Goal: Task Accomplishment & Management: Complete application form

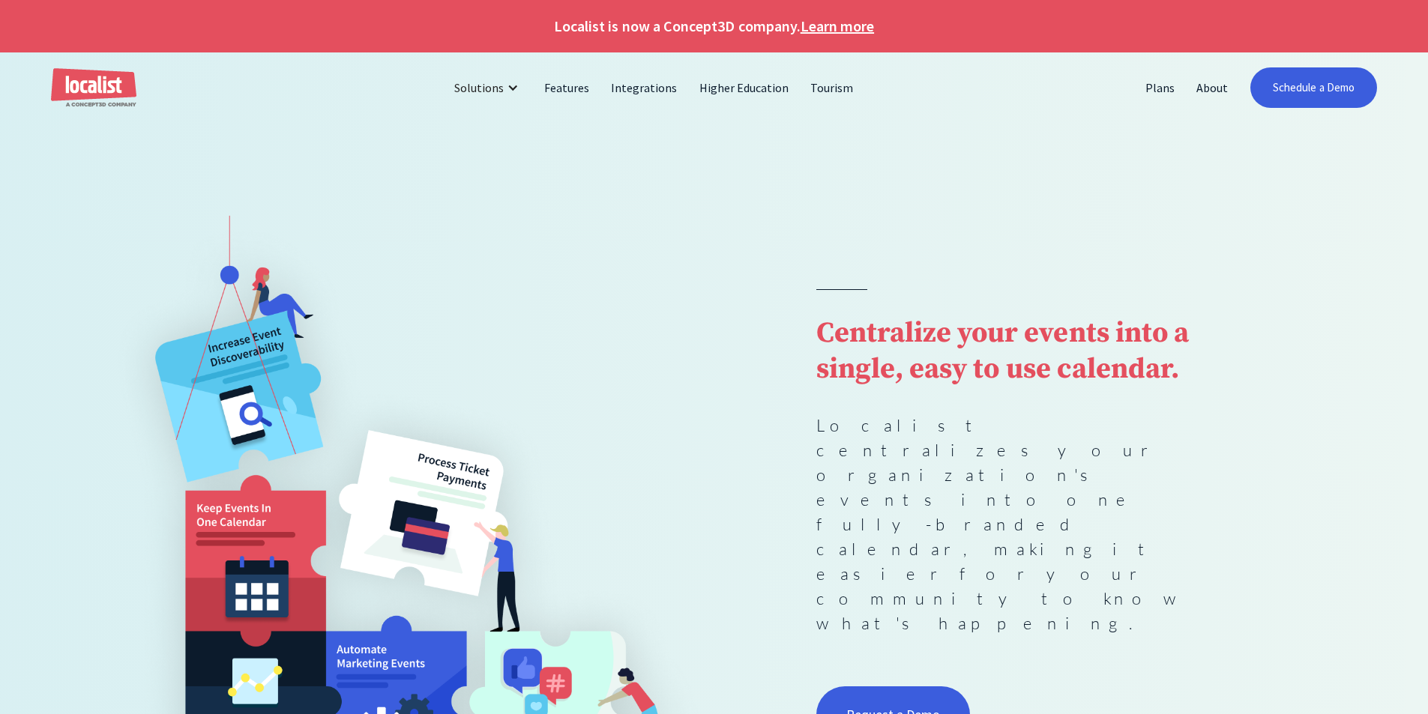
click at [944, 388] on strong "Centralize your events into a single, easy to use calendar." at bounding box center [1002, 352] width 373 height 72
click at [950, 388] on strong "Centralize your events into a single, easy to use calendar." at bounding box center [1002, 352] width 373 height 72
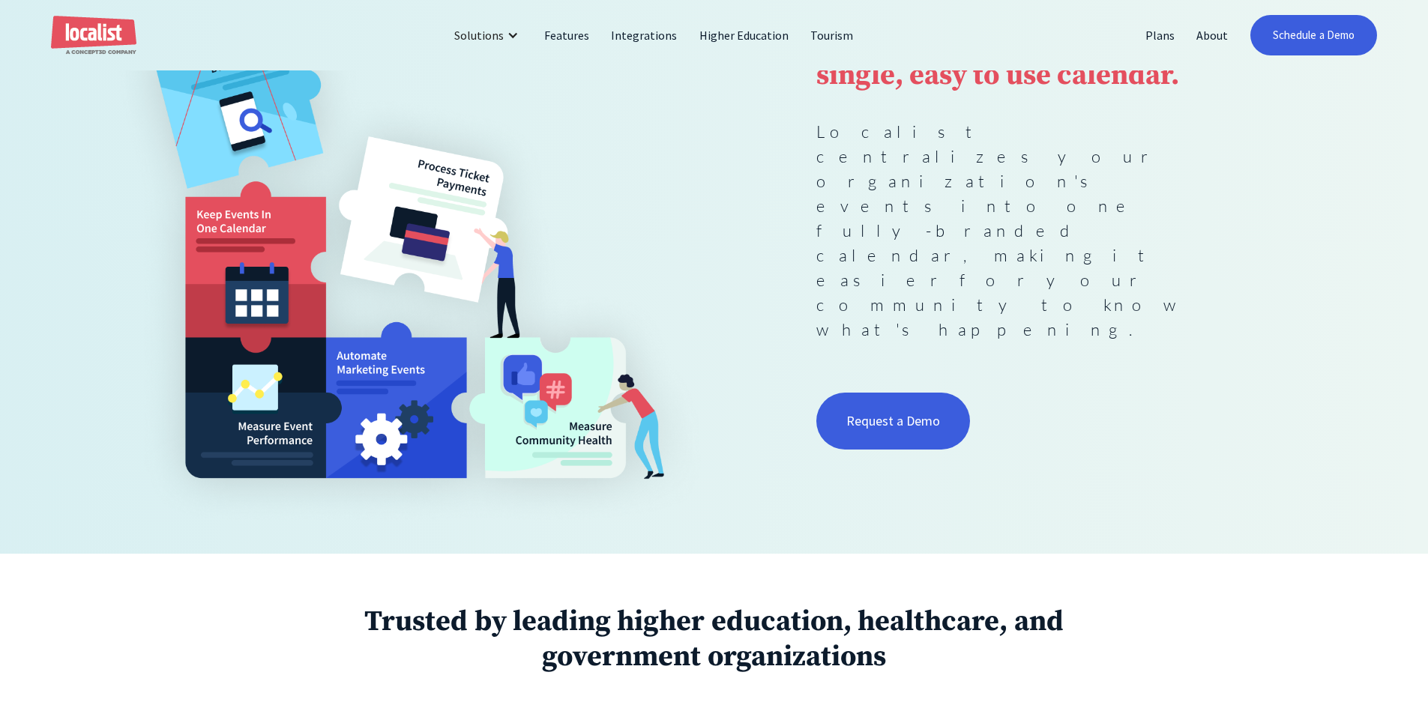
scroll to position [300, 0]
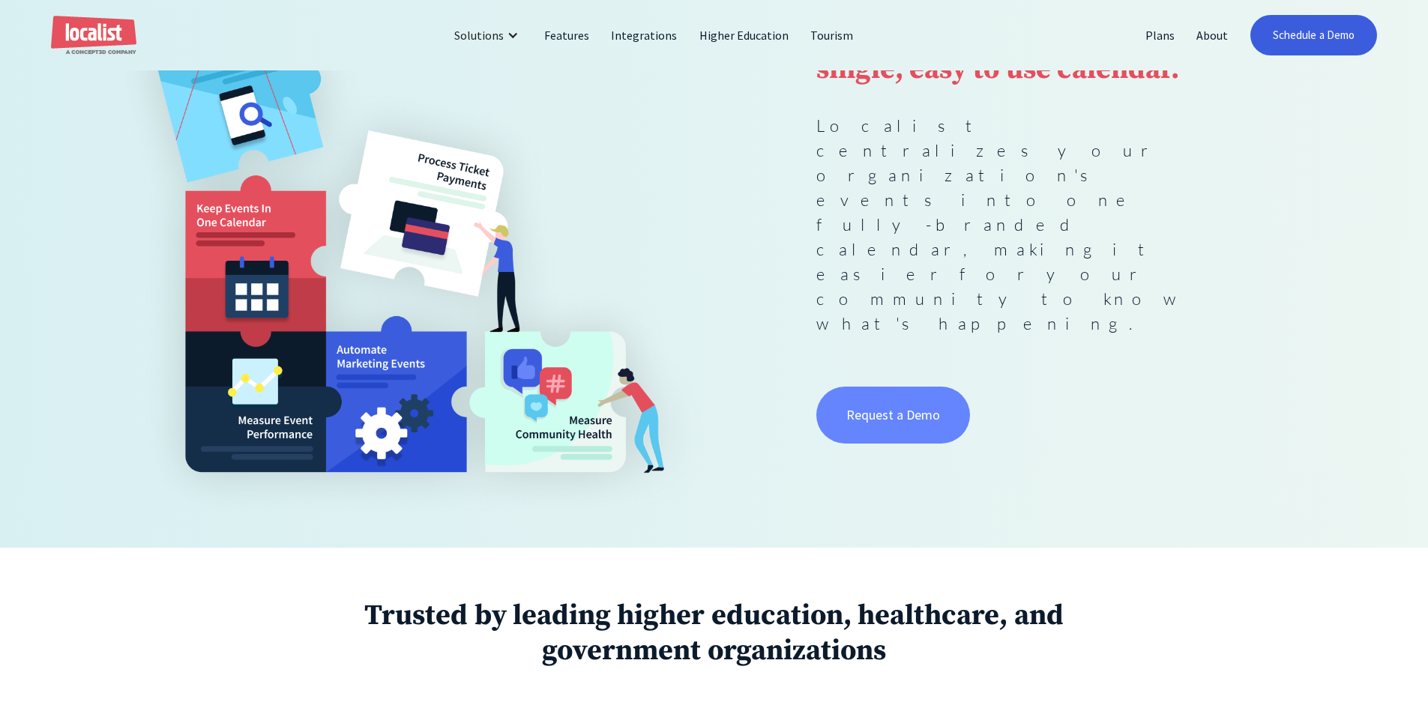
click at [874, 387] on link "Request a Demo" at bounding box center [893, 415] width 154 height 57
click at [1321, 48] on link "Schedule a Demo" at bounding box center [1313, 35] width 127 height 40
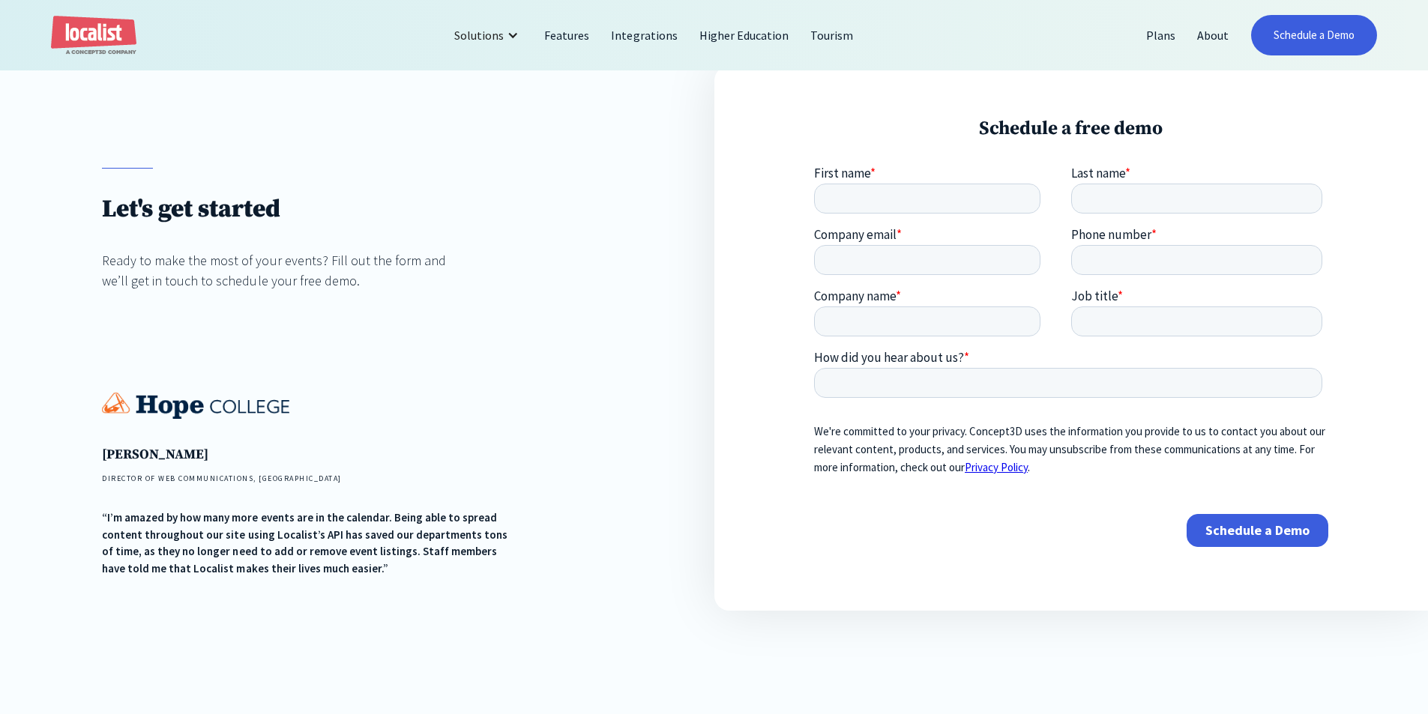
scroll to position [75, 0]
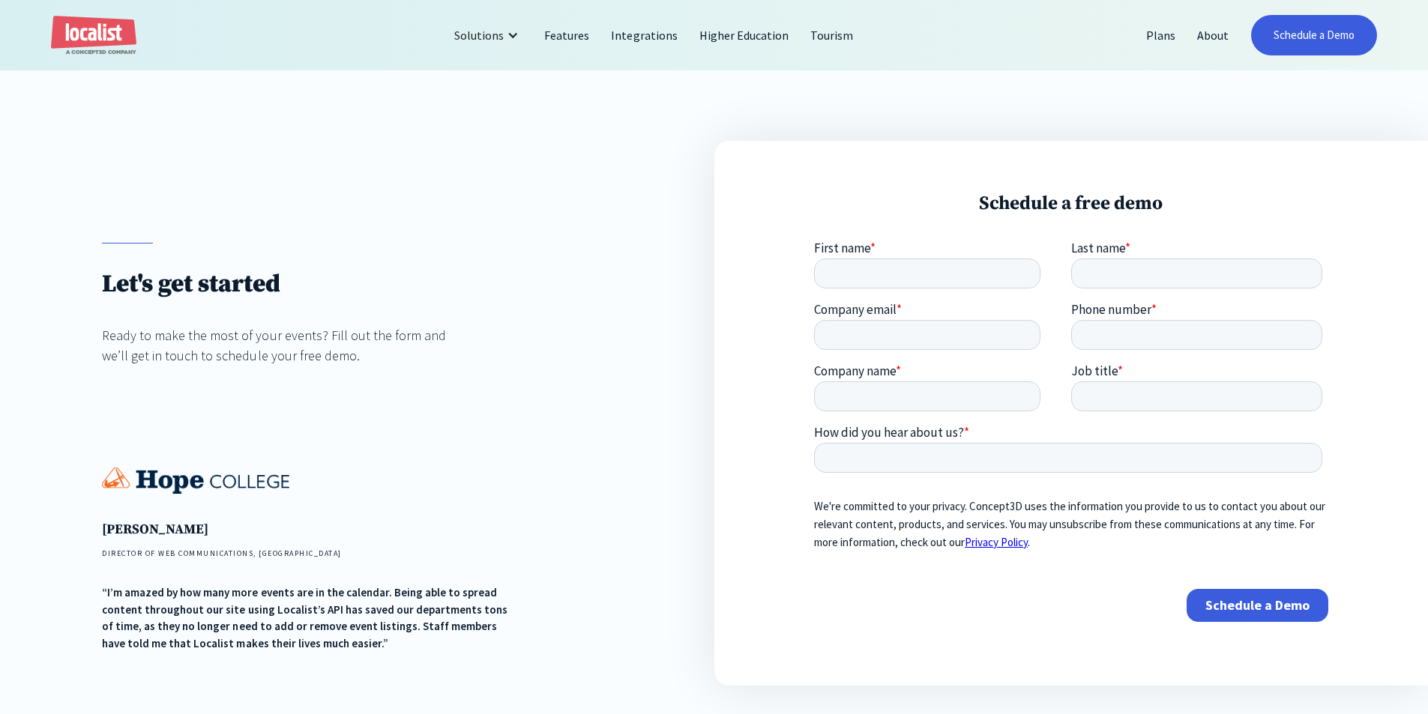
click at [1079, 510] on p "We're committed to your privacy. Concept3D uses the information you provide to …" at bounding box center [1070, 525] width 514 height 54
click at [453, 521] on div "Jason Cash DIRECTOR OF WEB COMMUNICATIONS, HOPE COLLEGE “I’m amazed by how many…" at bounding box center [306, 560] width 408 height 184
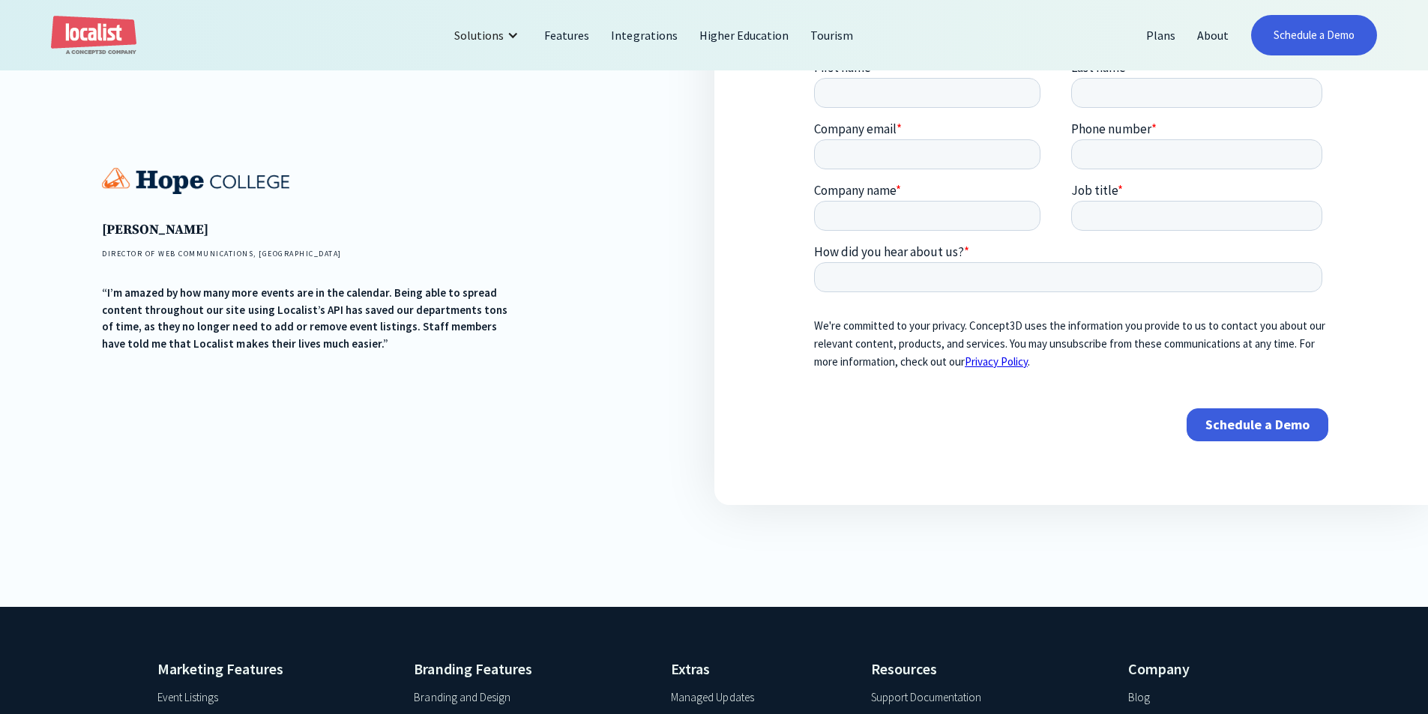
scroll to position [0, 0]
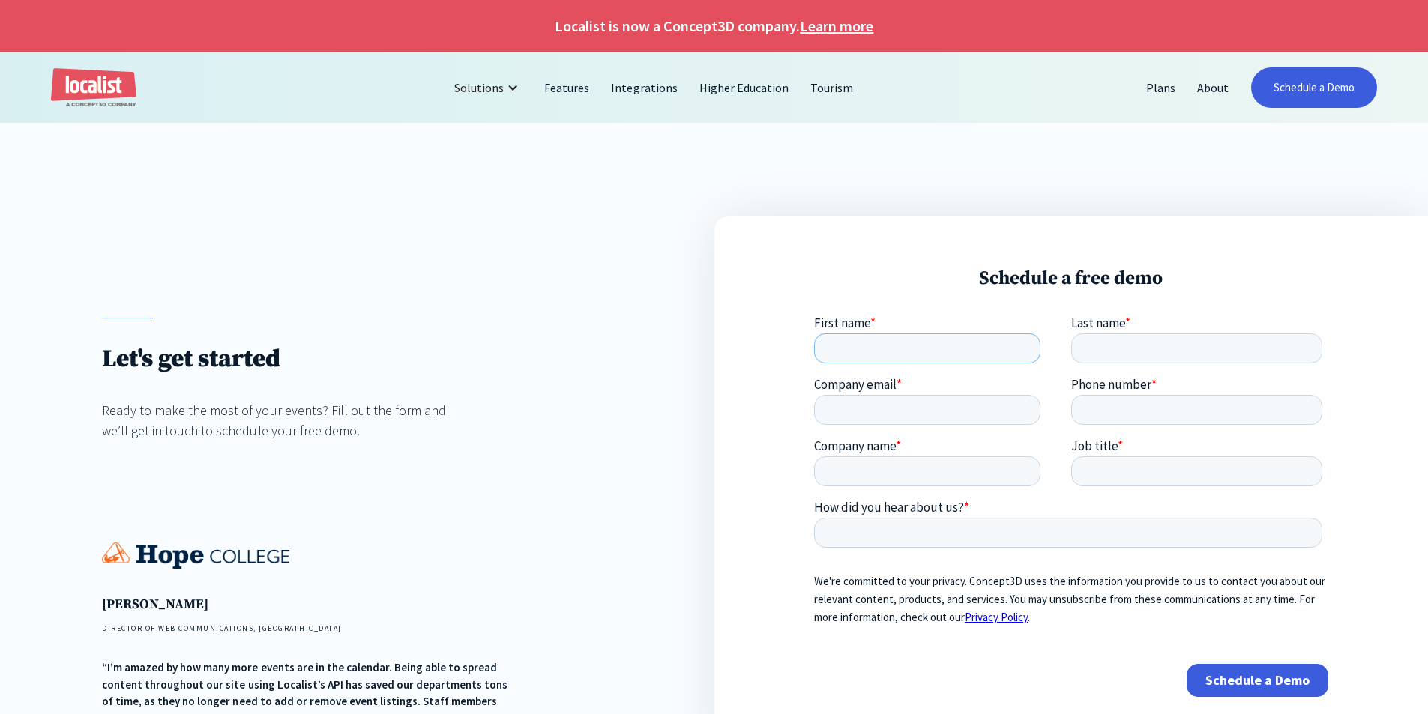
click at [935, 340] on input "First name *" at bounding box center [926, 349] width 226 height 30
type input "Erick"
type input "H"
type input "Gamez"
click at [936, 352] on input "Erick" at bounding box center [926, 349] width 226 height 30
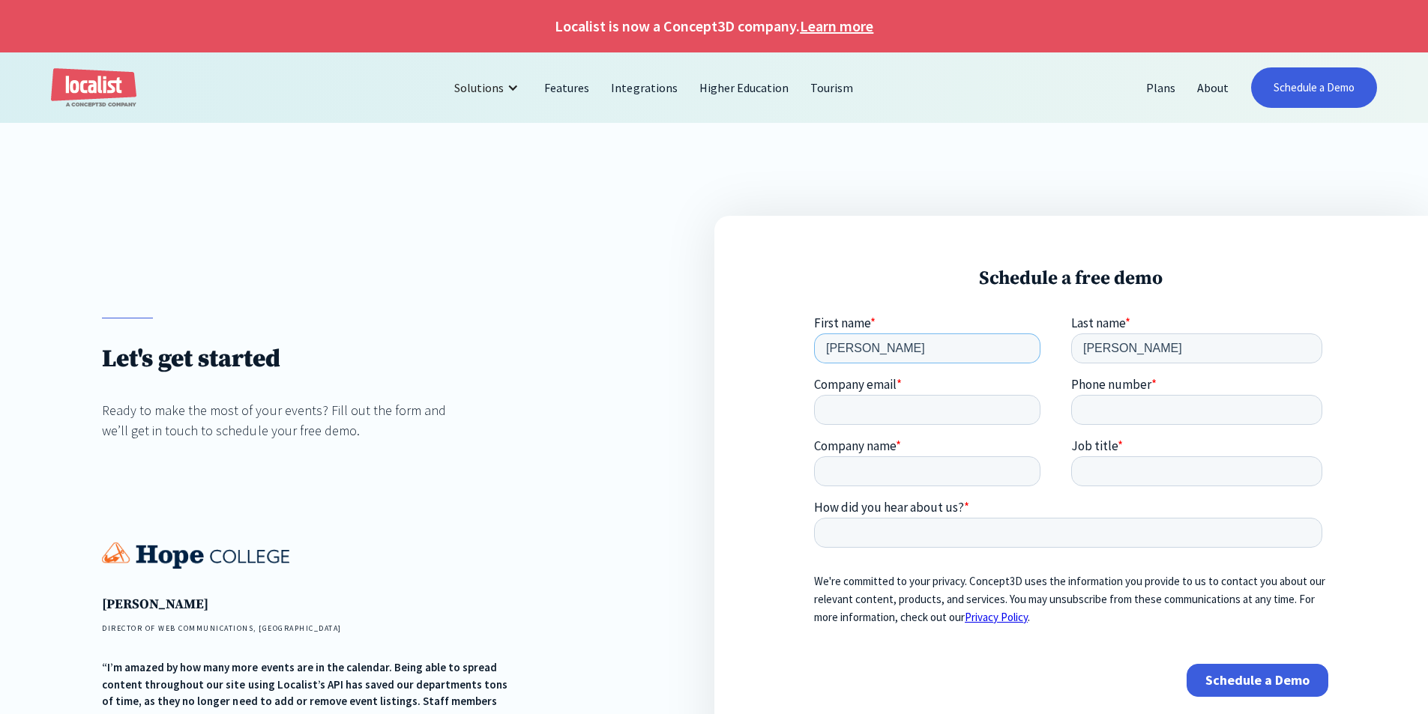
type input "Erick"
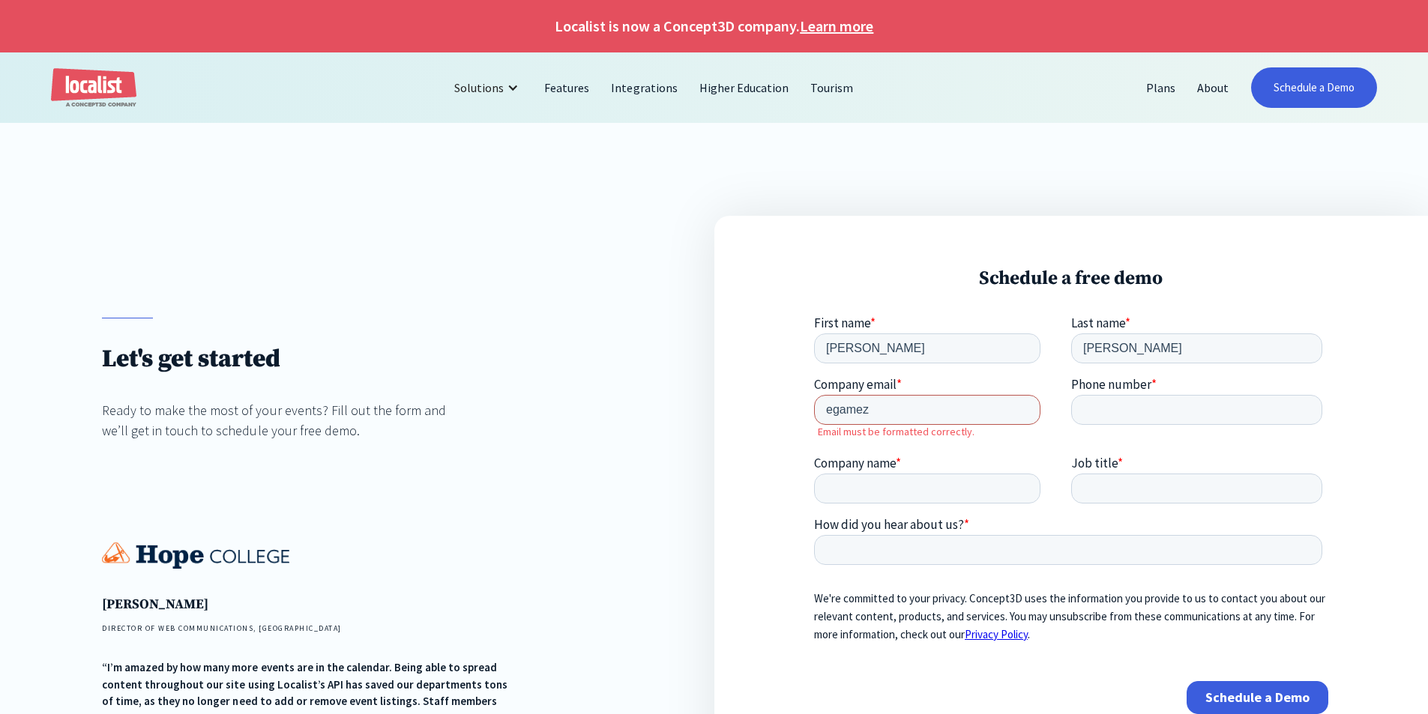
type input "egamez@avedgeca.org"
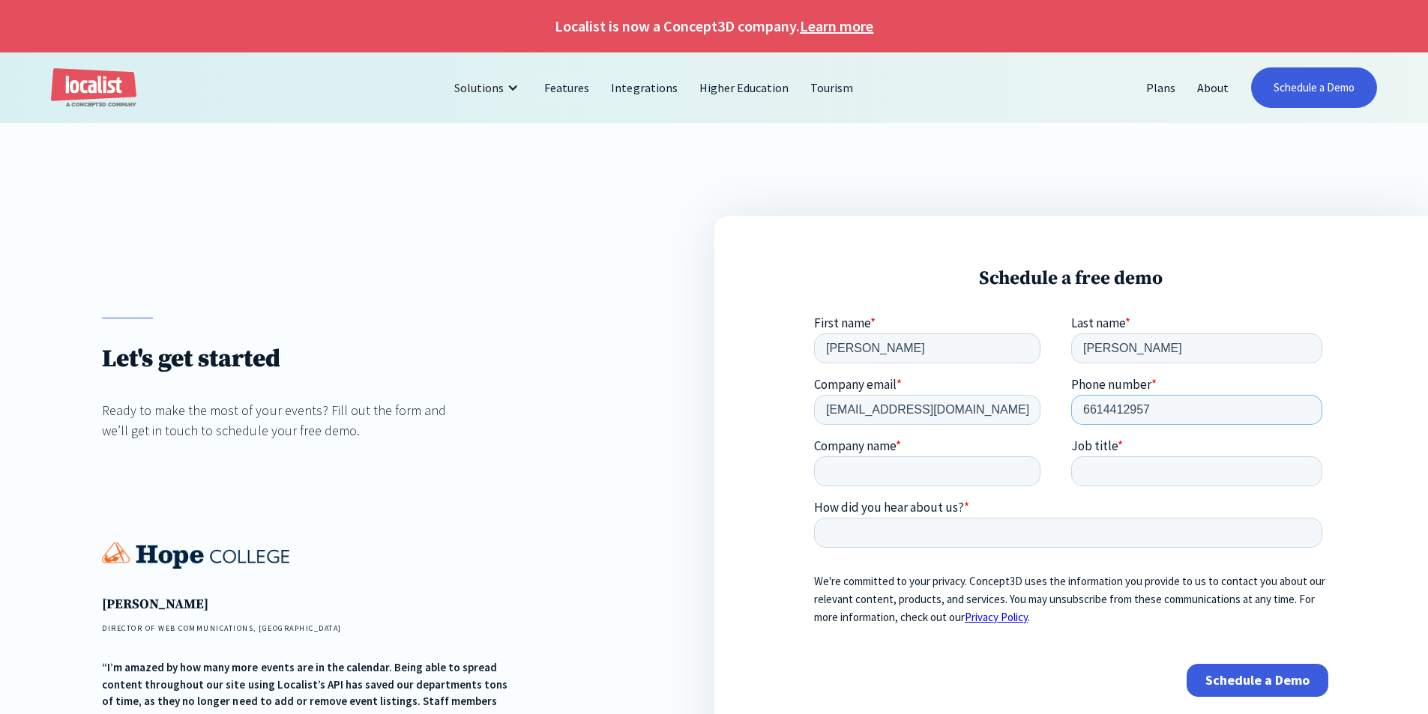
type input "6614412957"
click at [916, 471] on input "Company name *" at bounding box center [926, 472] width 226 height 30
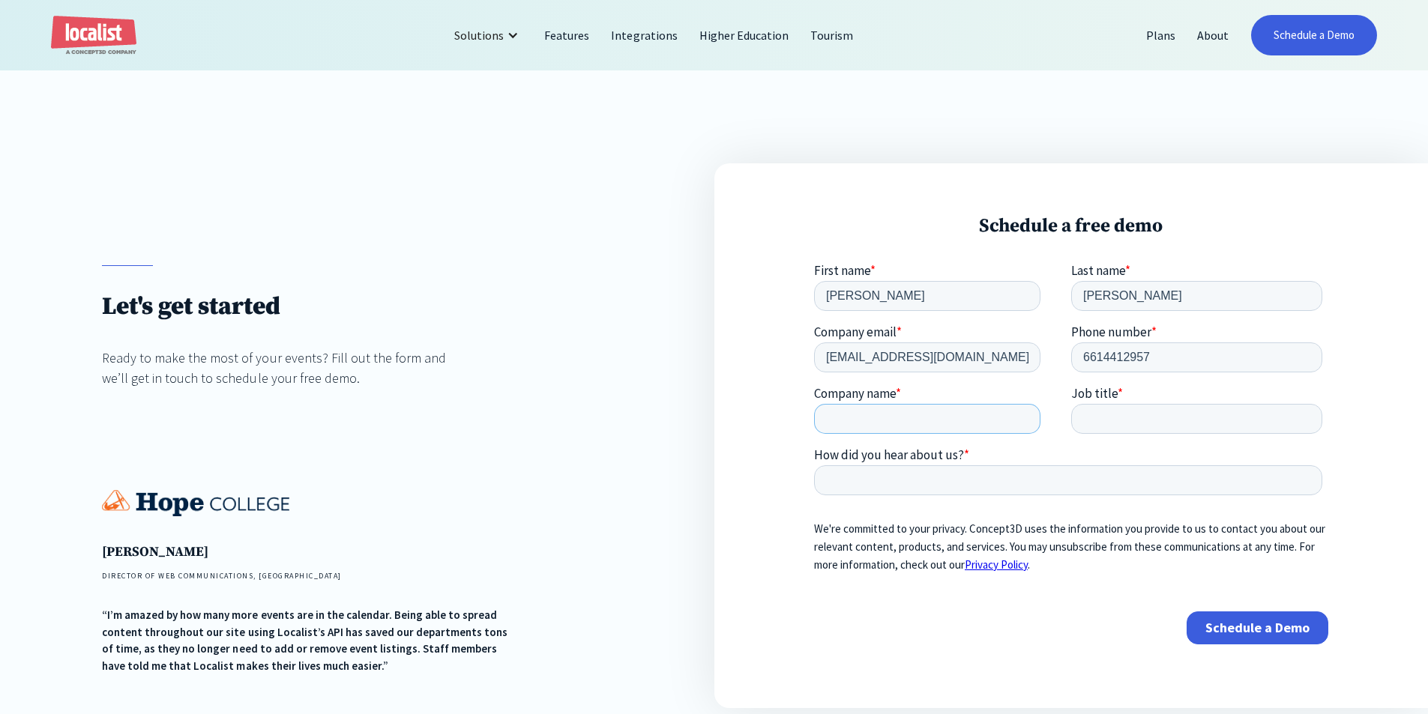
scroll to position [75, 0]
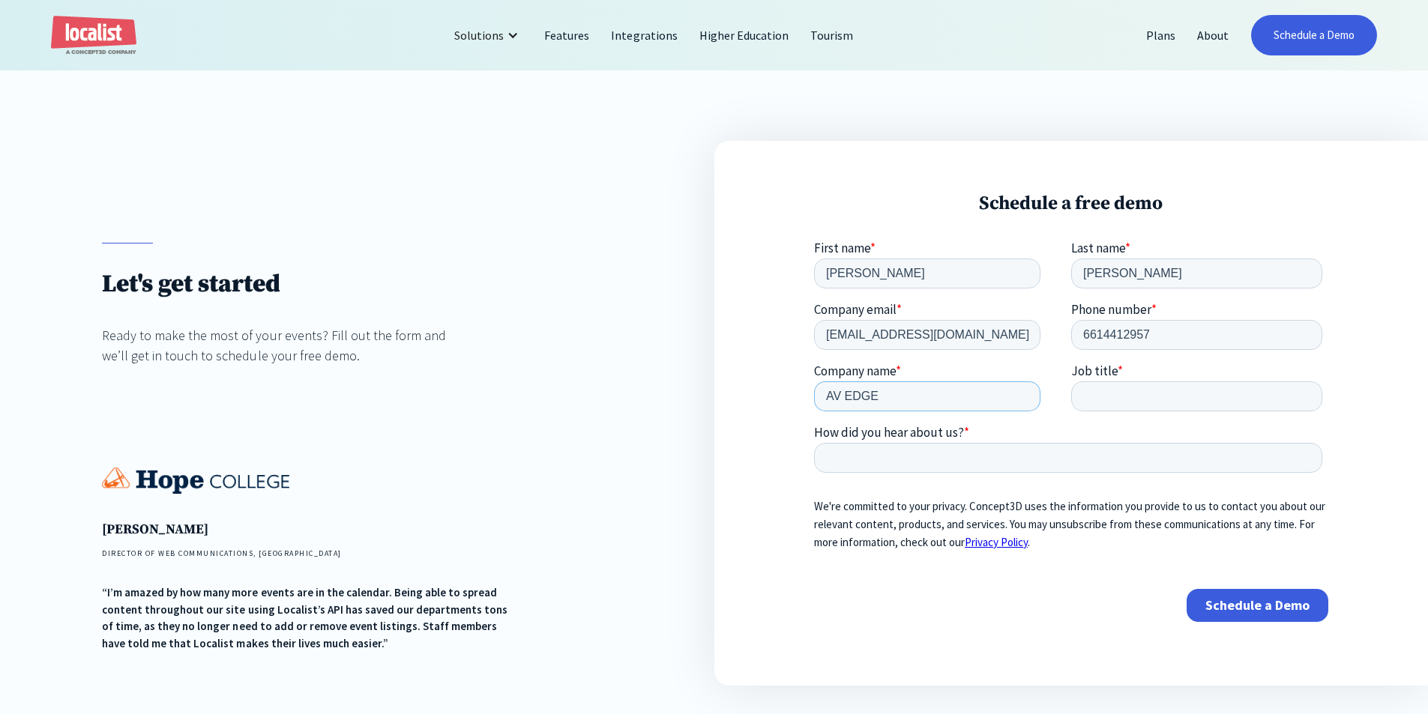
type input "AV EDGE"
click at [1117, 402] on input "Job title *" at bounding box center [1195, 397] width 251 height 30
type input "Project Manager"
click at [985, 448] on input "How did you hear about us? *" at bounding box center [1067, 458] width 508 height 30
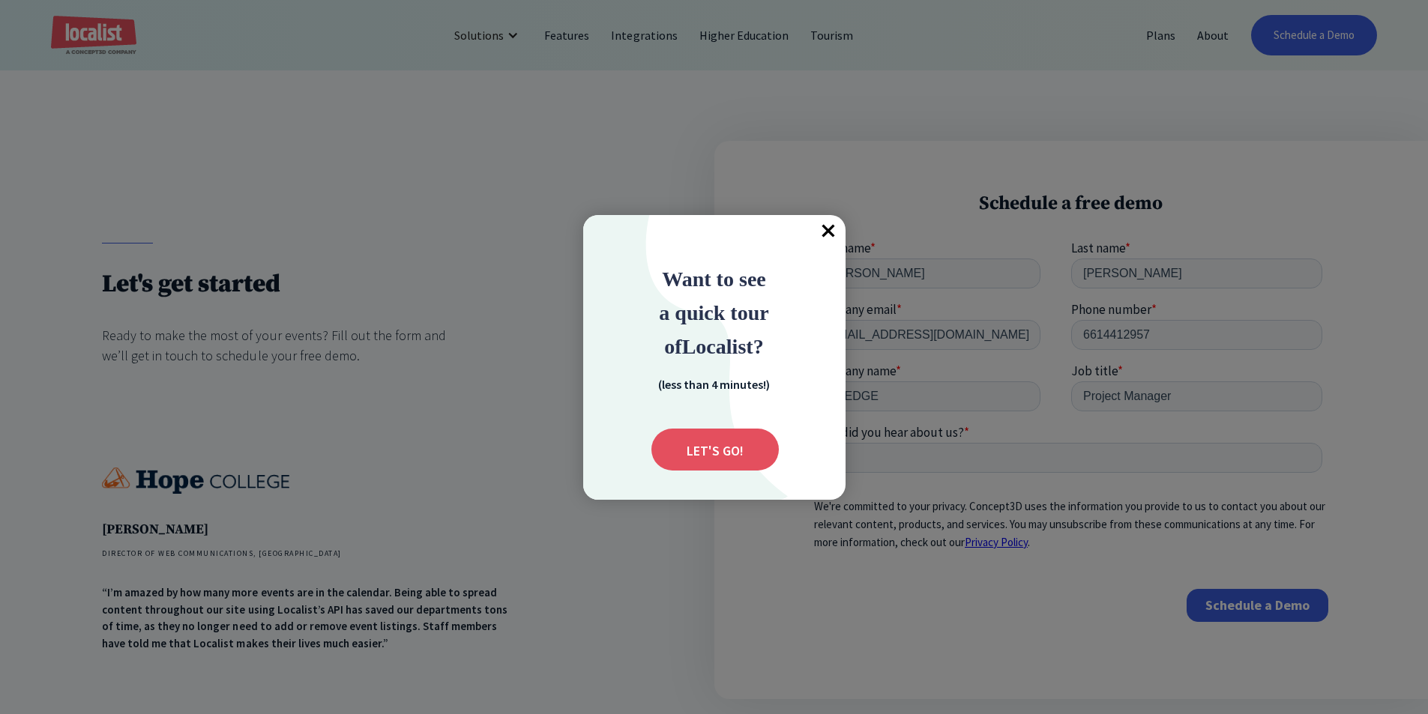
click at [826, 236] on span "×" at bounding box center [829, 231] width 33 height 33
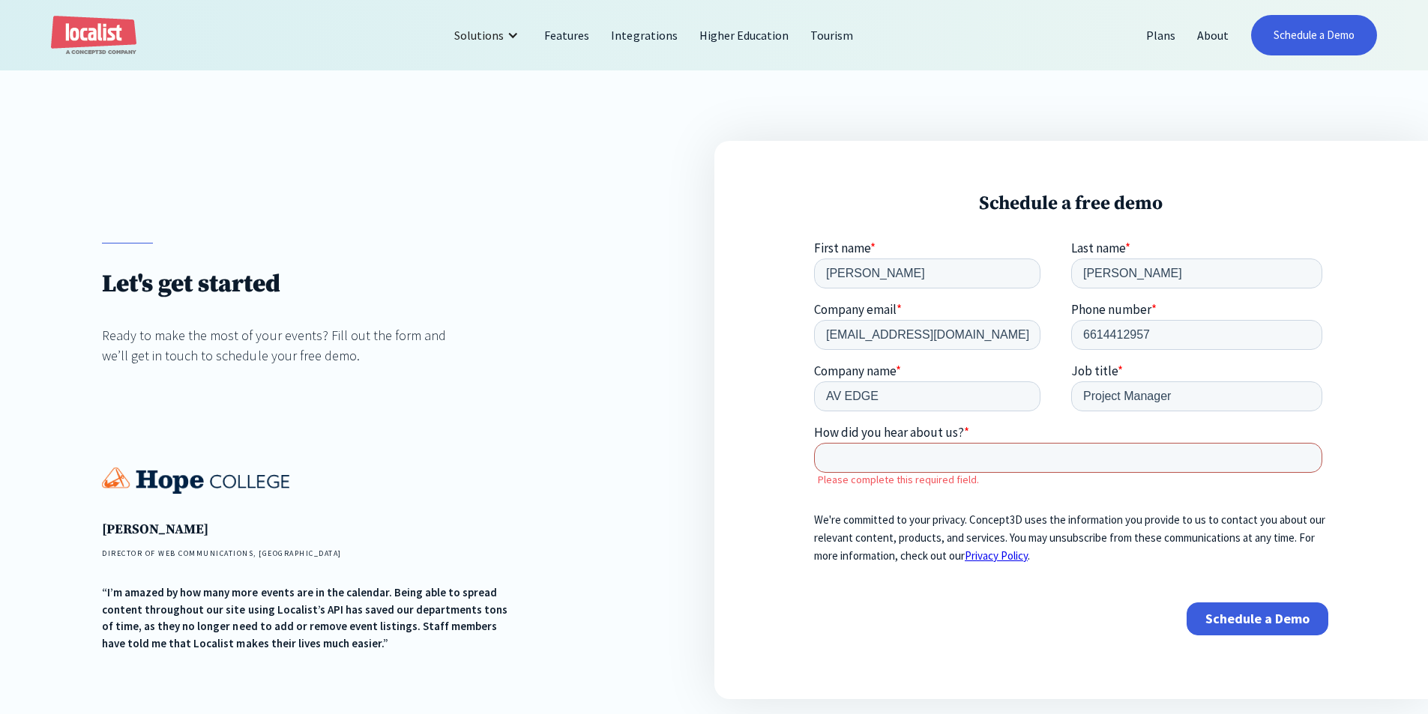
click at [892, 456] on input "How did you hear about us? *" at bounding box center [1067, 458] width 508 height 30
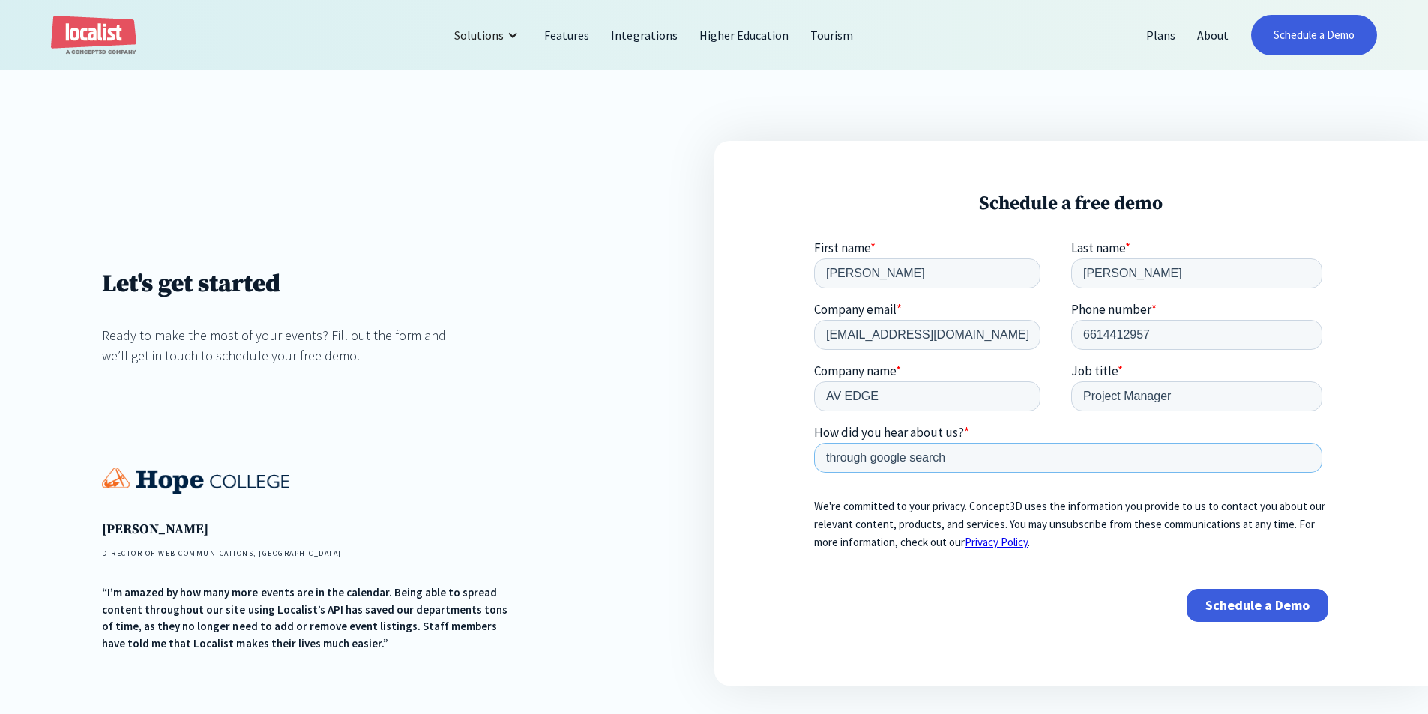
type input "through google search"
click at [888, 459] on input "through google search" at bounding box center [1067, 458] width 508 height 30
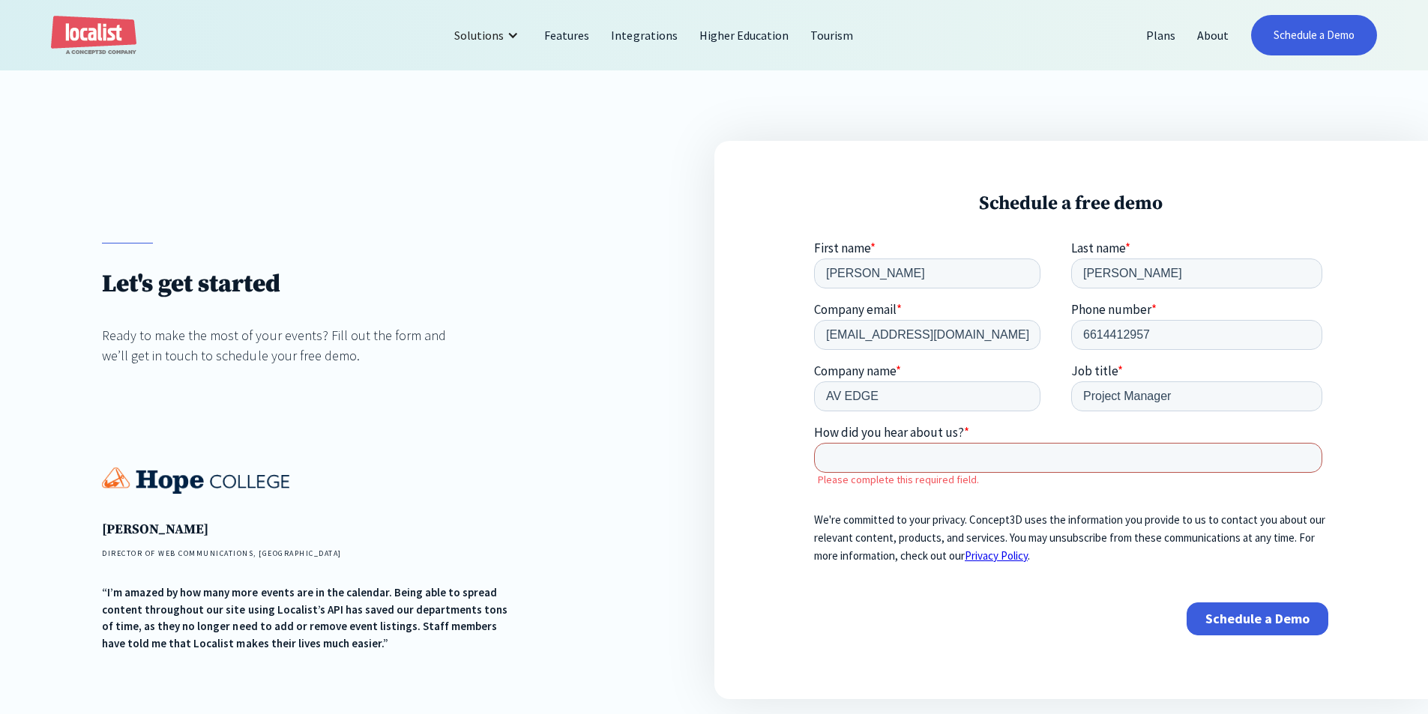
click at [888, 459] on input "How did you hear about us? *" at bounding box center [1067, 458] width 508 height 30
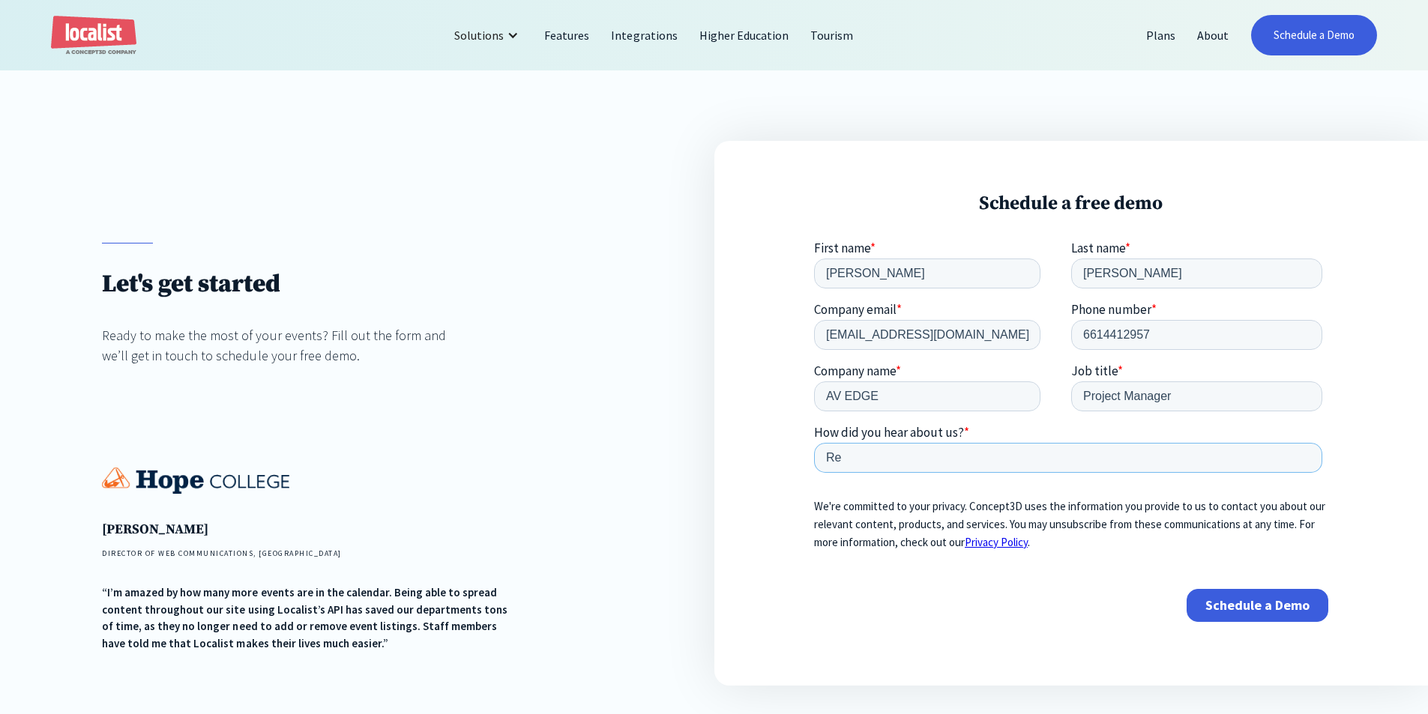
type input "R"
type input "Recommendation"
click at [1007, 432] on label "How did you hear about us? *" at bounding box center [1070, 432] width 514 height 15
click at [1007, 443] on input "Recommendation" at bounding box center [1067, 458] width 508 height 30
click at [1325, 40] on link "Schedule a Demo" at bounding box center [1314, 35] width 126 height 40
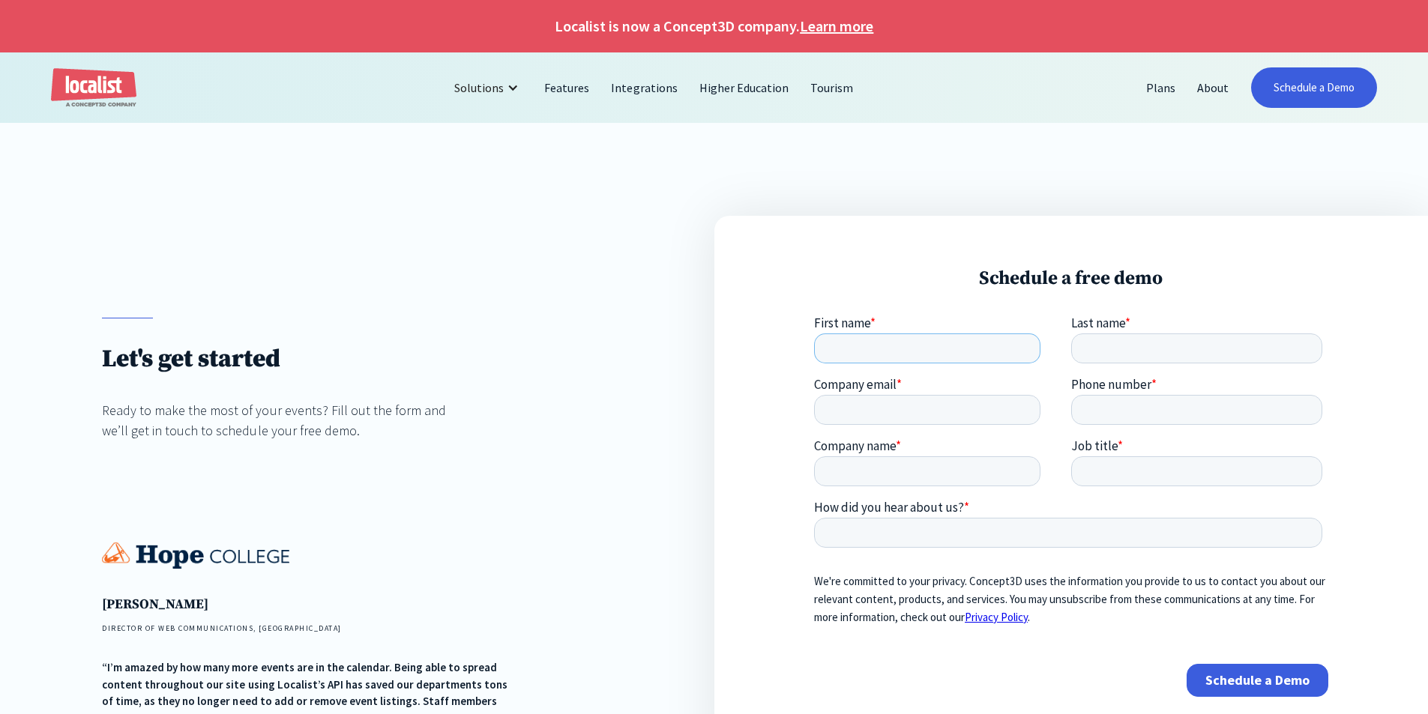
click at [950, 354] on input "First name *" at bounding box center [926, 349] width 226 height 30
type input "Erick"
type input "Gamez"
type input "egamez@avedgeca.org"
click at [1092, 415] on input "16614412957" at bounding box center [1195, 410] width 251 height 30
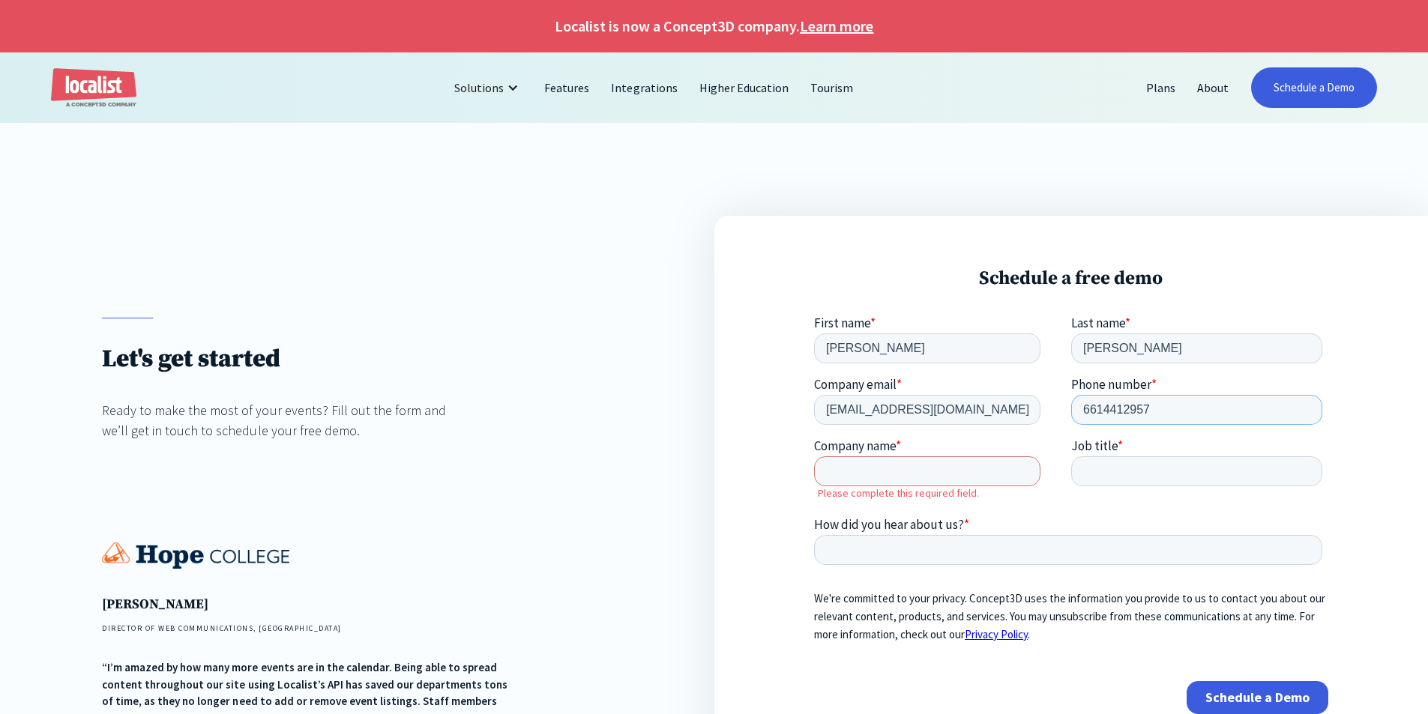
type input "6614412957"
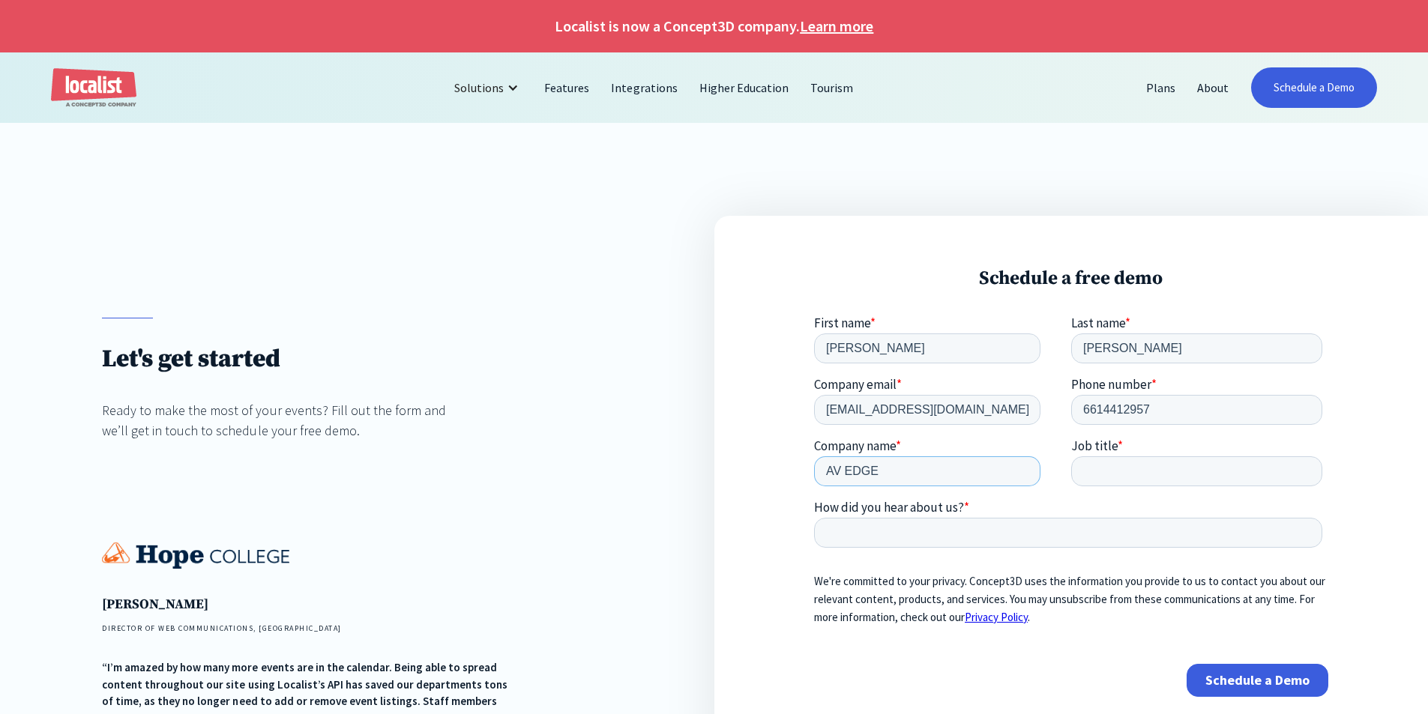
type input "AV EDGE"
type input "Project Manager"
type input "Recommendation"
click at [1043, 283] on h3 "Schedule a free demo" at bounding box center [1071, 278] width 514 height 23
click at [1043, 265] on div "Schedule a free demo" at bounding box center [1071, 488] width 714 height 545
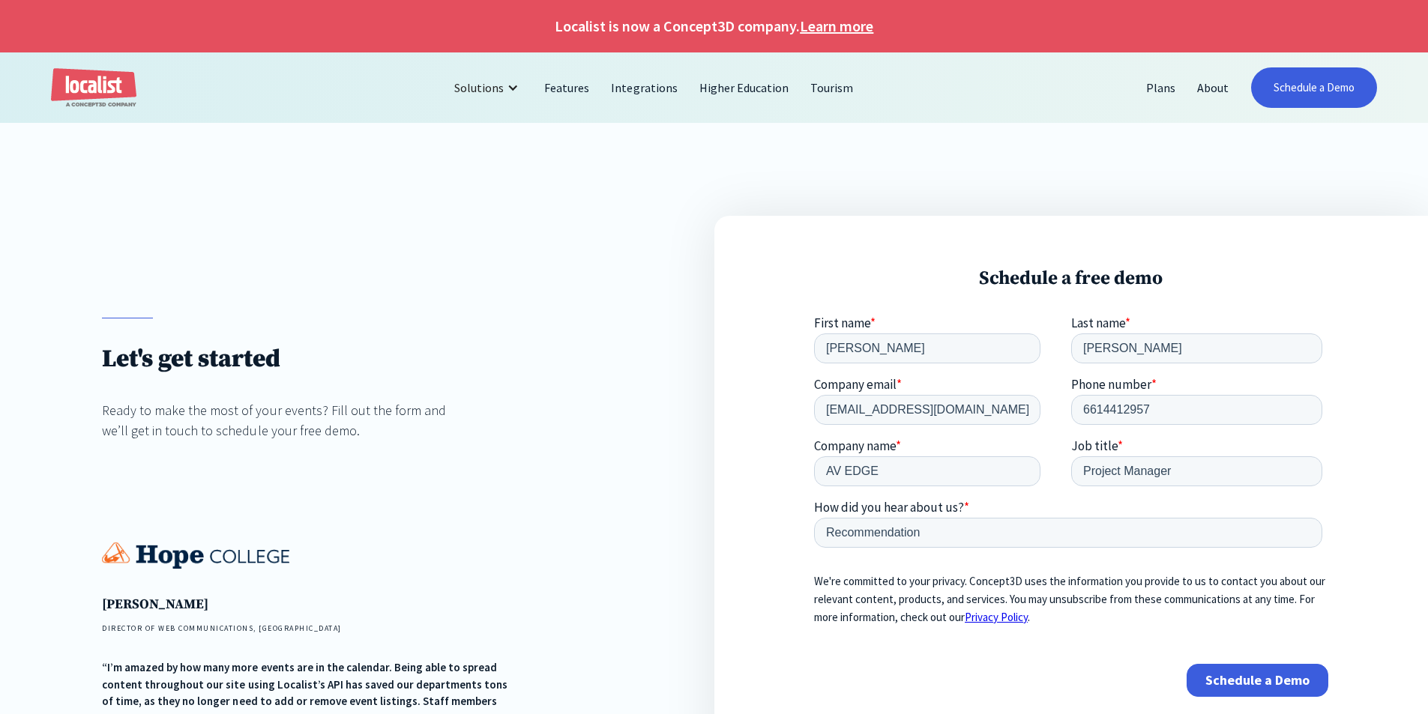
click at [1225, 675] on input "Schedule a Demo" at bounding box center [1257, 680] width 142 height 33
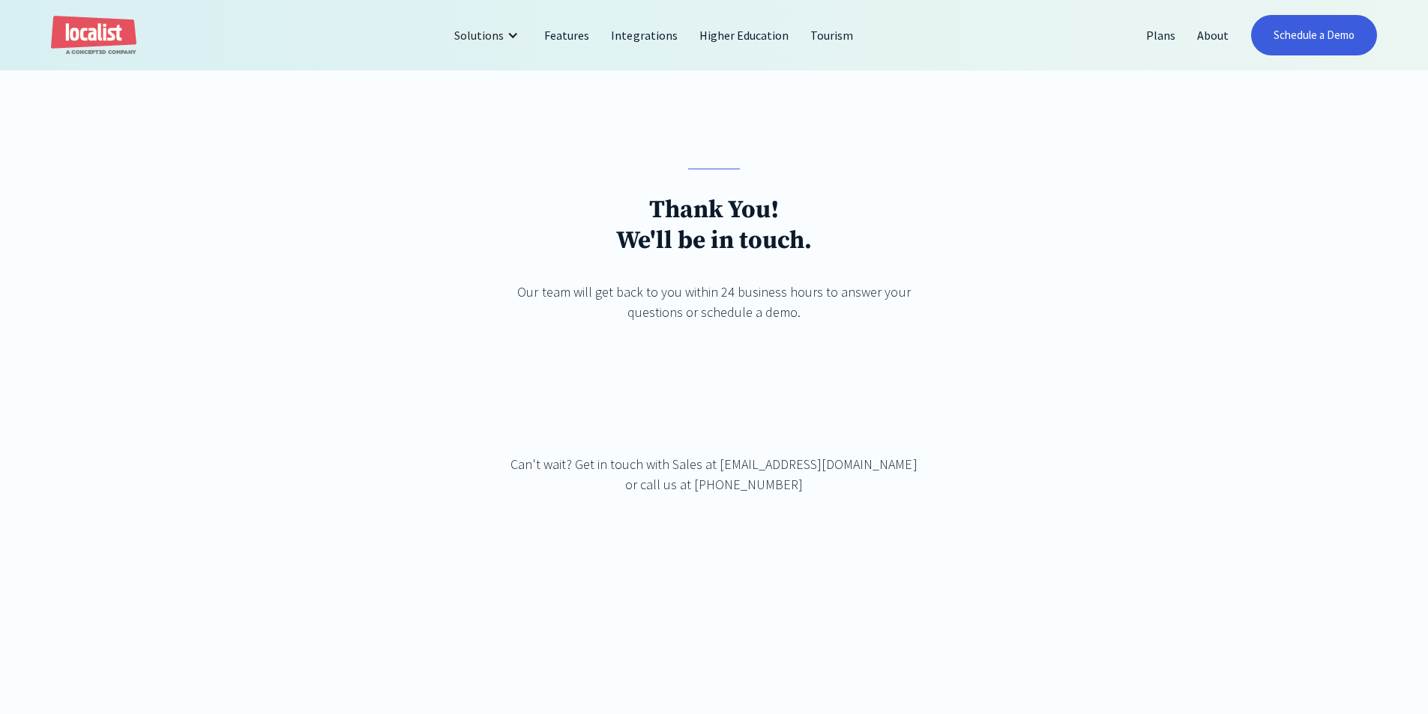
scroll to position [150, 0]
drag, startPoint x: 583, startPoint y: 488, endPoint x: 549, endPoint y: 441, distance: 58.5
click at [549, 441] on div "Thank You! We'll be in touch. Our team will get back to you within 24 business …" at bounding box center [714, 435] width 1428 height 738
click at [547, 440] on div "Thank You! We'll be in touch. Our team will get back to you within 24 business …" at bounding box center [714, 359] width 408 height 382
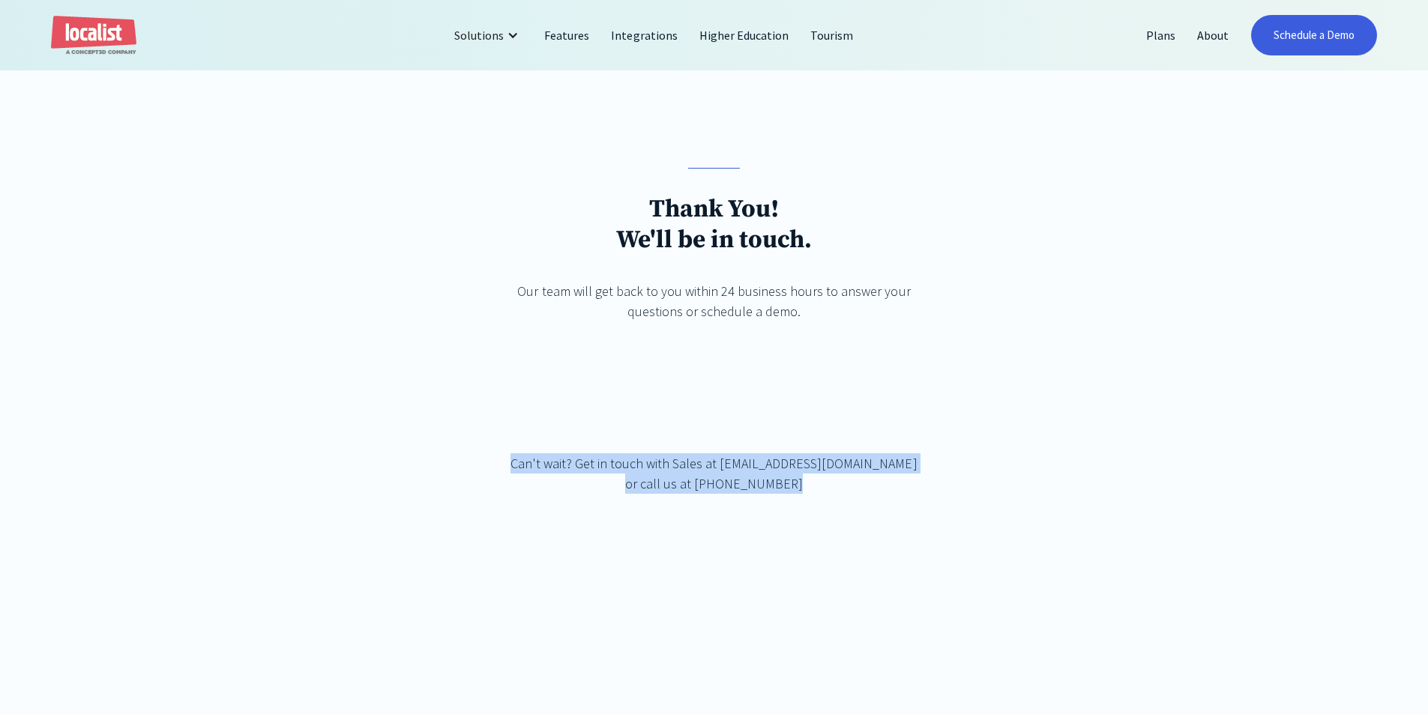
drag, startPoint x: 611, startPoint y: 474, endPoint x: 824, endPoint y: 558, distance: 228.8
click at [824, 558] on div "Thank You! We'll be in touch. Our team will get back to you within 24 business …" at bounding box center [714, 435] width 1428 height 738
drag, startPoint x: 801, startPoint y: 512, endPoint x: 504, endPoint y: 417, distance: 311.7
click at [504, 417] on div "Thank You! We'll be in touch. Our team will get back to you within 24 business …" at bounding box center [714, 359] width 1020 height 382
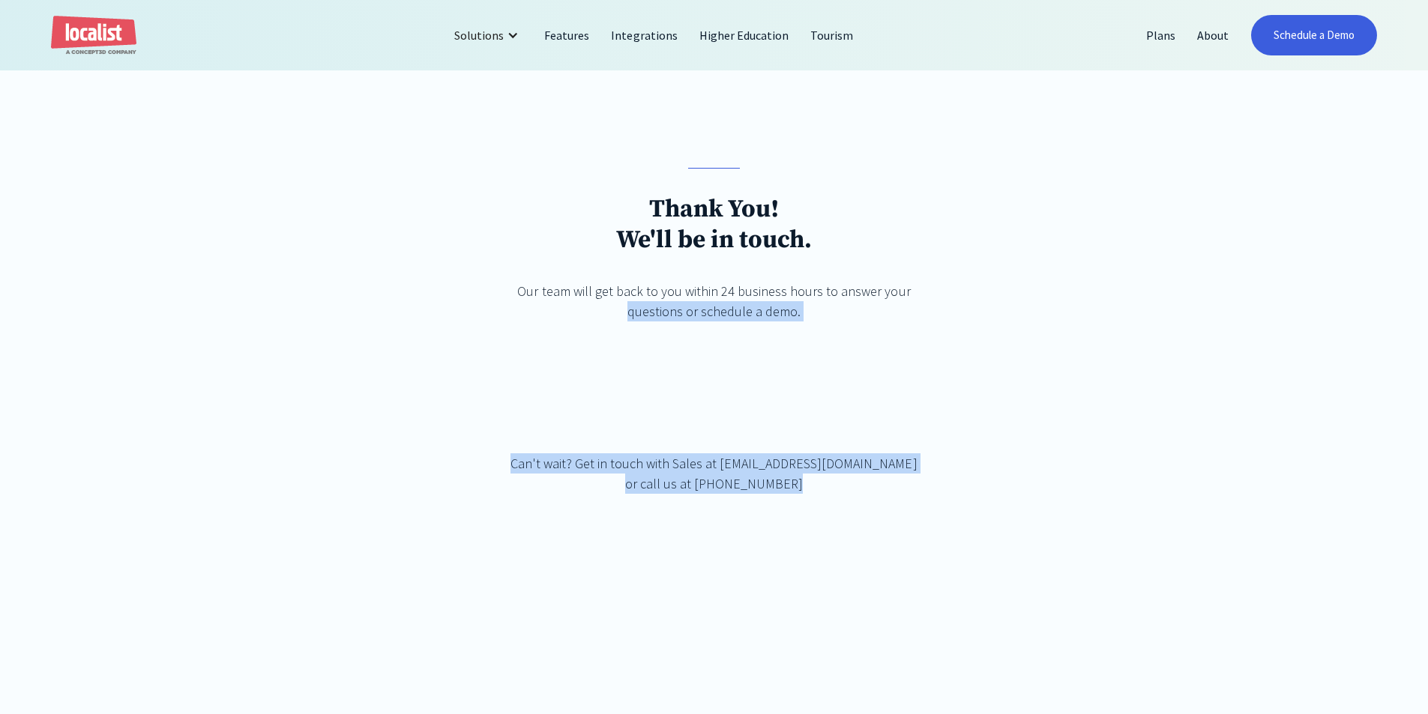
click at [504, 417] on div "Thank You! We'll be in touch. Our team will get back to you within 24 business …" at bounding box center [714, 359] width 1020 height 382
drag, startPoint x: 585, startPoint y: 455, endPoint x: 893, endPoint y: 510, distance: 312.2
click at [893, 510] on div "Thank You! We'll be in touch. Our team will get back to you within 24 business …" at bounding box center [714, 359] width 408 height 382
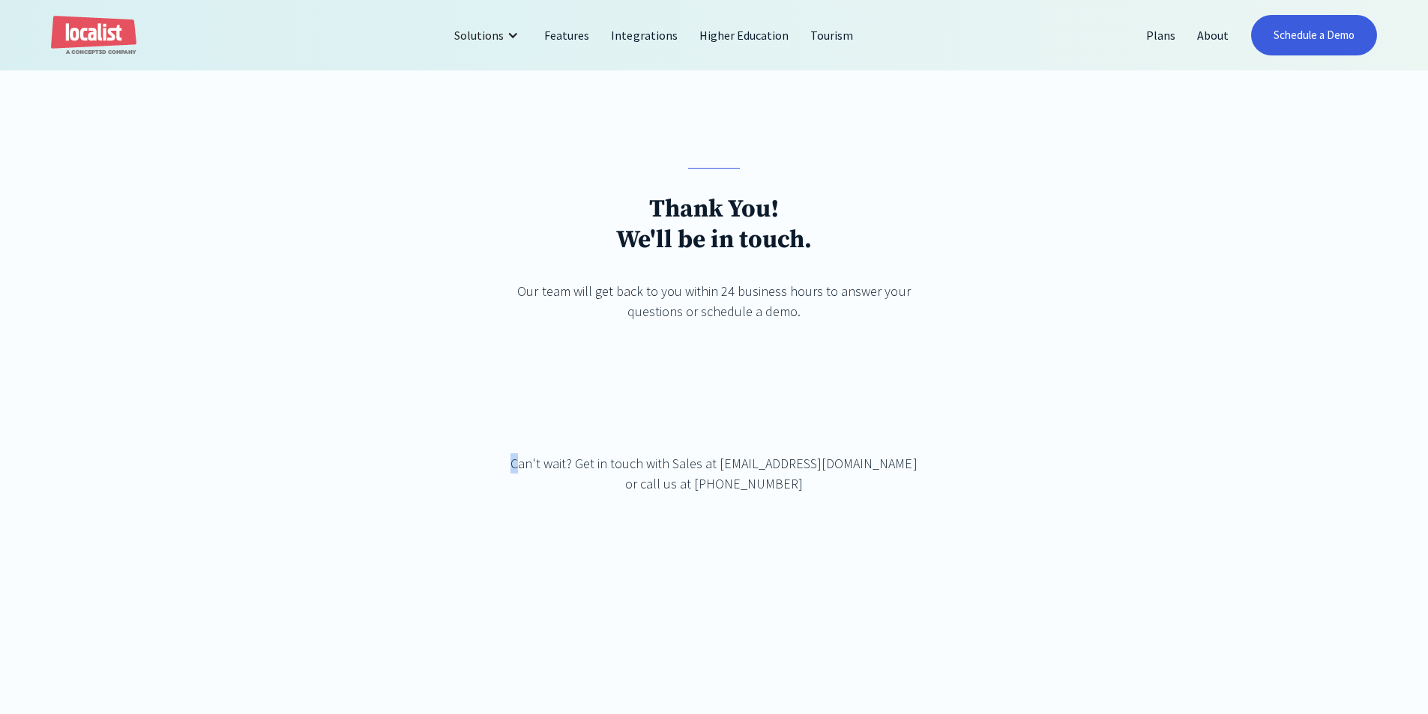
drag, startPoint x: 568, startPoint y: 469, endPoint x: 555, endPoint y: 469, distance: 12.8
click at [555, 469] on div "Thank You! We'll be in touch. Our team will get back to you within 24 business …" at bounding box center [714, 359] width 408 height 382
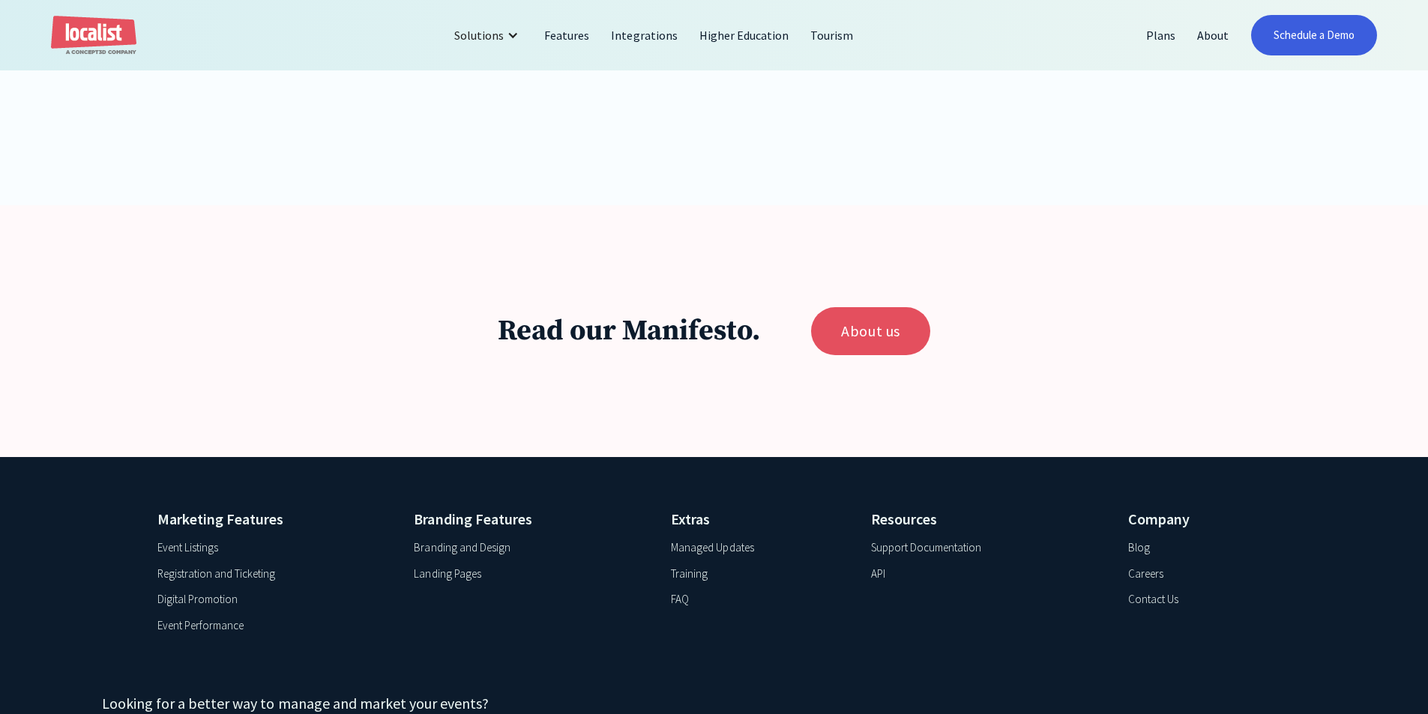
scroll to position [750, 0]
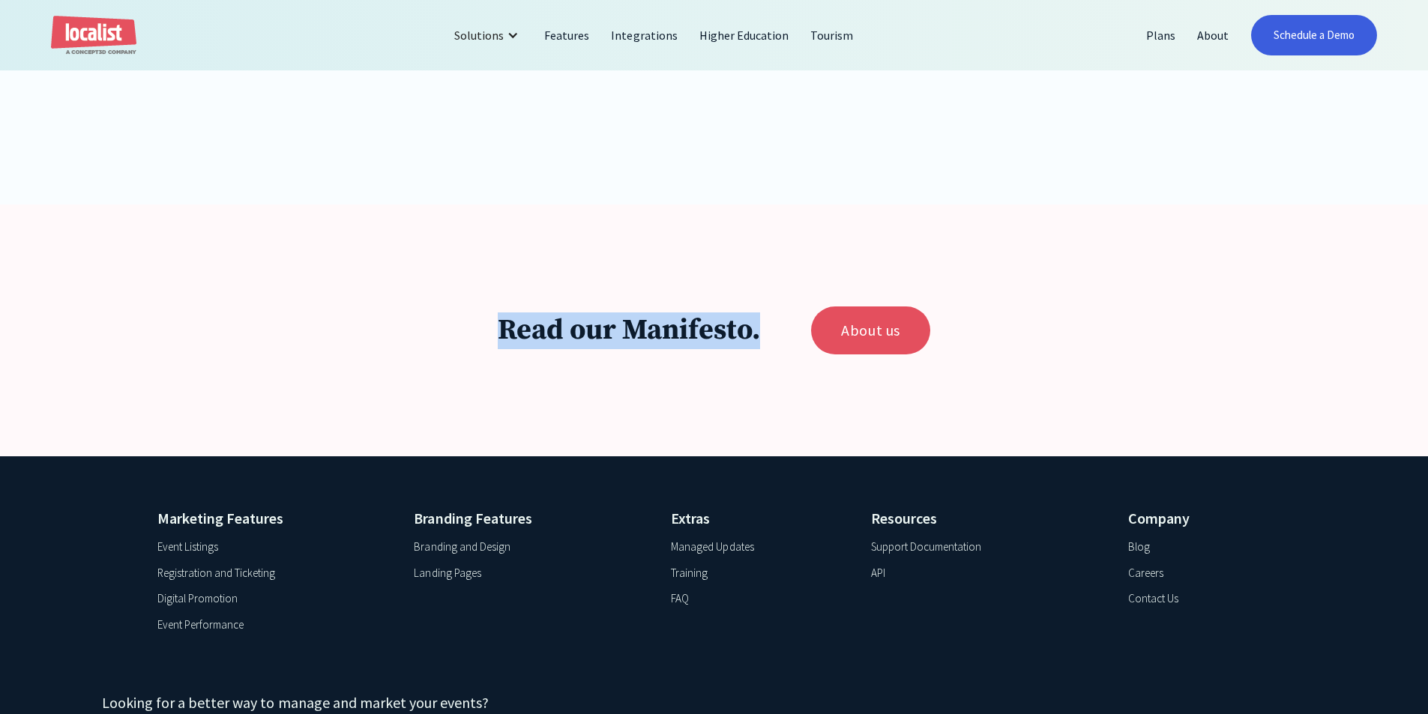
drag, startPoint x: 469, startPoint y: 345, endPoint x: 768, endPoint y: 347, distance: 299.1
click at [768, 347] on div "Read our Manifesto. About us" at bounding box center [714, 331] width 1224 height 48
drag, startPoint x: 666, startPoint y: 337, endPoint x: 479, endPoint y: 337, distance: 186.7
click at [479, 337] on div "Read our Manifesto. About us" at bounding box center [714, 331] width 1224 height 48
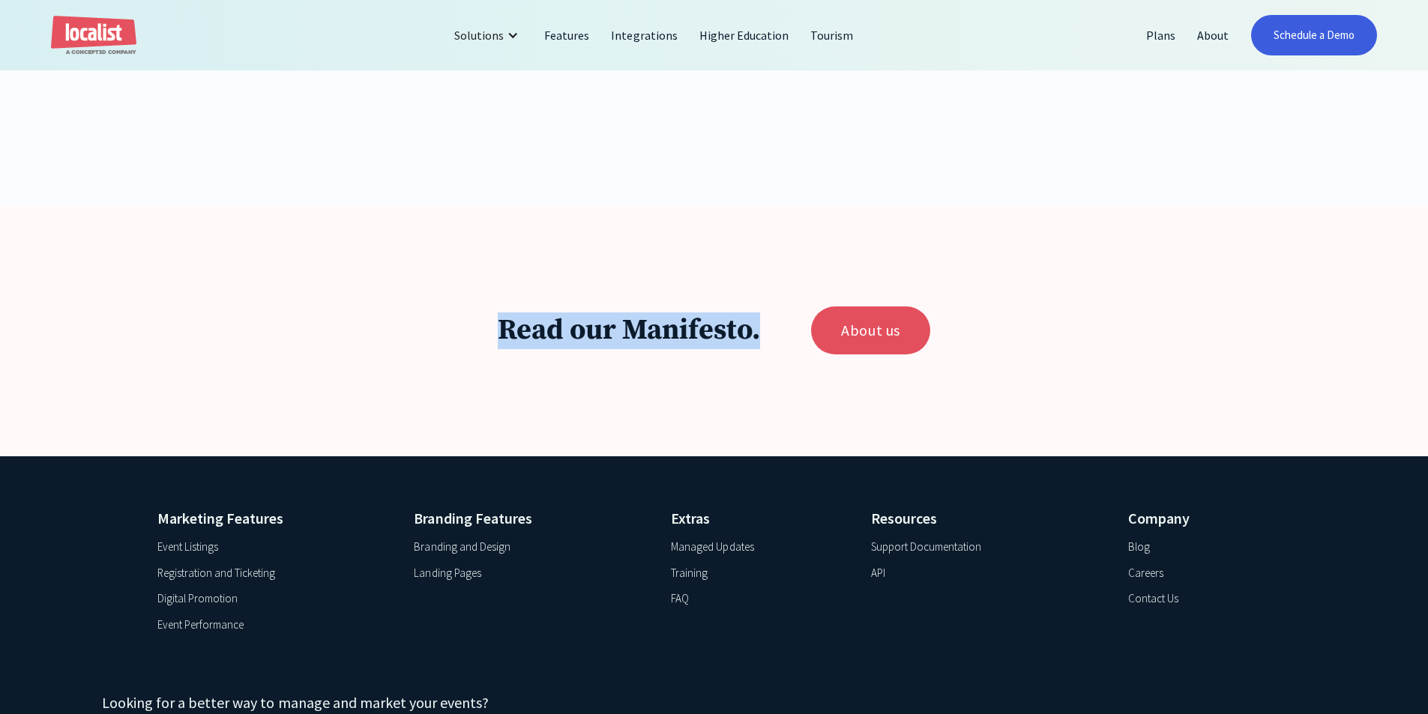
click at [479, 337] on div "Read our Manifesto. About us" at bounding box center [714, 331] width 1224 height 48
drag, startPoint x: 772, startPoint y: 349, endPoint x: 448, endPoint y: 342, distance: 324.7
click at [448, 342] on div "Read our Manifesto. About us" at bounding box center [714, 331] width 1224 height 48
drag, startPoint x: 537, startPoint y: 334, endPoint x: 775, endPoint y: 326, distance: 238.5
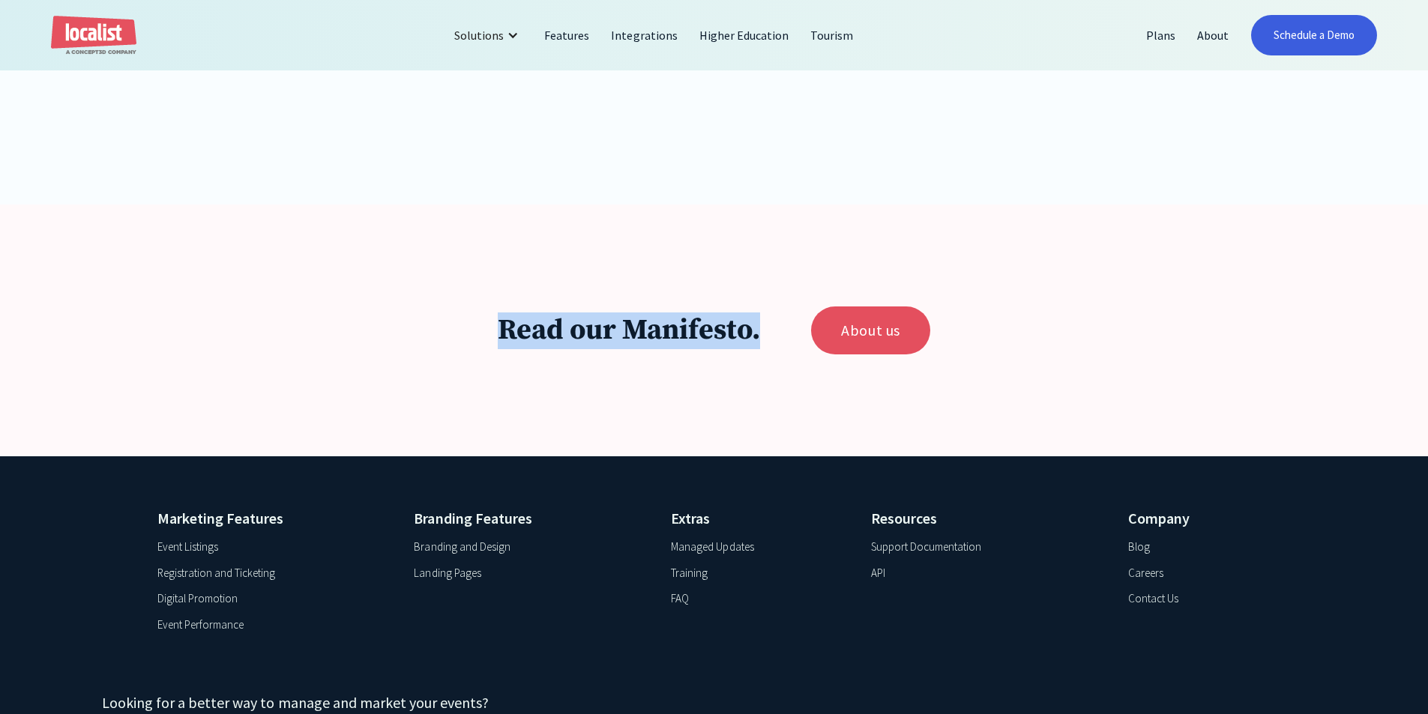
click at [775, 326] on div "Read our Manifesto. About us" at bounding box center [714, 331] width 1224 height 48
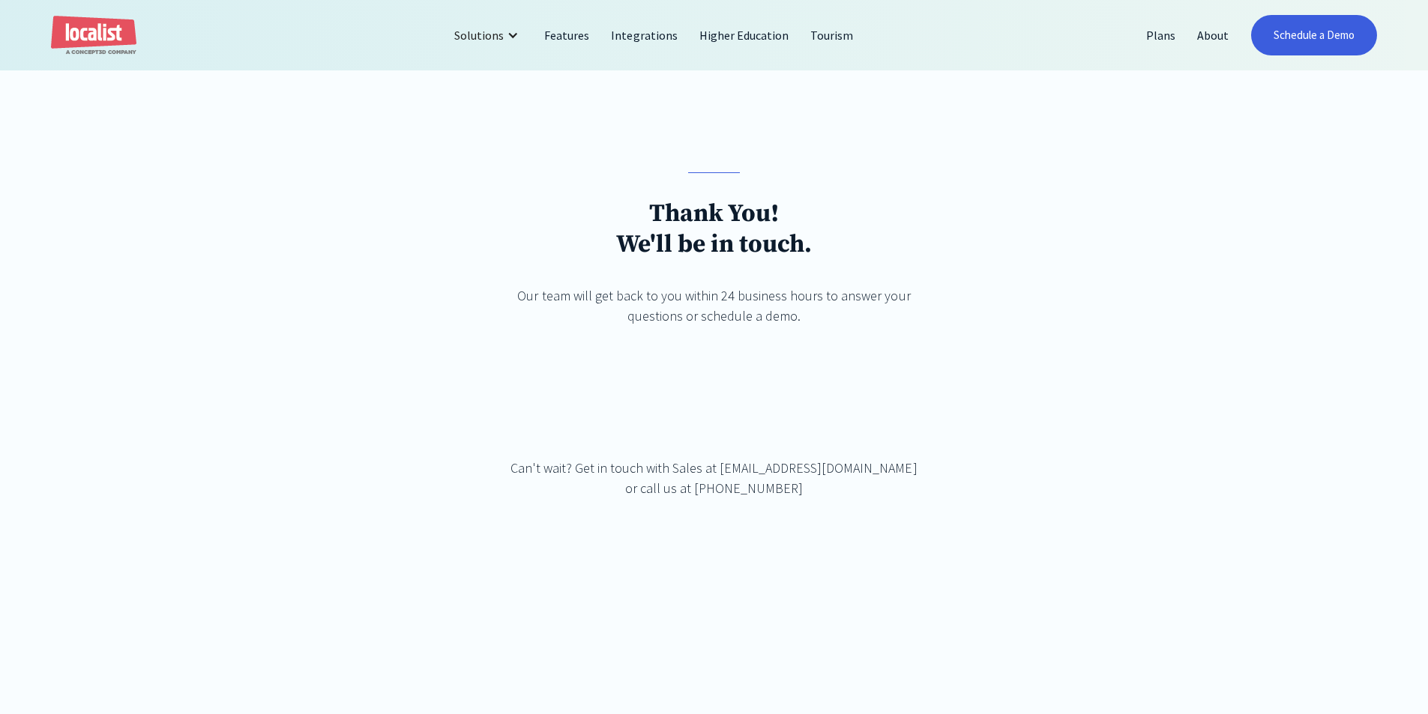
scroll to position [0, 0]
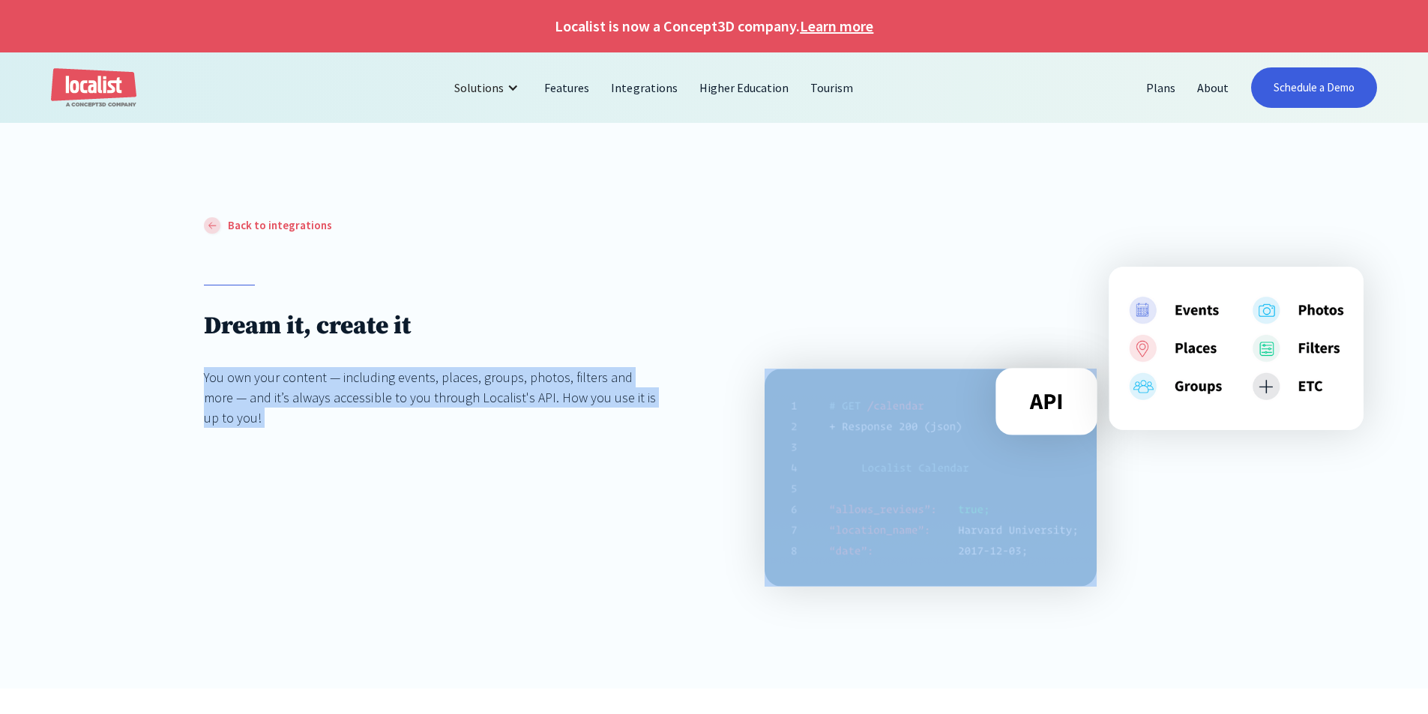
drag, startPoint x: 669, startPoint y: 399, endPoint x: 130, endPoint y: 361, distance: 540.3
click at [130, 361] on div "Back to integrations Dream it, create it You own your content — including event…" at bounding box center [714, 452] width 1428 height 473
click at [130, 360] on div "Back to integrations Dream it, create it You own your content — including event…" at bounding box center [714, 452] width 1428 height 473
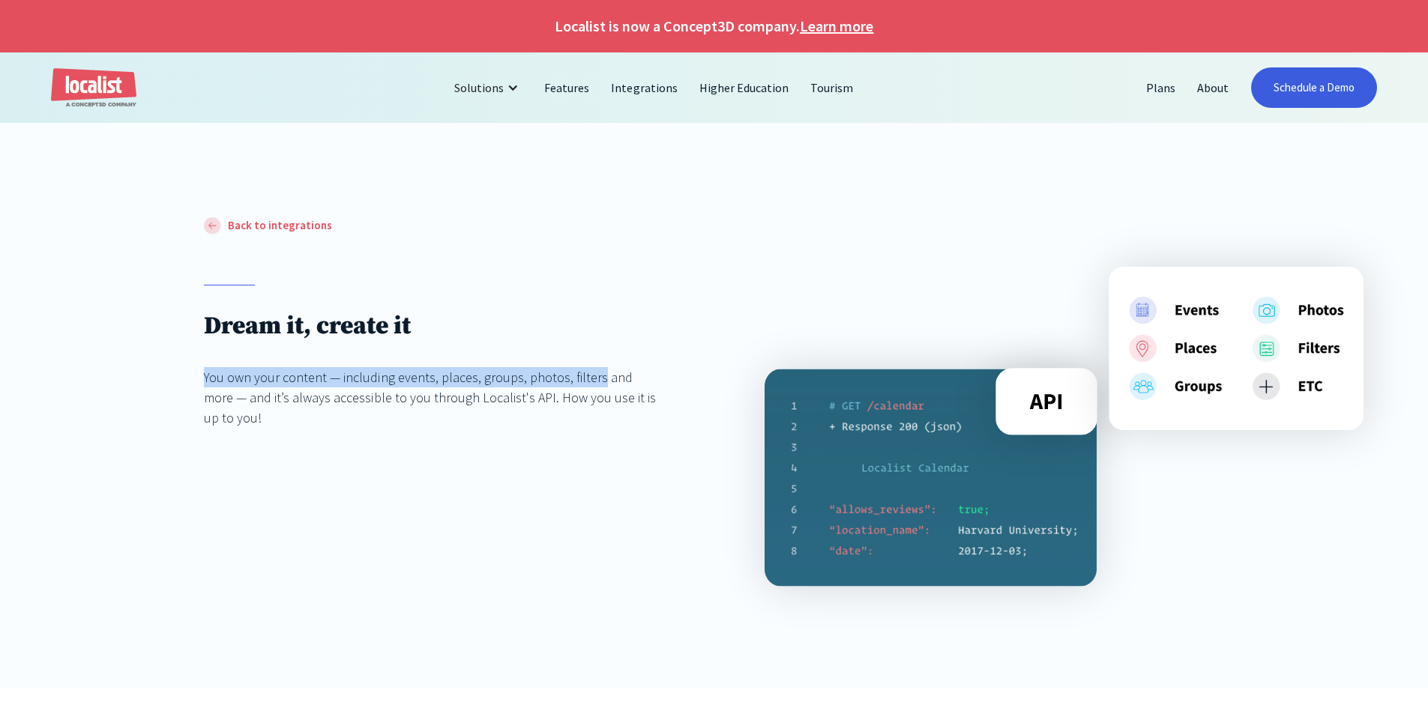
drag, startPoint x: 130, startPoint y: 360, endPoint x: 574, endPoint y: 381, distance: 444.3
click at [574, 381] on div "Back to integrations Dream it, create it You own your content — including event…" at bounding box center [714, 452] width 1428 height 473
click at [574, 381] on div "You own your content — including events, places, groups, photos, filters and mo…" at bounding box center [433, 397] width 459 height 61
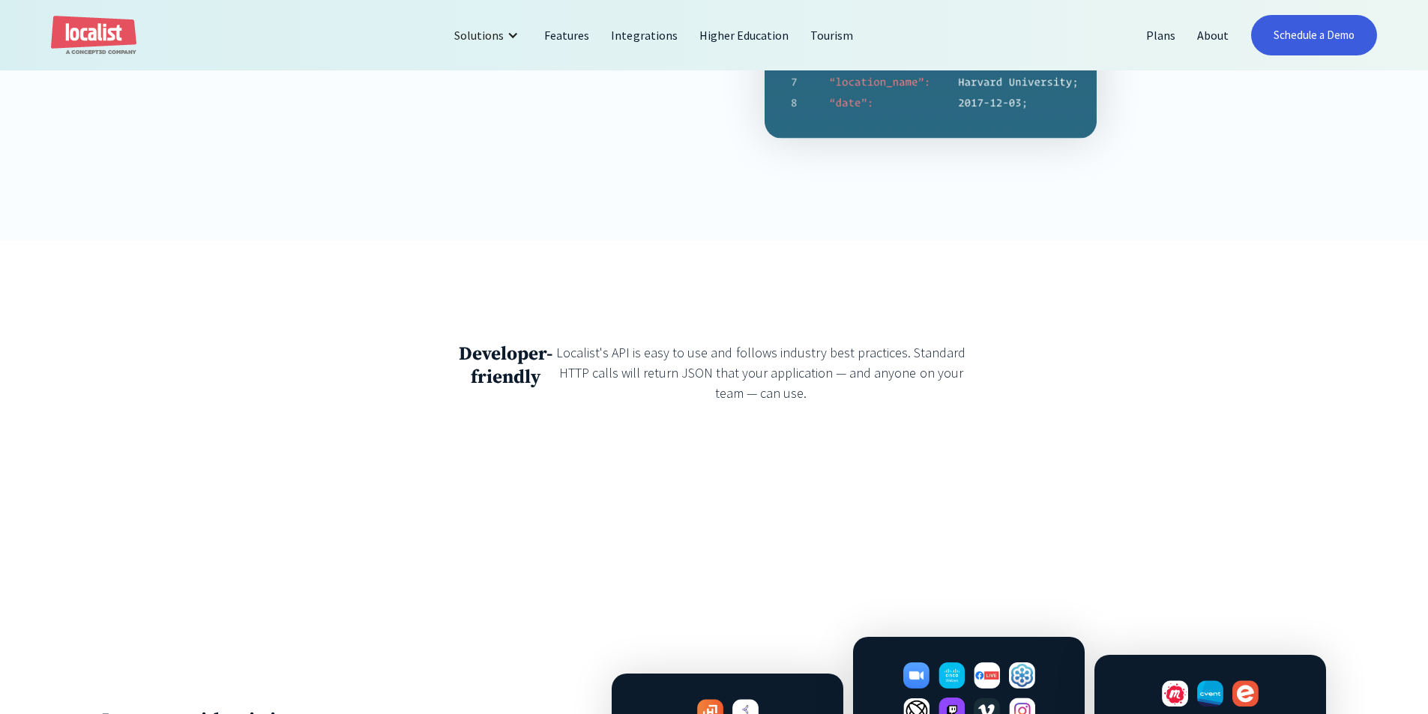
scroll to position [450, 0]
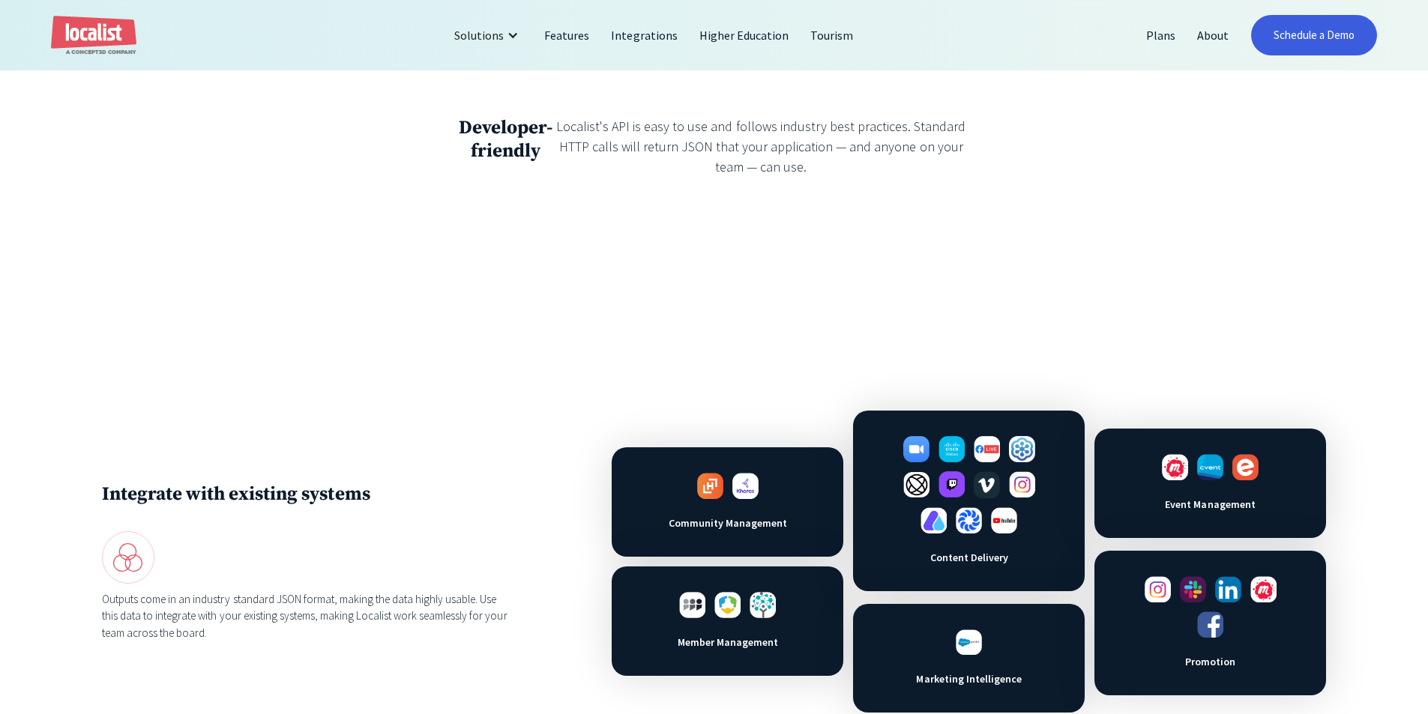
click at [259, 316] on div "Integrate with existing systems Outputs come in an industry standard JSON forma…" at bounding box center [714, 562] width 1428 height 506
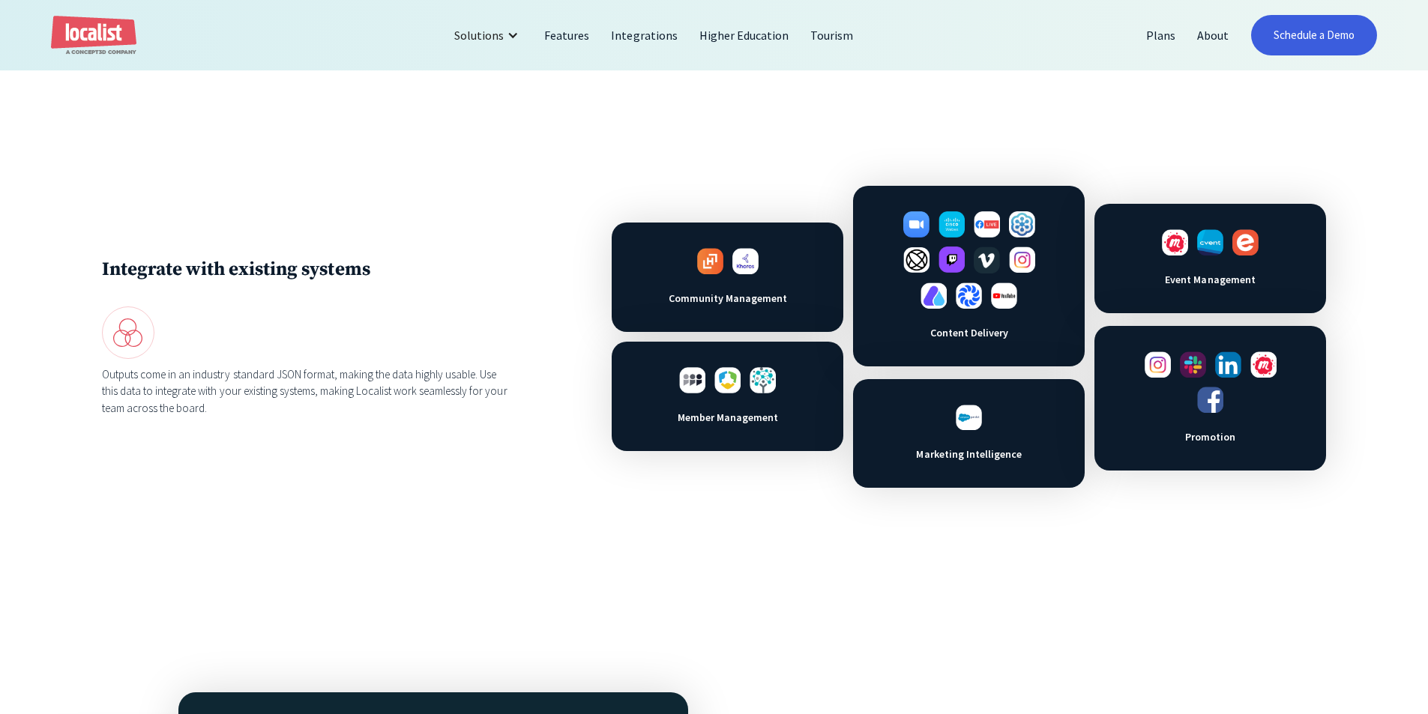
click at [258, 376] on div "Outputs come in an industry standard JSON format, making the data highly usable…" at bounding box center [306, 392] width 408 height 51
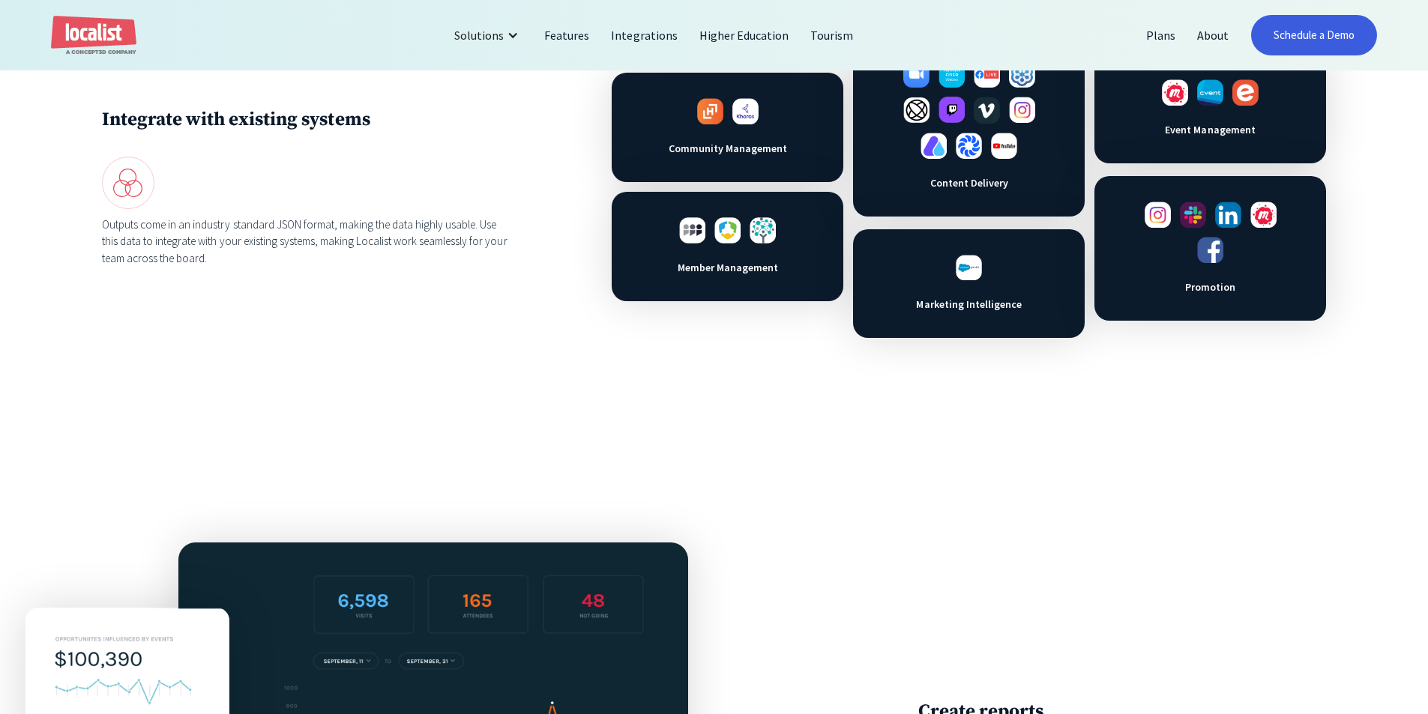
click at [183, 279] on div "Integrate with existing systems Outputs come in an industry standard JSON forma…" at bounding box center [714, 187] width 1224 height 302
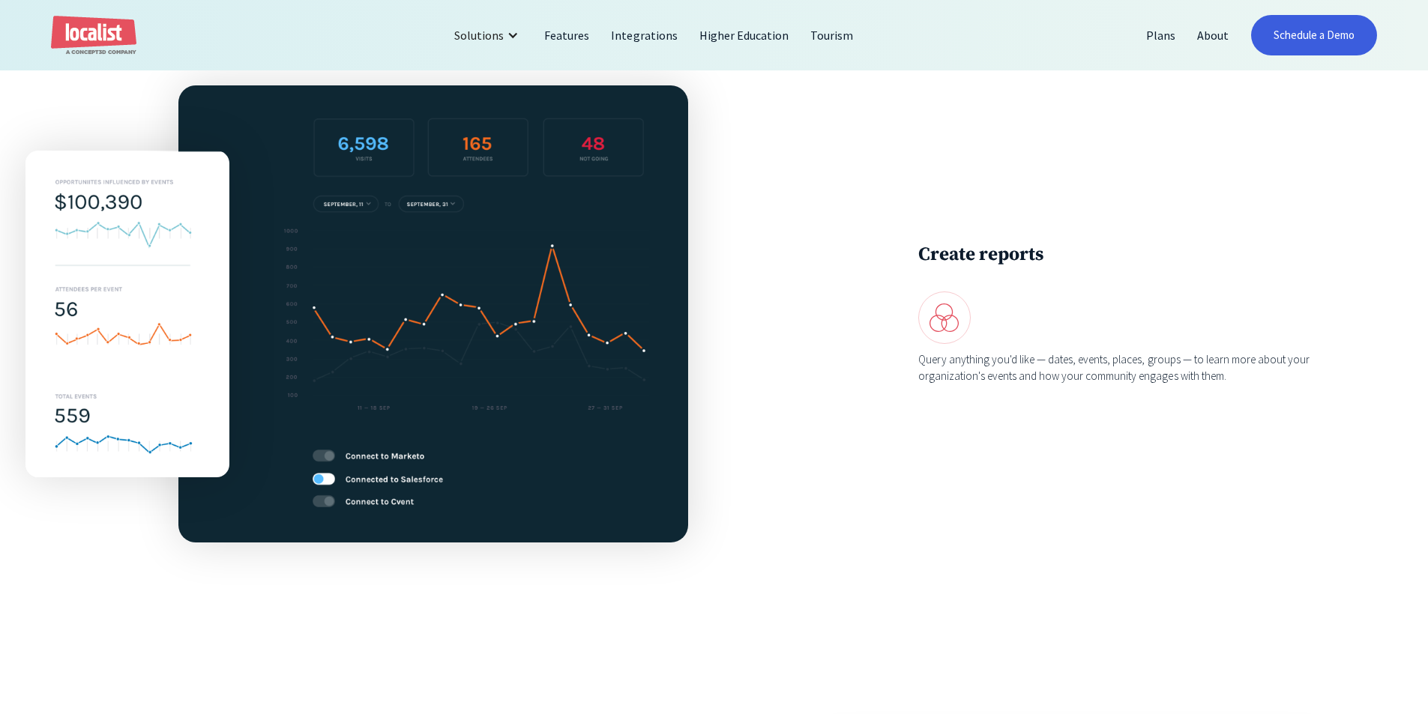
scroll to position [1649, 0]
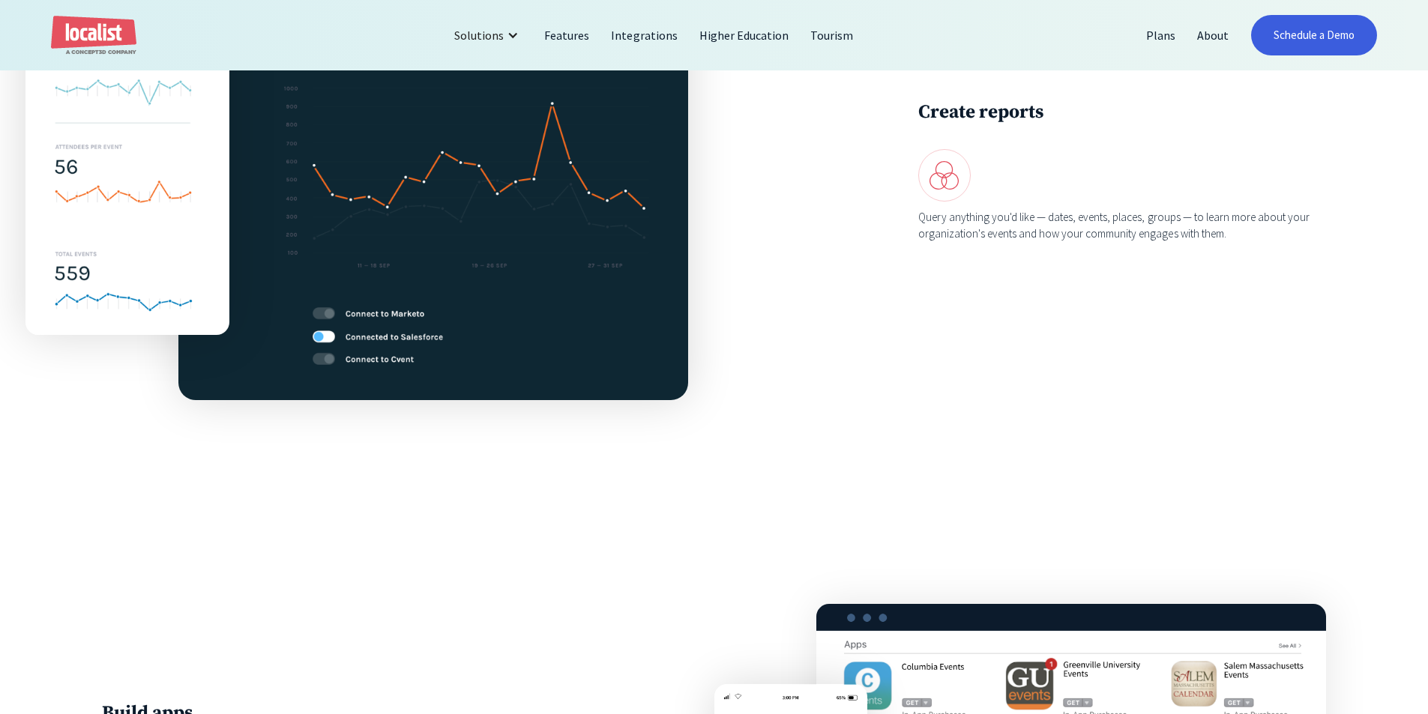
click at [798, 217] on div "Create reports Query anything you'd like — dates, events, places, groups — to l…" at bounding box center [714, 172] width 1224 height 458
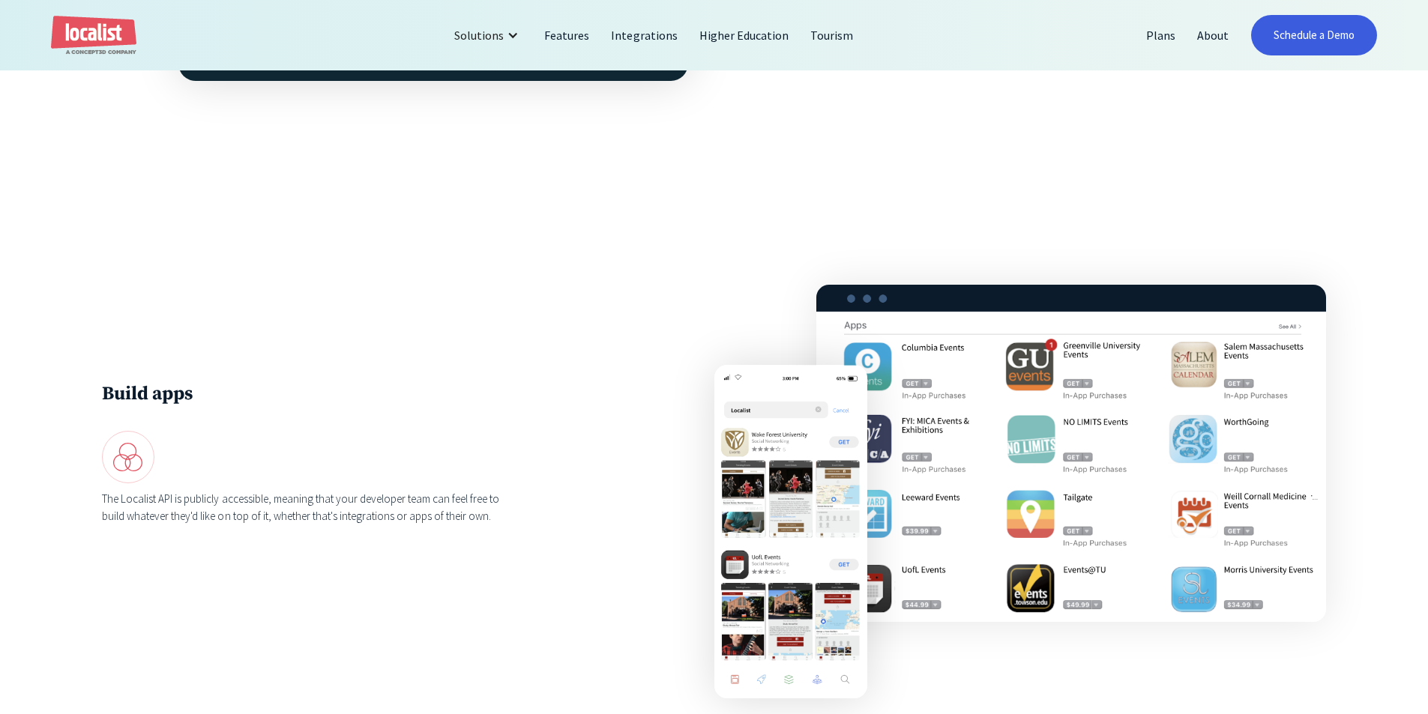
scroll to position [2099, 0]
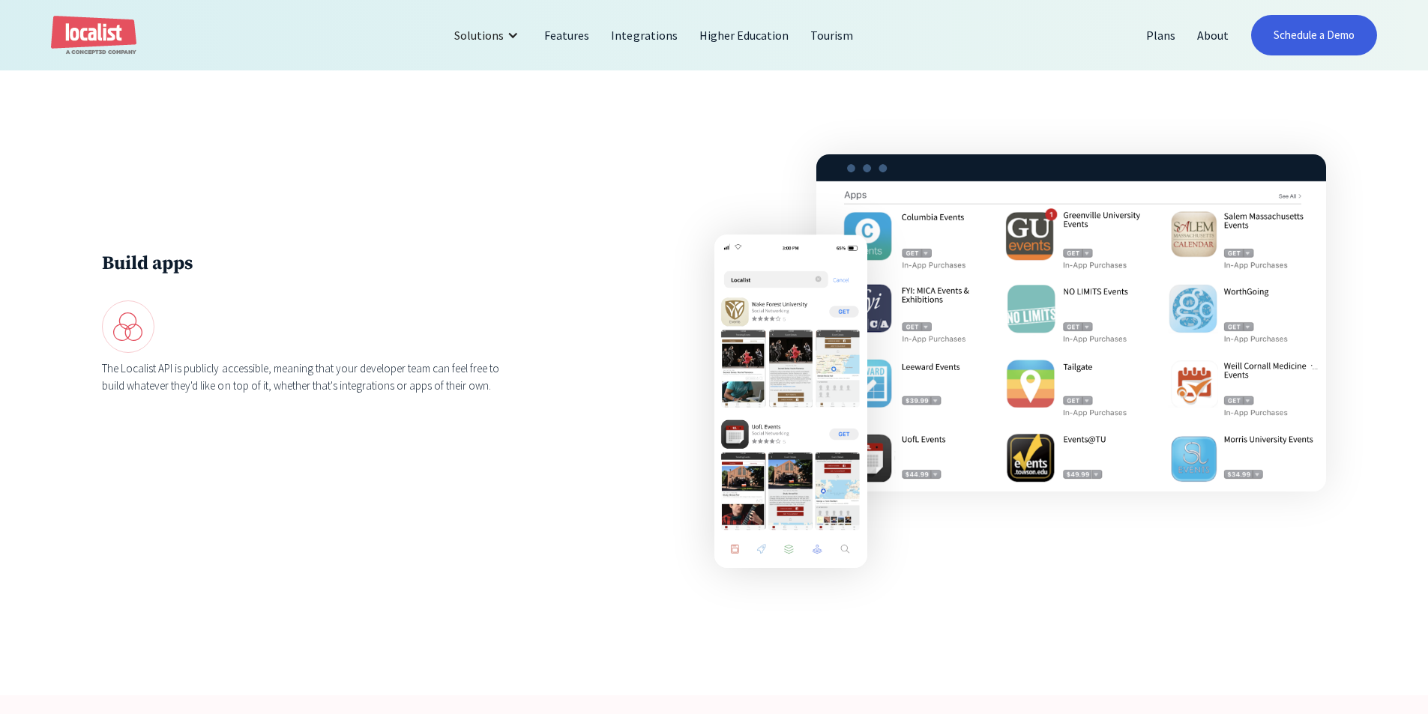
click at [371, 374] on div "Build apps The Localist API is publicly accessible, meaning that your developer…" at bounding box center [306, 323] width 408 height 142
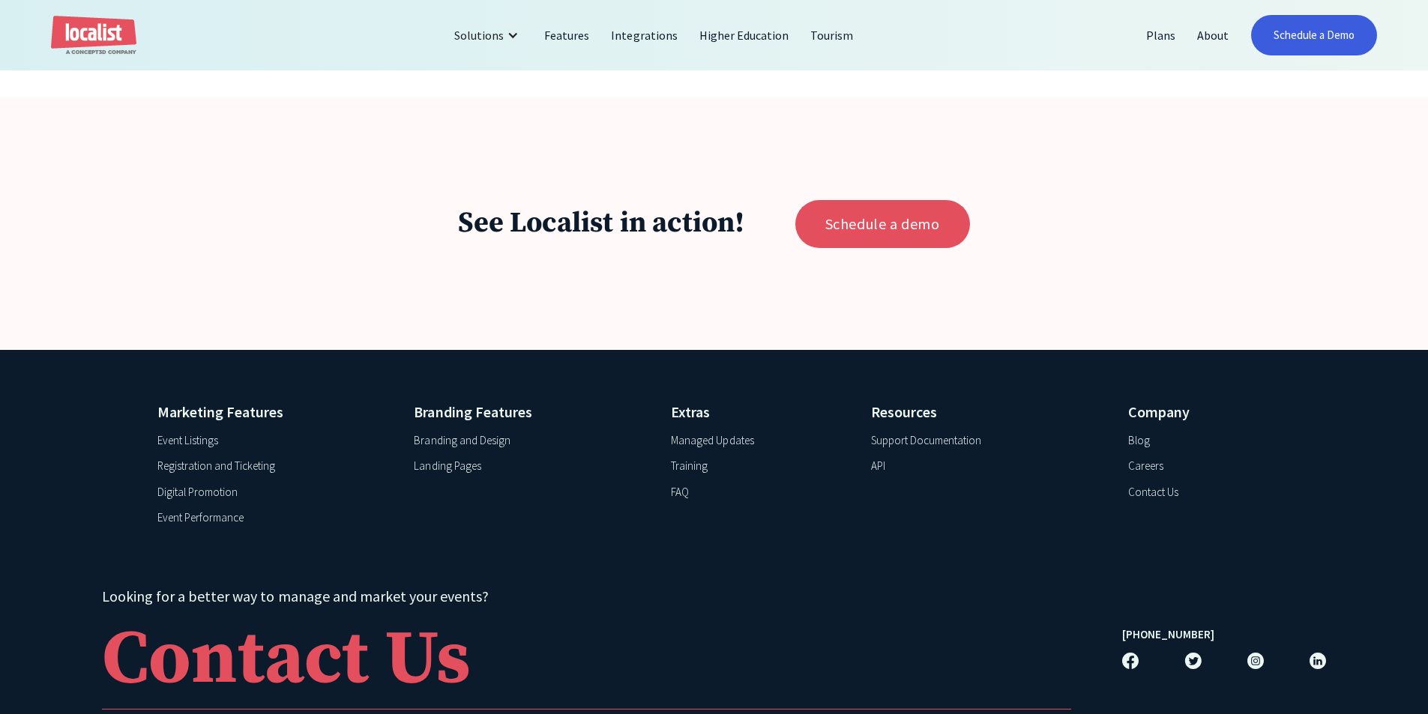
scroll to position [2699, 0]
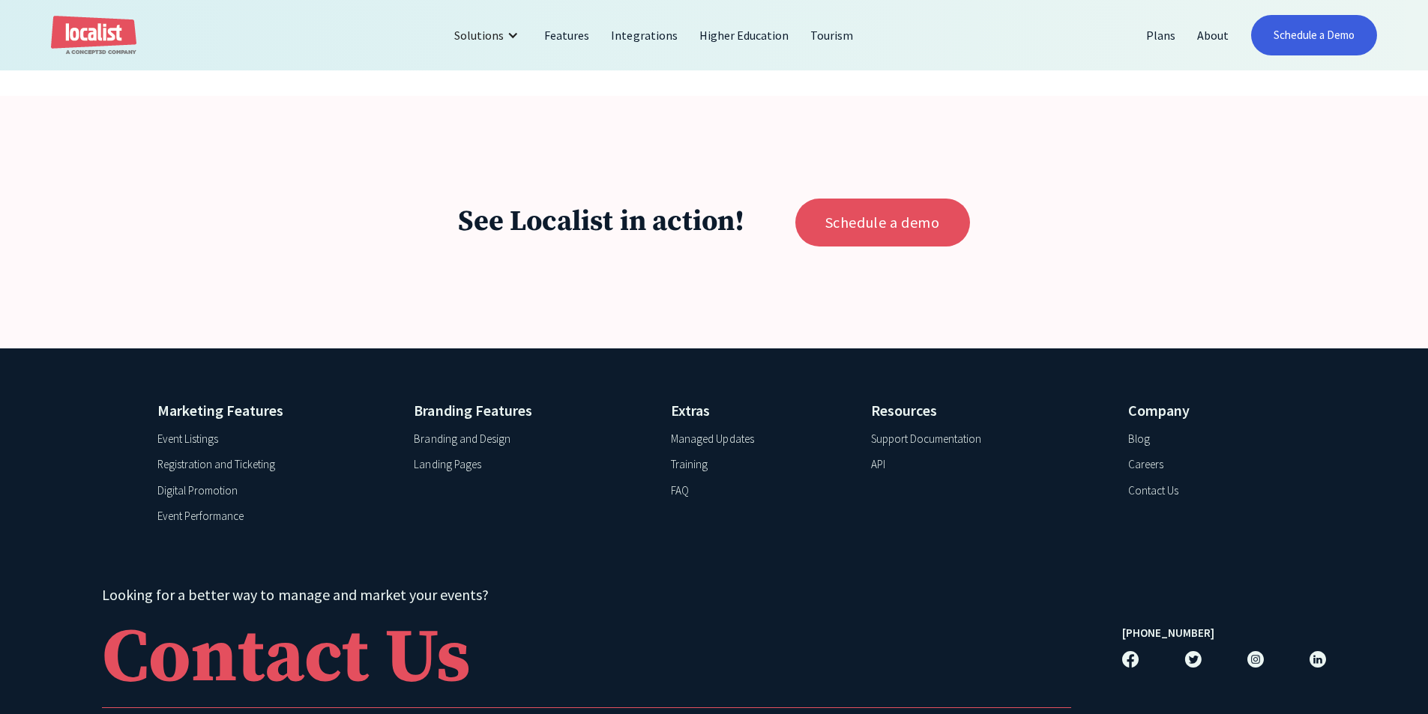
click at [549, 288] on div "See Localist in action! Schedule a demo" at bounding box center [714, 222] width 1428 height 252
click at [355, 310] on div "See Localist in action! Schedule a demo" at bounding box center [714, 222] width 1428 height 252
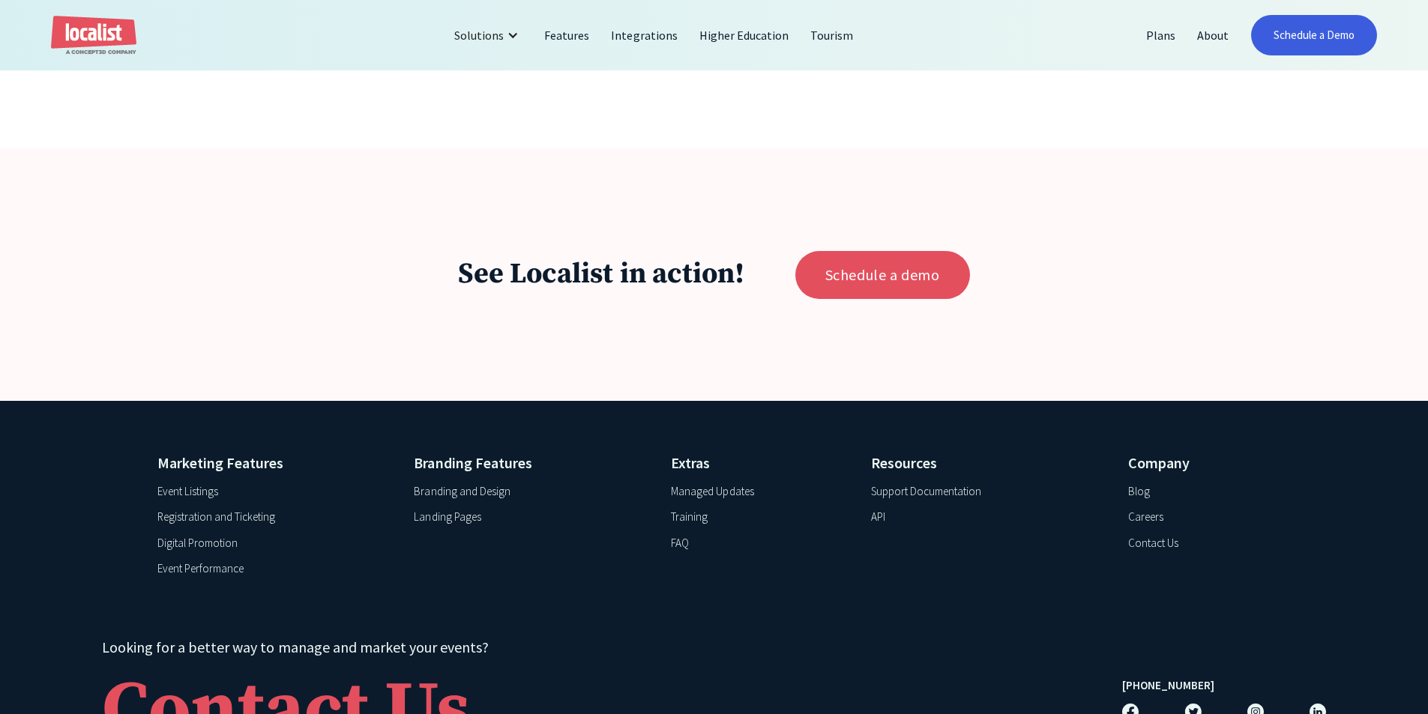
scroll to position [2624, 0]
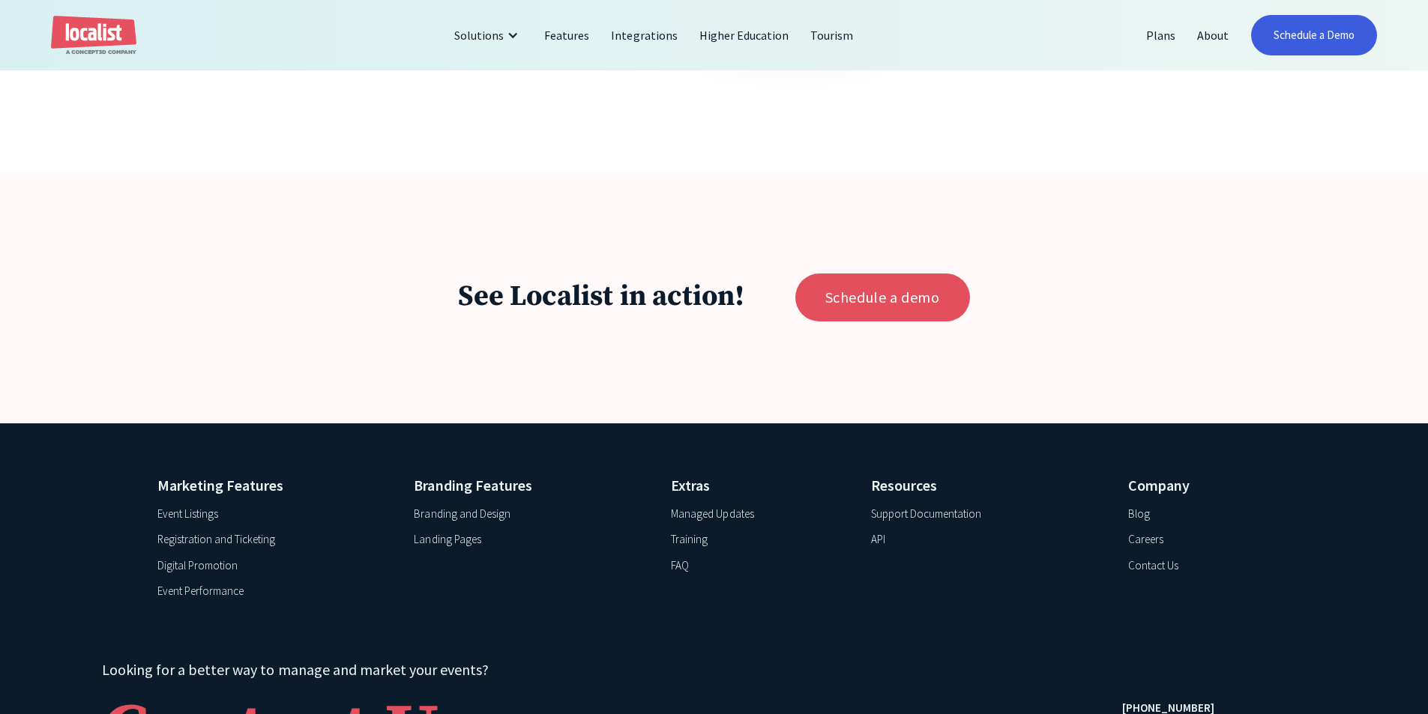
click at [400, 322] on div "See Localist in action! Schedule a demo" at bounding box center [714, 298] width 1224 height 48
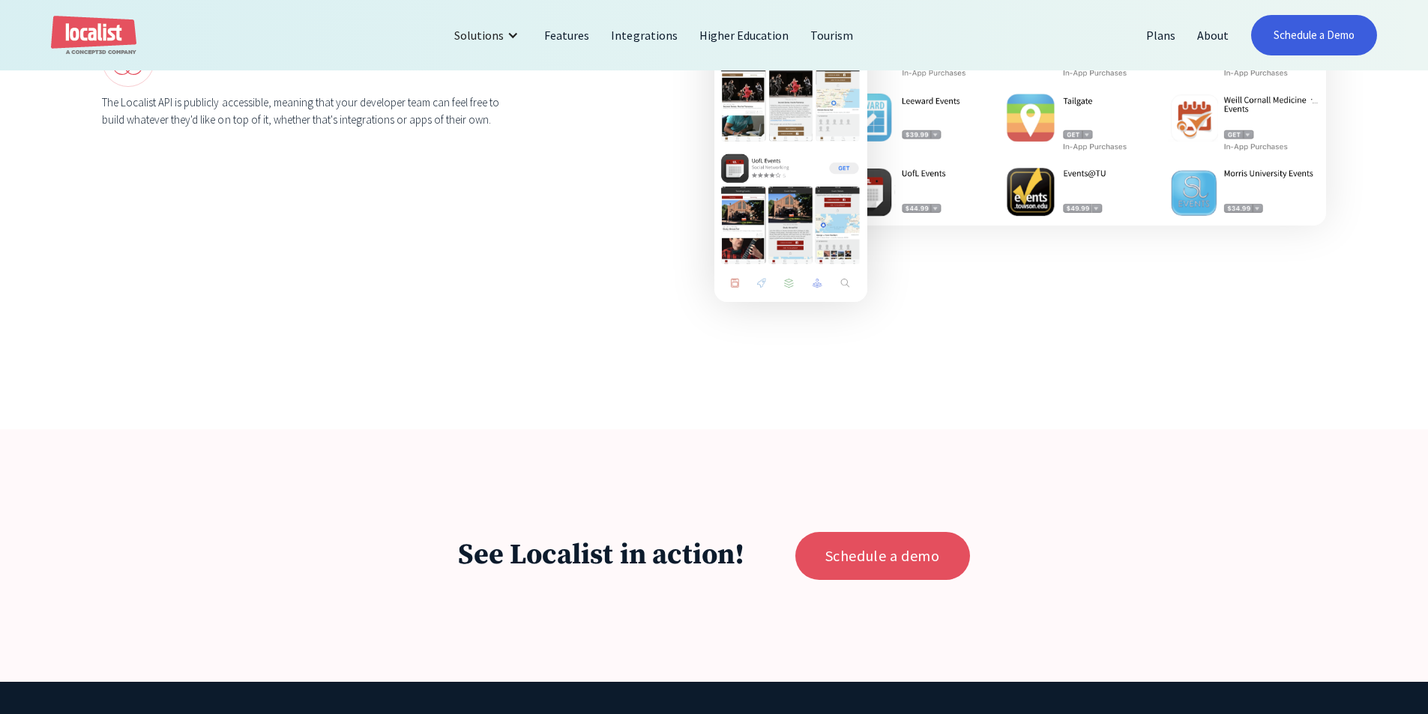
scroll to position [2249, 0]
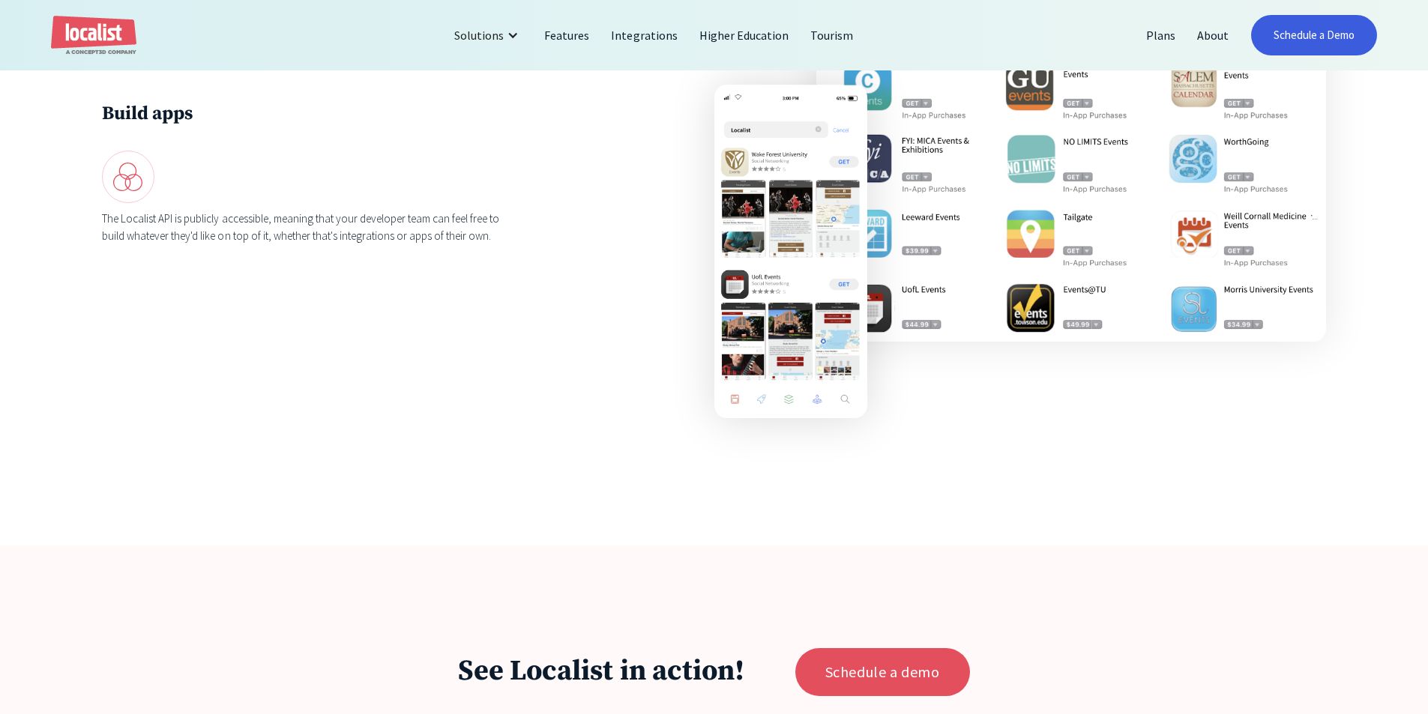
click at [389, 422] on div "Build apps The Localist API is publicly accessible, meaning that your developer…" at bounding box center [714, 173] width 1428 height 541
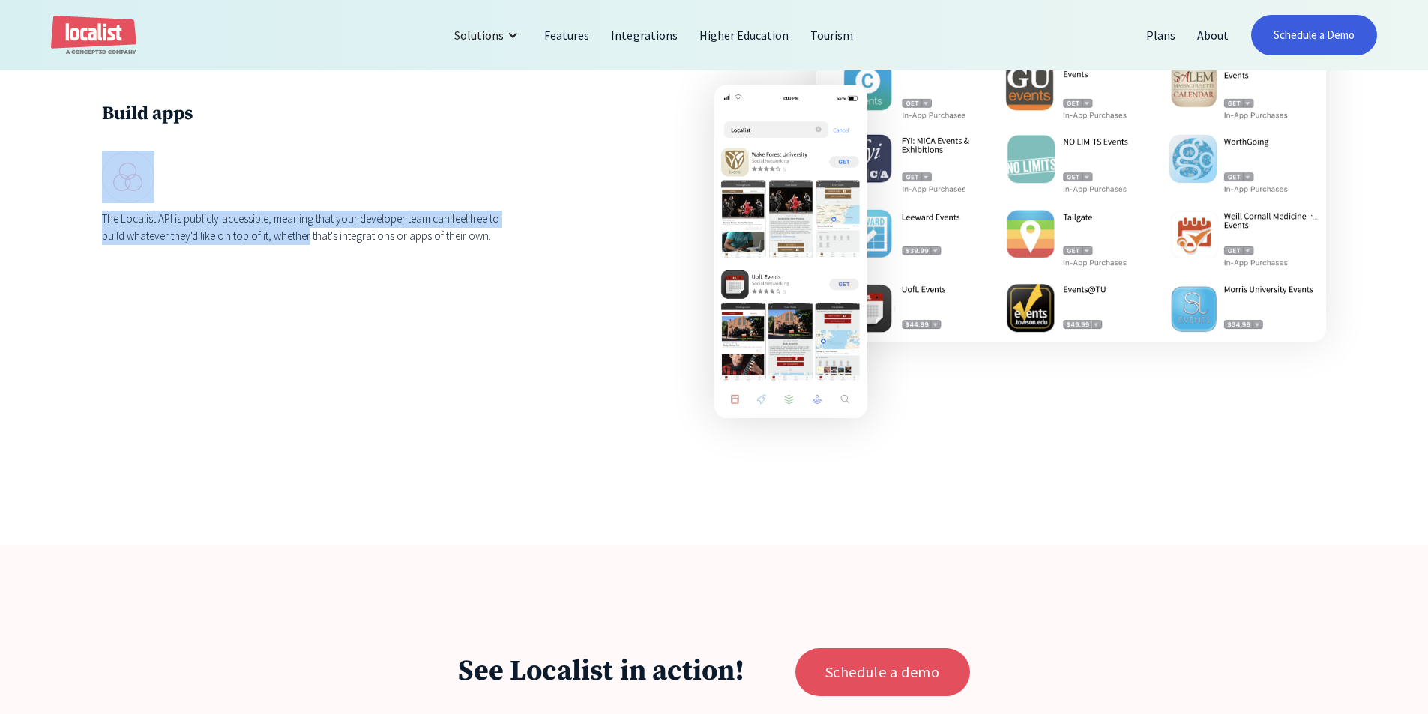
drag, startPoint x: 313, startPoint y: 285, endPoint x: 276, endPoint y: 212, distance: 81.8
click at [276, 212] on div "Build apps The Localist API is publicly accessible, meaning that your developer…" at bounding box center [714, 172] width 1224 height 337
click at [276, 203] on div at bounding box center [306, 177] width 408 height 52
drag, startPoint x: 276, startPoint y: 210, endPoint x: 321, endPoint y: 310, distance: 109.4
click at [321, 310] on div "Build apps The Localist API is publicly accessible, meaning that your developer…" at bounding box center [714, 172] width 1224 height 337
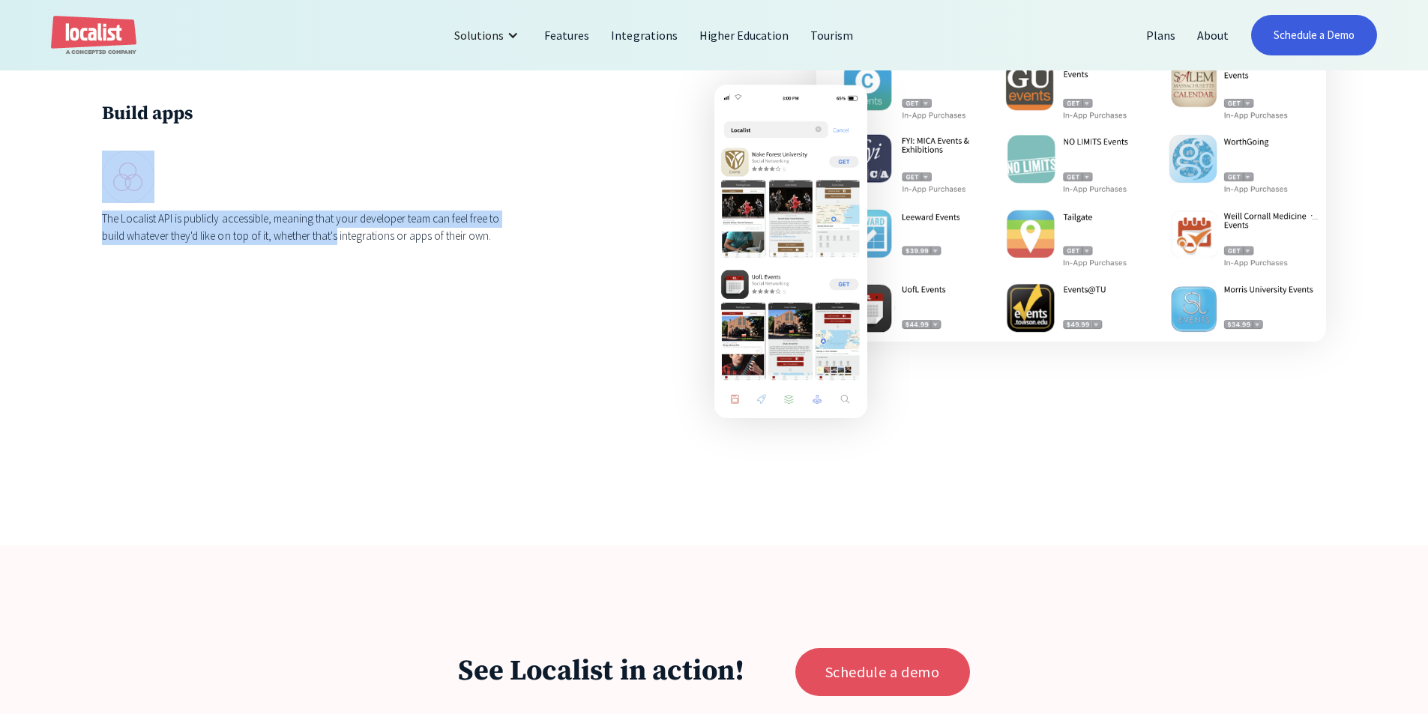
click at [321, 310] on div "Build apps The Localist API is publicly accessible, meaning that your developer…" at bounding box center [714, 172] width 1224 height 337
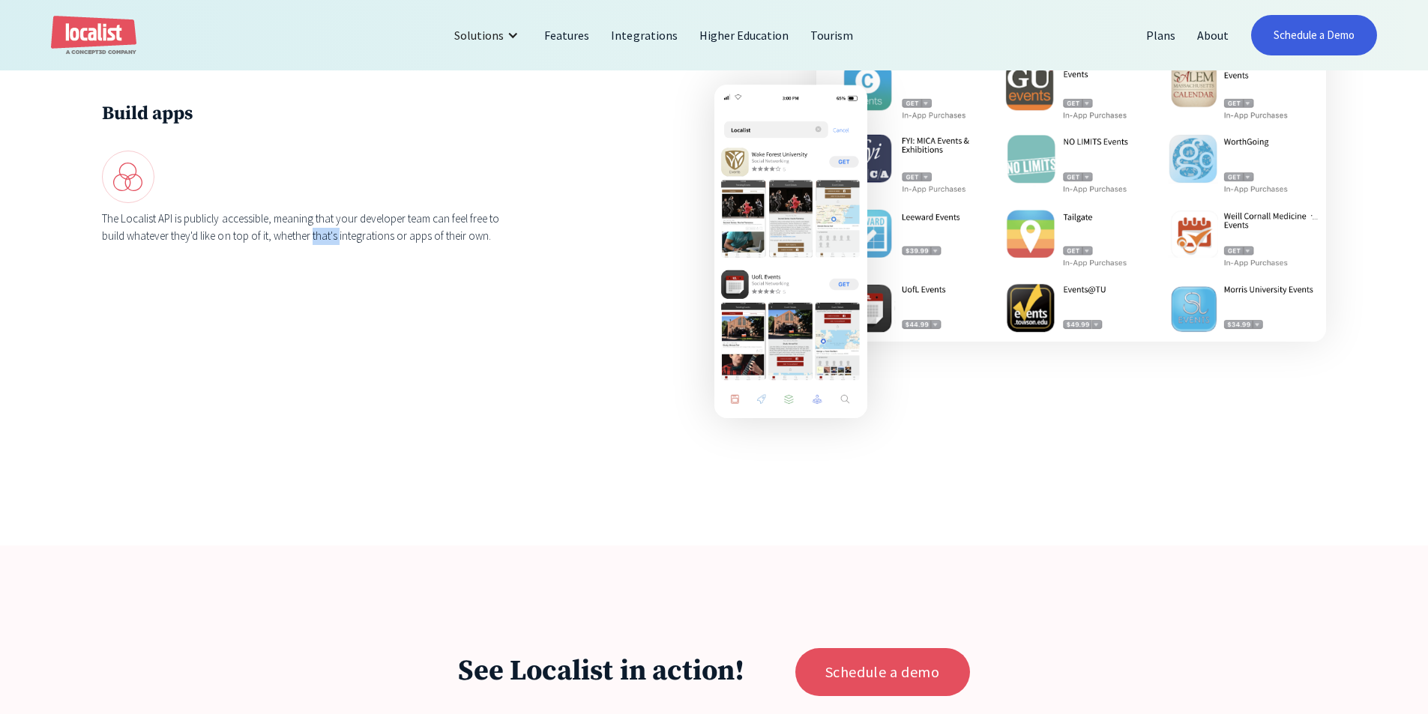
click at [321, 310] on div "Build apps The Localist API is publicly accessible, meaning that your developer…" at bounding box center [714, 172] width 1224 height 337
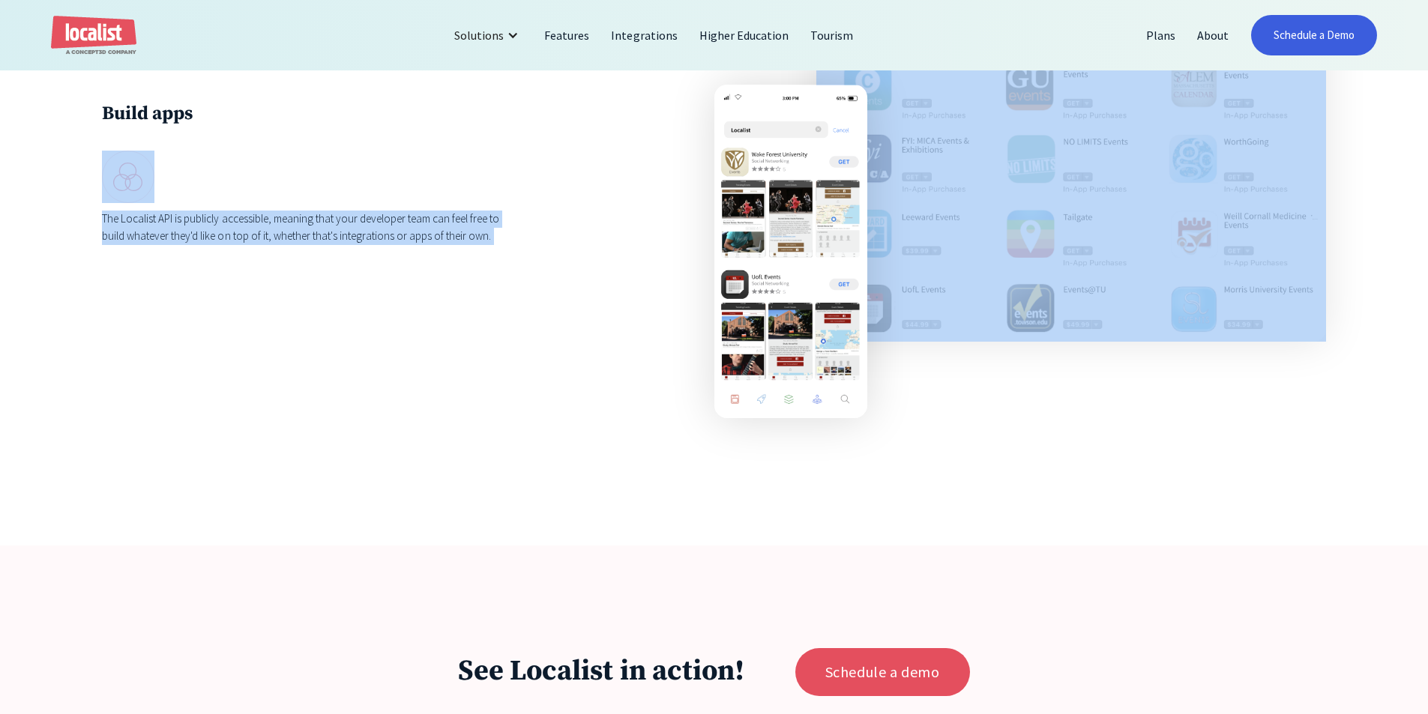
drag, startPoint x: 321, startPoint y: 310, endPoint x: 319, endPoint y: 215, distance: 94.5
click at [320, 217] on div "Build apps The Localist API is publicly accessible, meaning that your developer…" at bounding box center [714, 172] width 1224 height 337
click at [319, 203] on div at bounding box center [306, 177] width 408 height 52
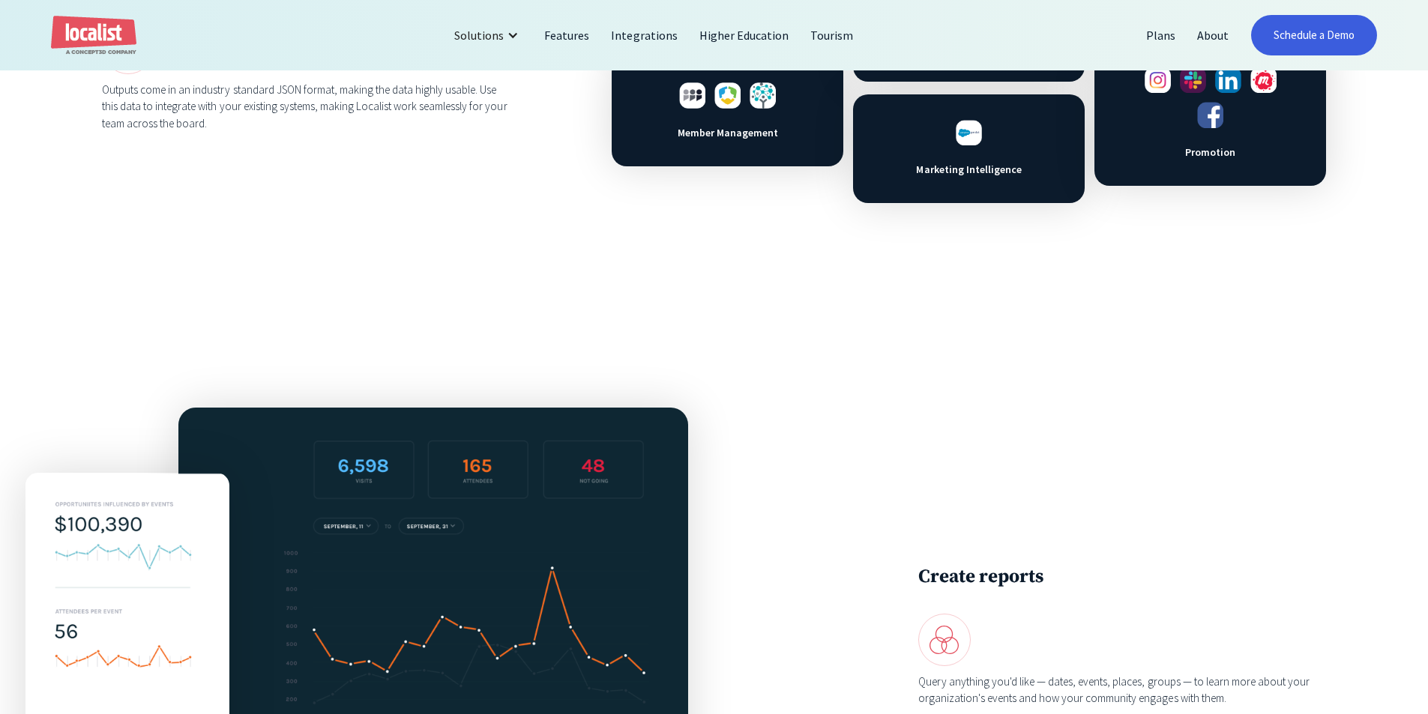
scroll to position [1049, 0]
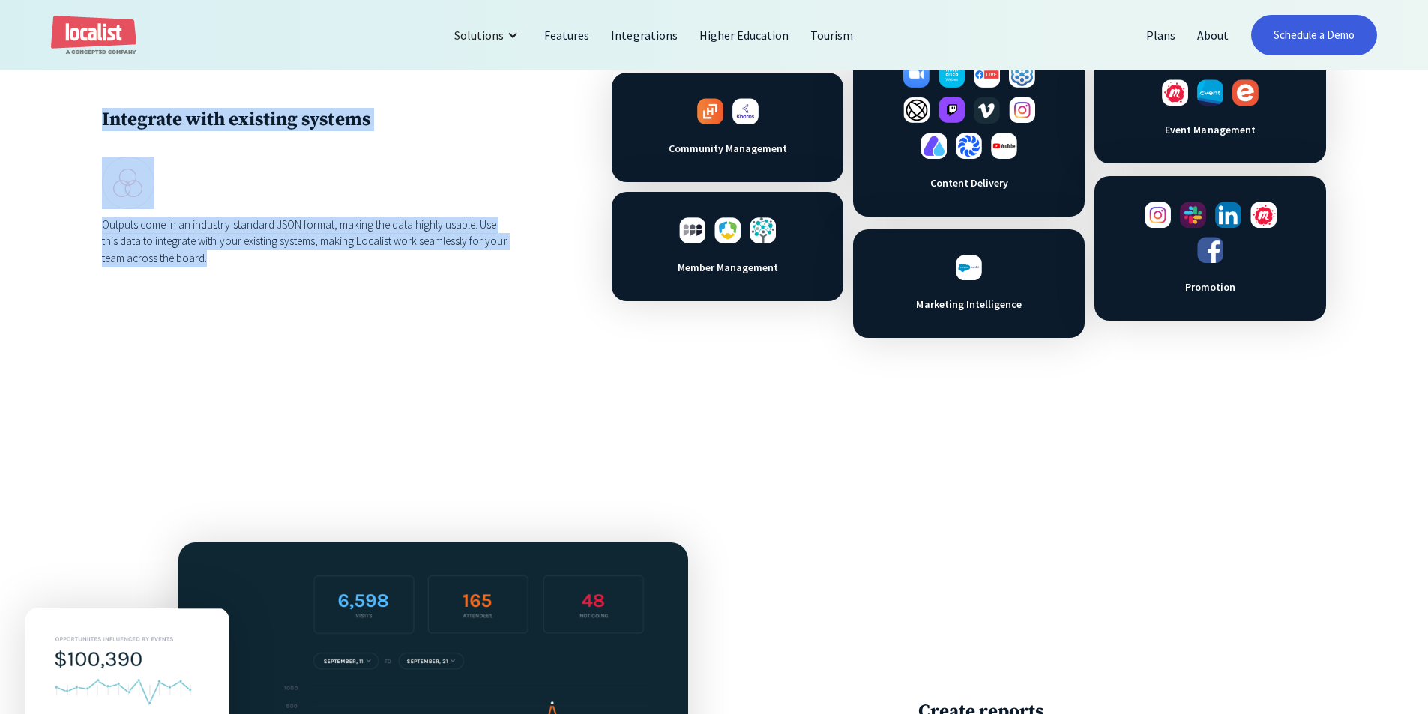
drag, startPoint x: 319, startPoint y: 318, endPoint x: 97, endPoint y: 101, distance: 310.1
click at [97, 102] on div "Integrate with existing systems Outputs come in an industry standard JSON forma…" at bounding box center [714, 187] width 1428 height 506
click at [97, 101] on div "Integrate with existing systems Outputs come in an industry standard JSON forma…" at bounding box center [714, 187] width 1428 height 506
drag, startPoint x: 103, startPoint y: 107, endPoint x: 298, endPoint y: 263, distance: 249.0
click at [298, 263] on div "Integrate with existing systems Outputs come in an industry standard JSON forma…" at bounding box center [714, 187] width 1428 height 506
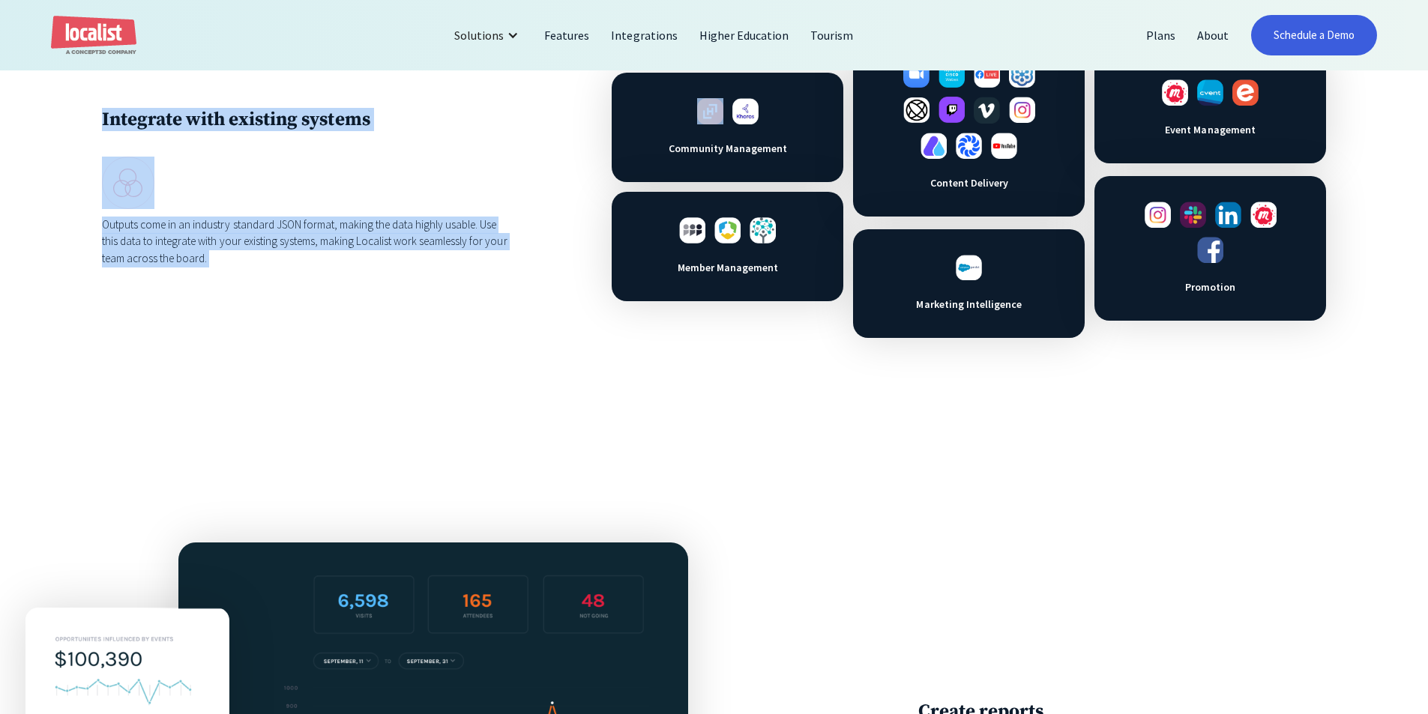
click at [298, 263] on div "Outputs come in an industry standard JSON format, making the data highly usable…" at bounding box center [306, 242] width 408 height 51
drag, startPoint x: 92, startPoint y: 117, endPoint x: 227, endPoint y: 277, distance: 209.6
click at [227, 277] on div "Integrate with existing systems Outputs come in an industry standard JSON forma…" at bounding box center [714, 187] width 1428 height 506
click at [227, 277] on div "Integrate with existing systems Outputs come in an industry standard JSON forma…" at bounding box center [714, 187] width 1224 height 302
drag, startPoint x: 223, startPoint y: 271, endPoint x: 91, endPoint y: 120, distance: 200.8
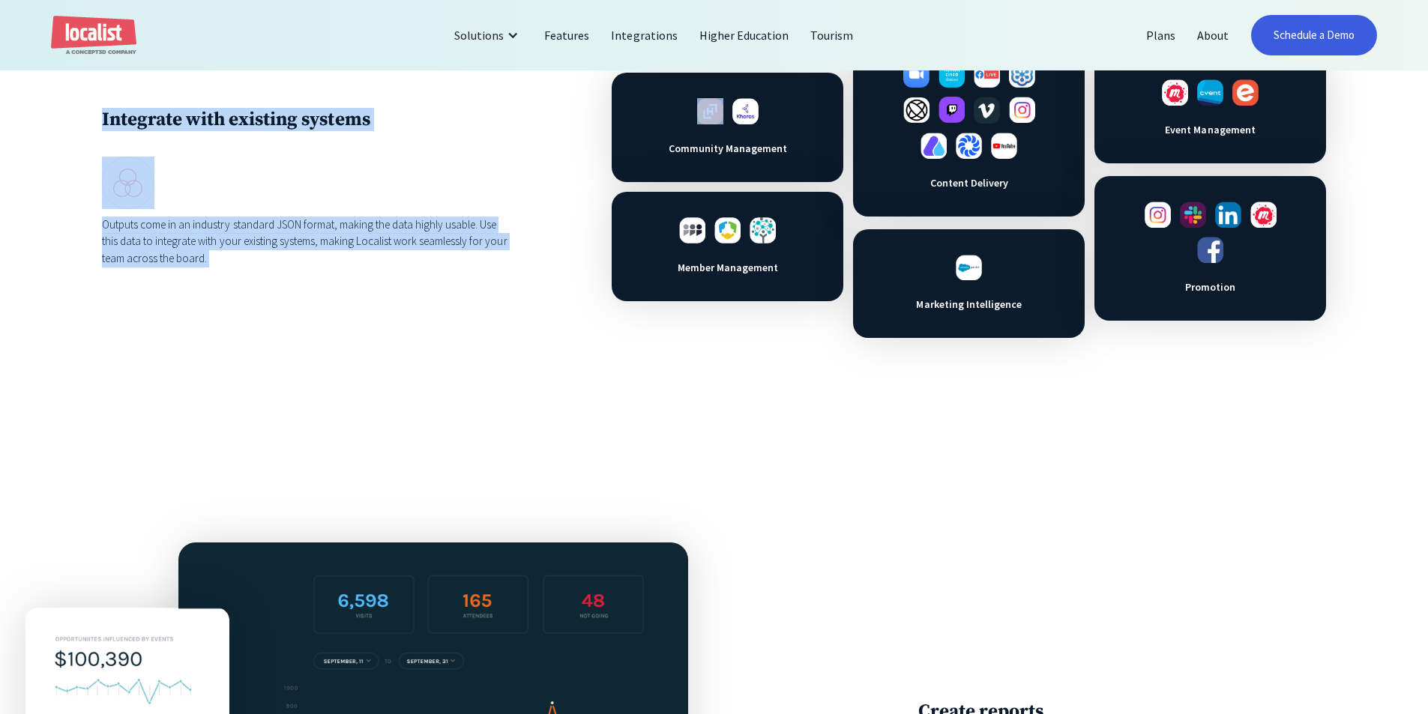
click at [91, 120] on div "Integrate with existing systems Outputs come in an industry standard JSON forma…" at bounding box center [714, 187] width 1428 height 506
click at [91, 121] on div "Integrate with existing systems Outputs come in an industry standard JSON forma…" at bounding box center [714, 187] width 1428 height 506
click at [241, 185] on div at bounding box center [306, 183] width 408 height 52
click at [235, 264] on div "Outputs come in an industry standard JSON format, making the data highly usable…" at bounding box center [306, 242] width 408 height 51
drag, startPoint x: 209, startPoint y: 248, endPoint x: 74, endPoint y: 130, distance: 179.0
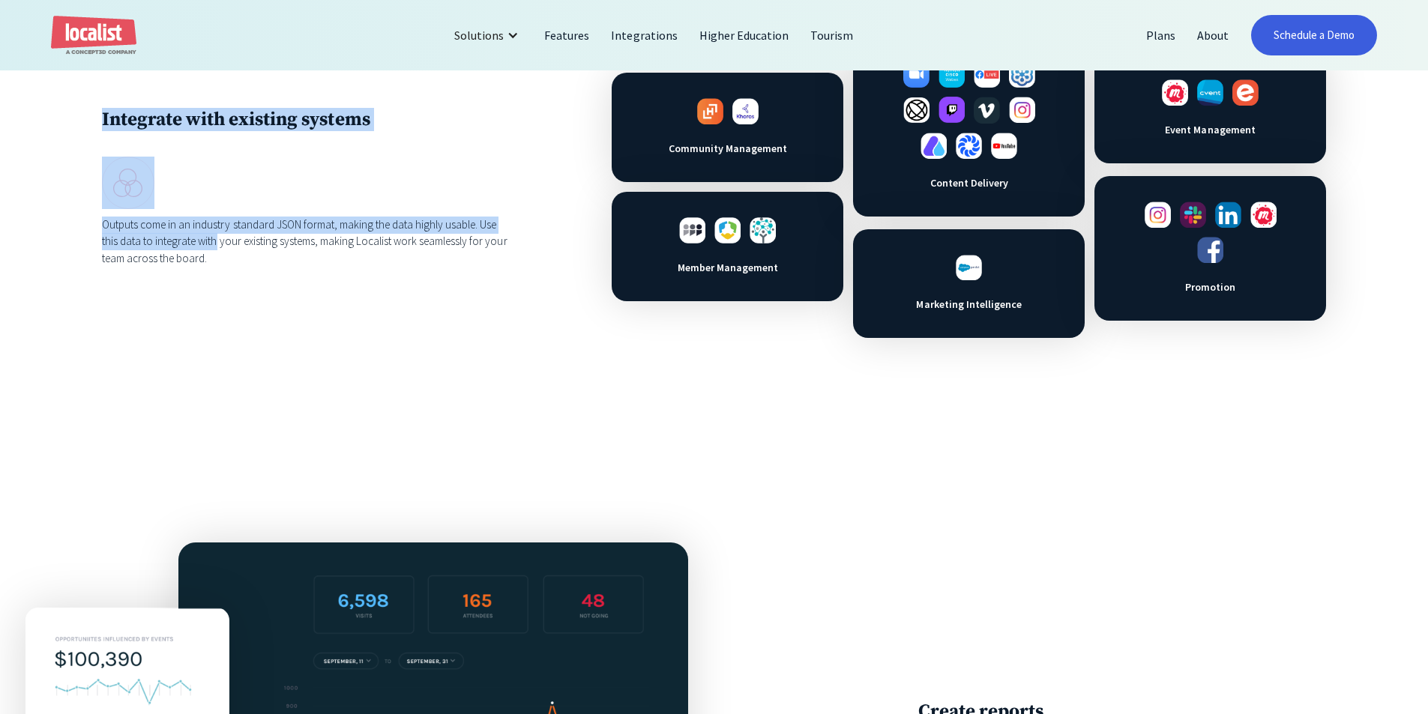
click at [74, 130] on div "Integrate with existing systems Outputs come in an industry standard JSON forma…" at bounding box center [714, 187] width 1428 height 506
click at [76, 130] on div "Integrate with existing systems Outputs come in an industry standard JSON forma…" at bounding box center [714, 187] width 1428 height 506
drag, startPoint x: 76, startPoint y: 130, endPoint x: 220, endPoint y: 268, distance: 199.9
click at [220, 268] on div "Integrate with existing systems Outputs come in an industry standard JSON forma…" at bounding box center [714, 187] width 1428 height 506
click at [220, 268] on div "Outputs come in an industry standard JSON format, making the data highly usable…" at bounding box center [306, 242] width 408 height 51
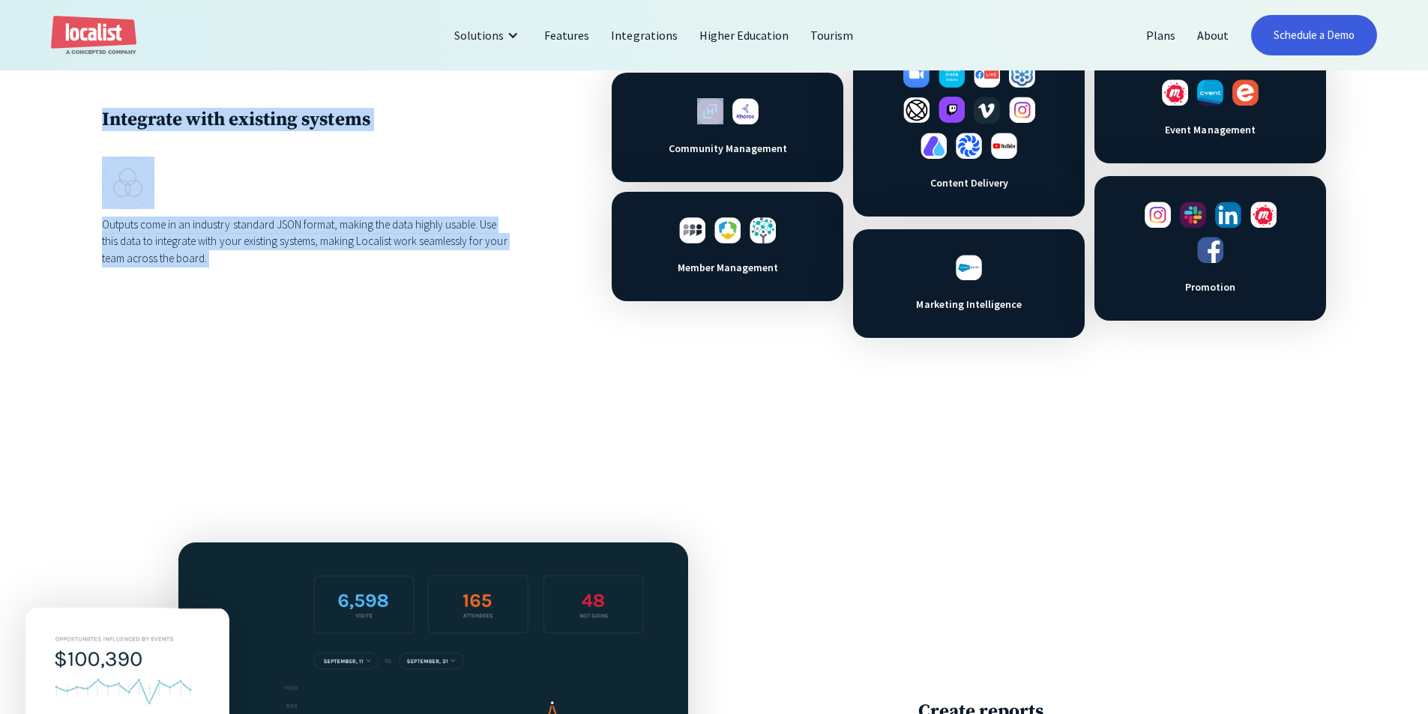
drag, startPoint x: 196, startPoint y: 226, endPoint x: 95, endPoint y: 121, distance: 145.3
click at [91, 118] on div "Integrate with existing systems Outputs come in an industry standard JSON forma…" at bounding box center [714, 187] width 1428 height 506
click at [265, 183] on div at bounding box center [306, 183] width 408 height 52
click at [343, 235] on div "Outputs come in an industry standard JSON format, making the data highly usable…" at bounding box center [306, 242] width 408 height 51
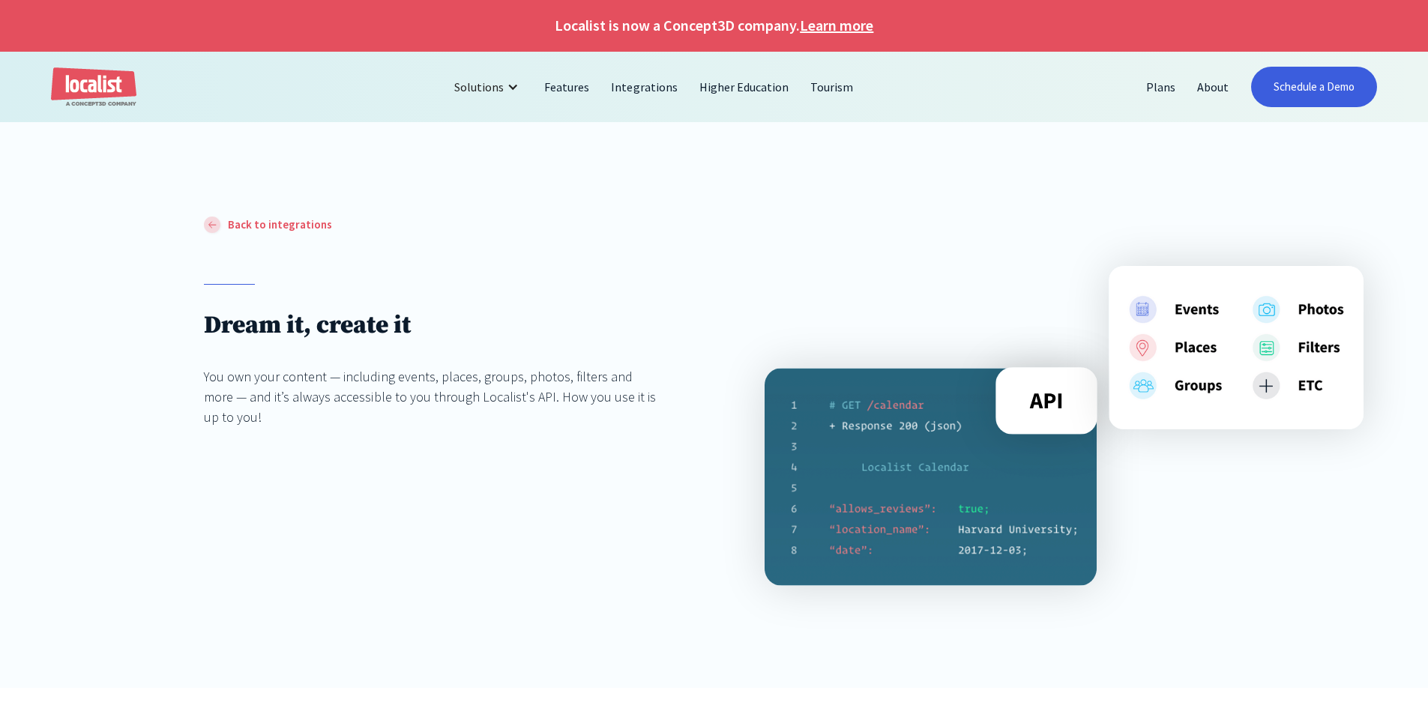
scroll to position [0, 0]
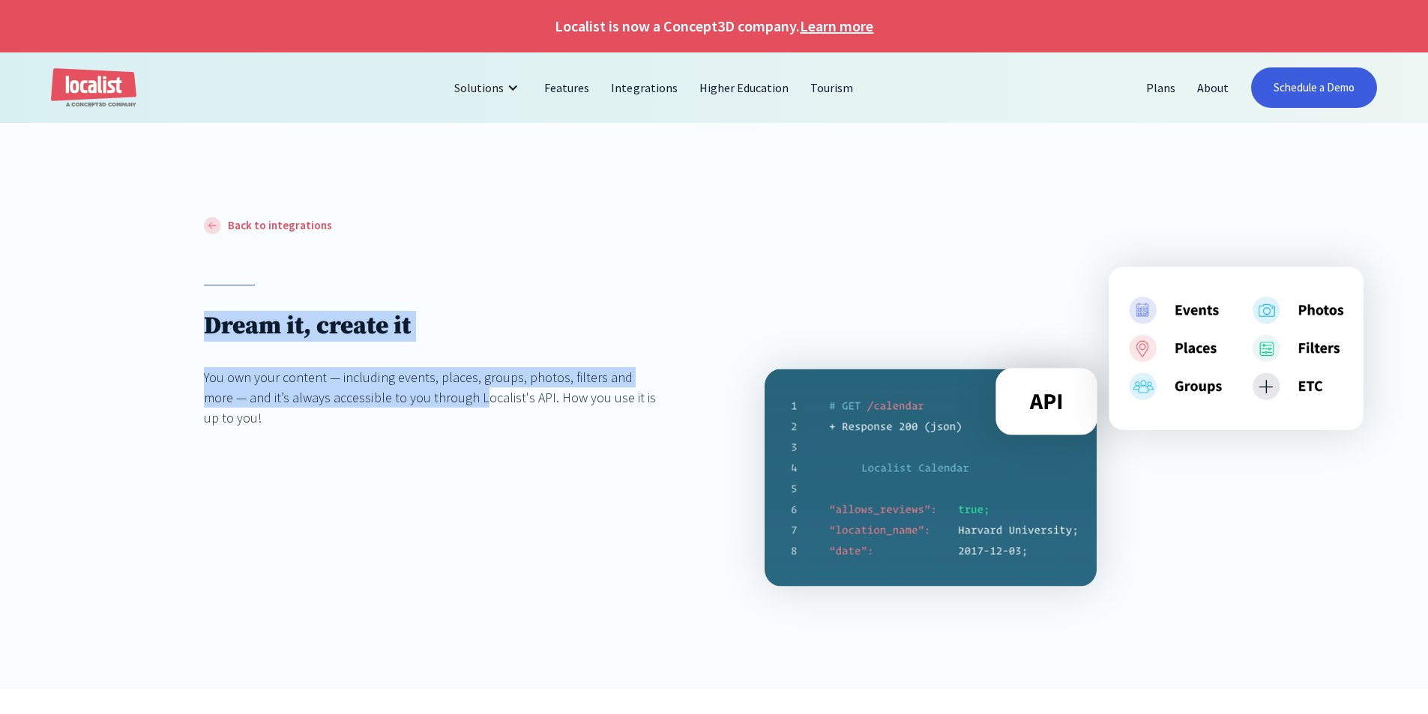
drag, startPoint x: 376, startPoint y: 405, endPoint x: 187, endPoint y: 313, distance: 210.2
click at [187, 313] on div "Back to integrations Dream it, create it You own your content — including event…" at bounding box center [714, 452] width 1428 height 473
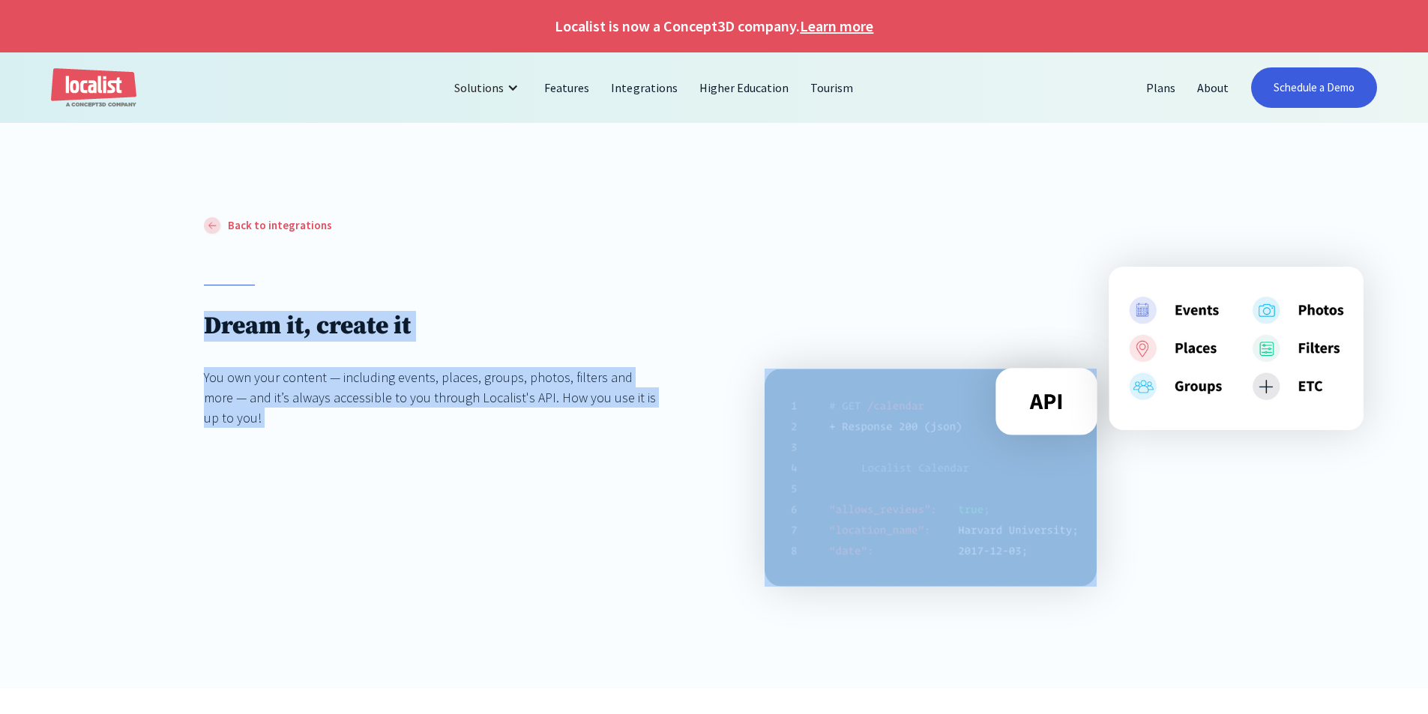
drag, startPoint x: 268, startPoint y: 340, endPoint x: 696, endPoint y: 393, distance: 430.6
click at [696, 393] on div "Back to integrations Dream it, create it You own your content — including event…" at bounding box center [714, 401] width 1020 height 371
click at [696, 393] on div at bounding box center [969, 401] width 612 height 371
drag, startPoint x: 696, startPoint y: 393, endPoint x: 100, endPoint y: 325, distance: 599.7
click at [100, 325] on div "Back to integrations Dream it, create it You own your content — including event…" at bounding box center [714, 452] width 1428 height 473
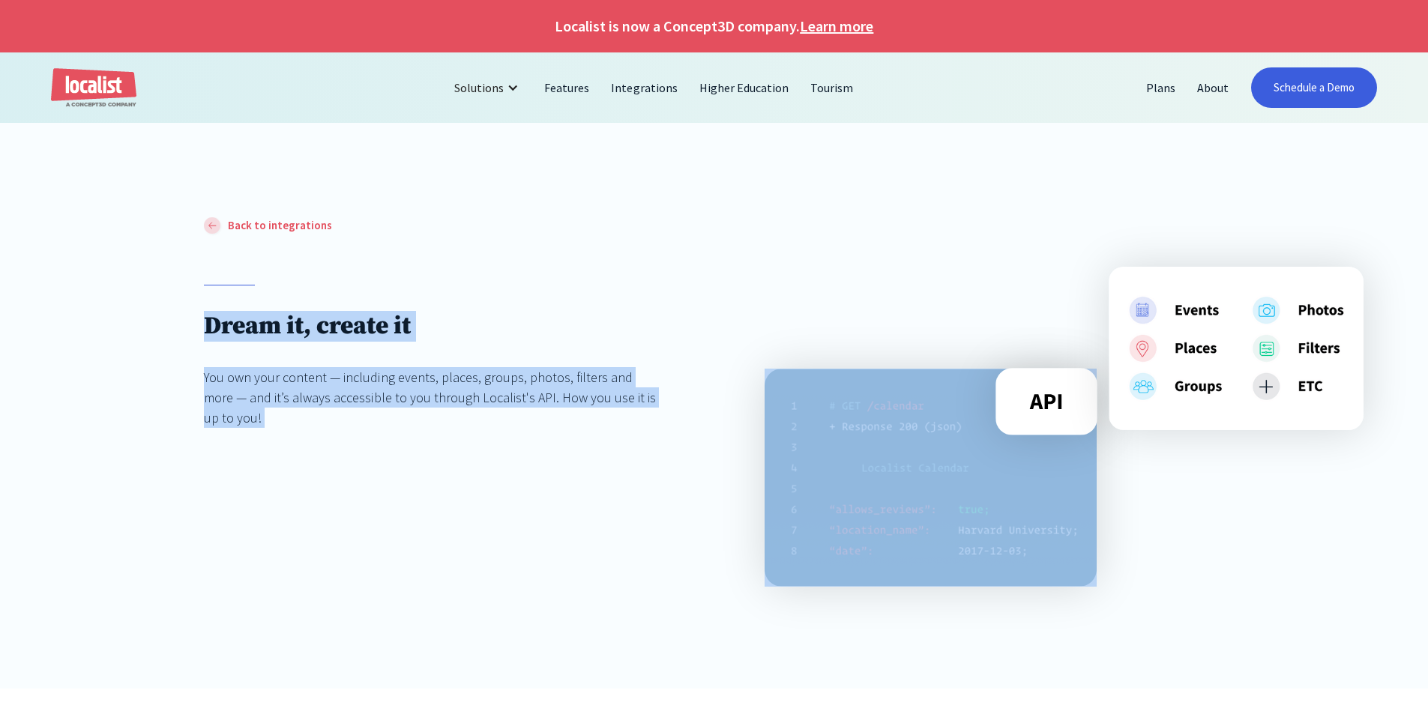
click at [100, 325] on div "Back to integrations Dream it, create it You own your content — including event…" at bounding box center [714, 452] width 1428 height 473
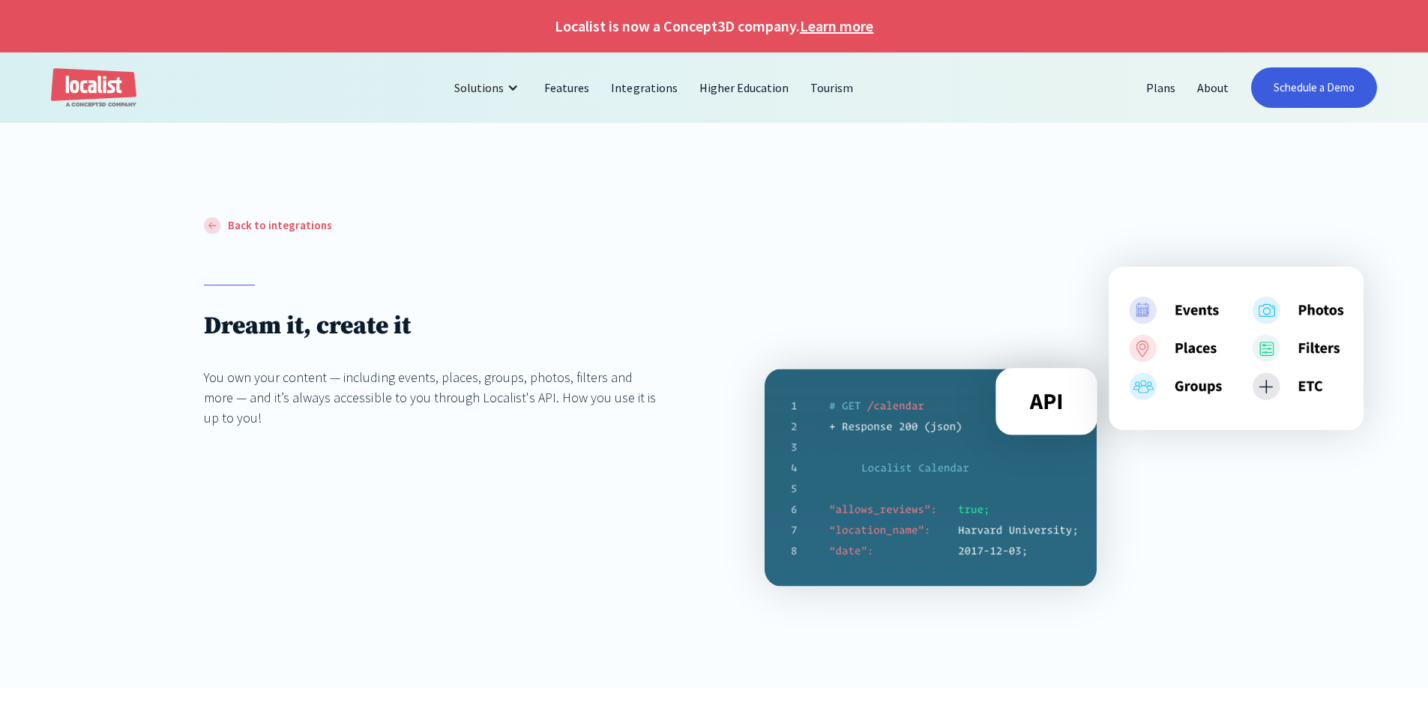
click at [467, 433] on div "Back to integrations Dream it, create it You own your content — including event…" at bounding box center [433, 337] width 459 height 242
click at [488, 82] on div "Solutions" at bounding box center [478, 88] width 49 height 18
click at [573, 91] on link "Features" at bounding box center [567, 88] width 67 height 36
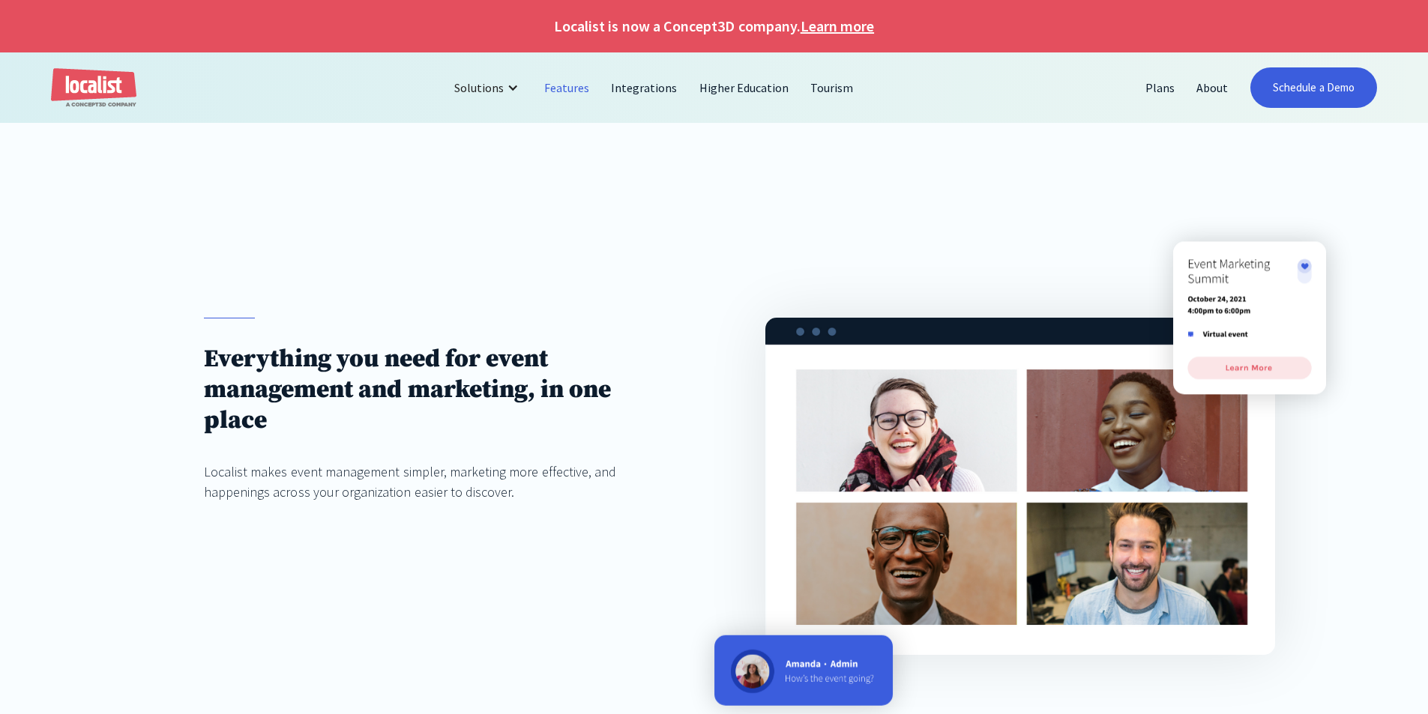
scroll to position [75, 0]
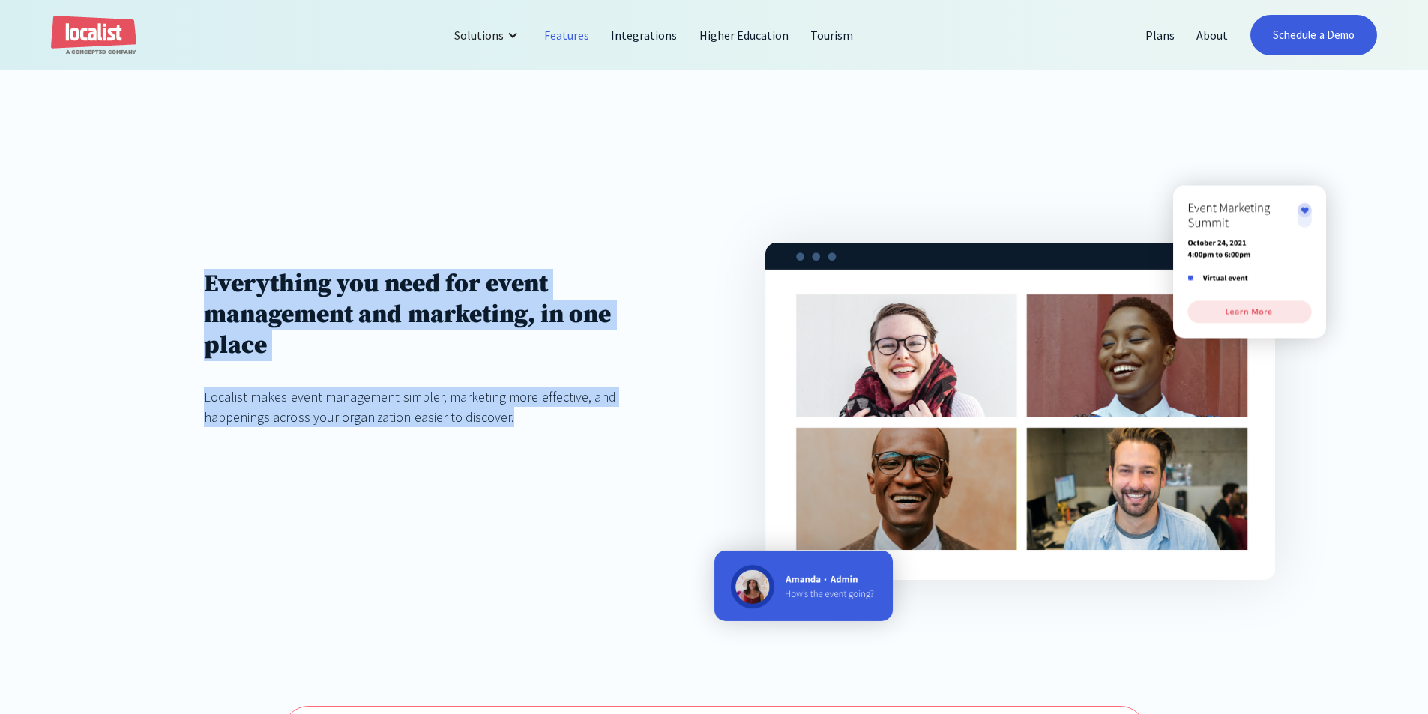
drag, startPoint x: 322, startPoint y: 393, endPoint x: 178, endPoint y: 282, distance: 181.7
click at [178, 282] on div "Everything you need for event management and marketing, in one place Localist m…" at bounding box center [714, 411] width 1428 height 541
click at [178, 281] on div "Everything you need for event management and marketing, in one place Localist m…" at bounding box center [714, 411] width 1428 height 541
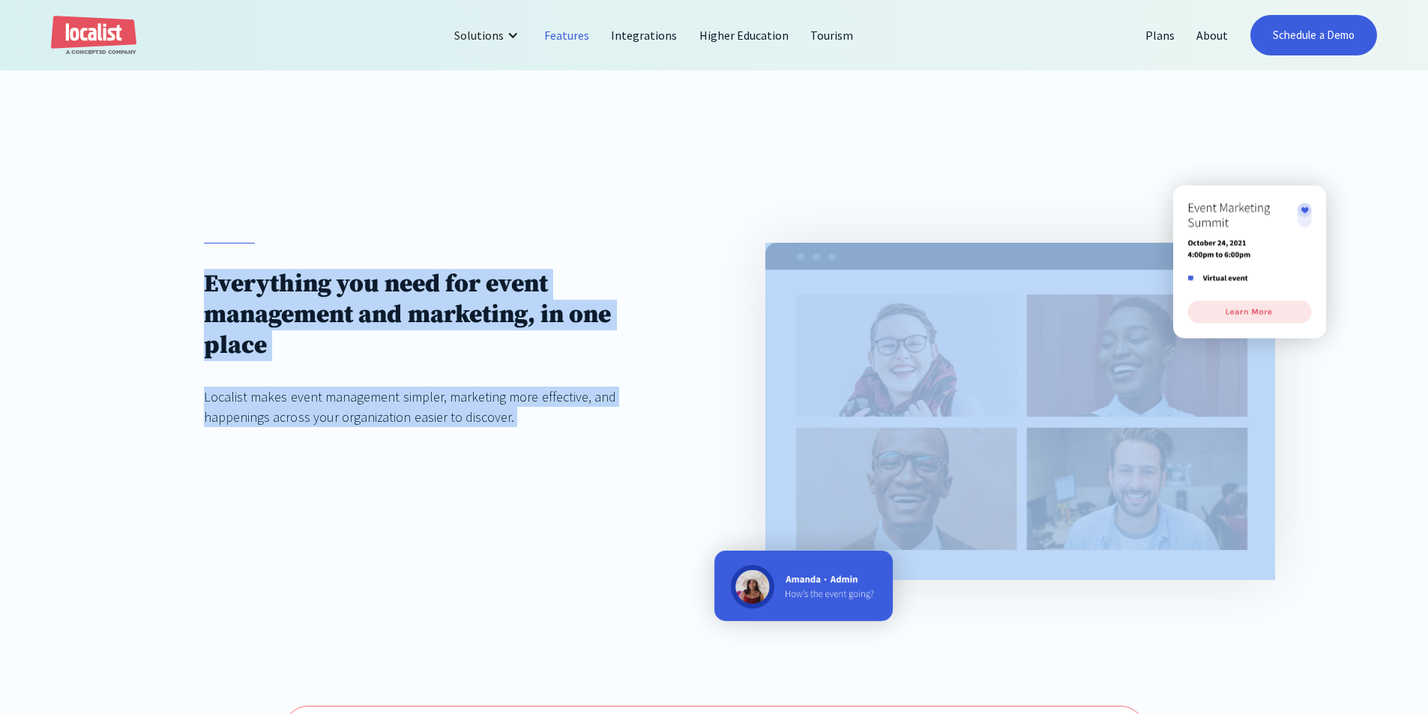
drag, startPoint x: 178, startPoint y: 281, endPoint x: 537, endPoint y: 417, distance: 384.5
click at [537, 417] on div "Everything you need for event management and marketing, in one place Localist m…" at bounding box center [714, 411] width 1428 height 541
click at [537, 417] on div "Localist makes event management simpler, marketing more effective, and happenin…" at bounding box center [433, 407] width 459 height 40
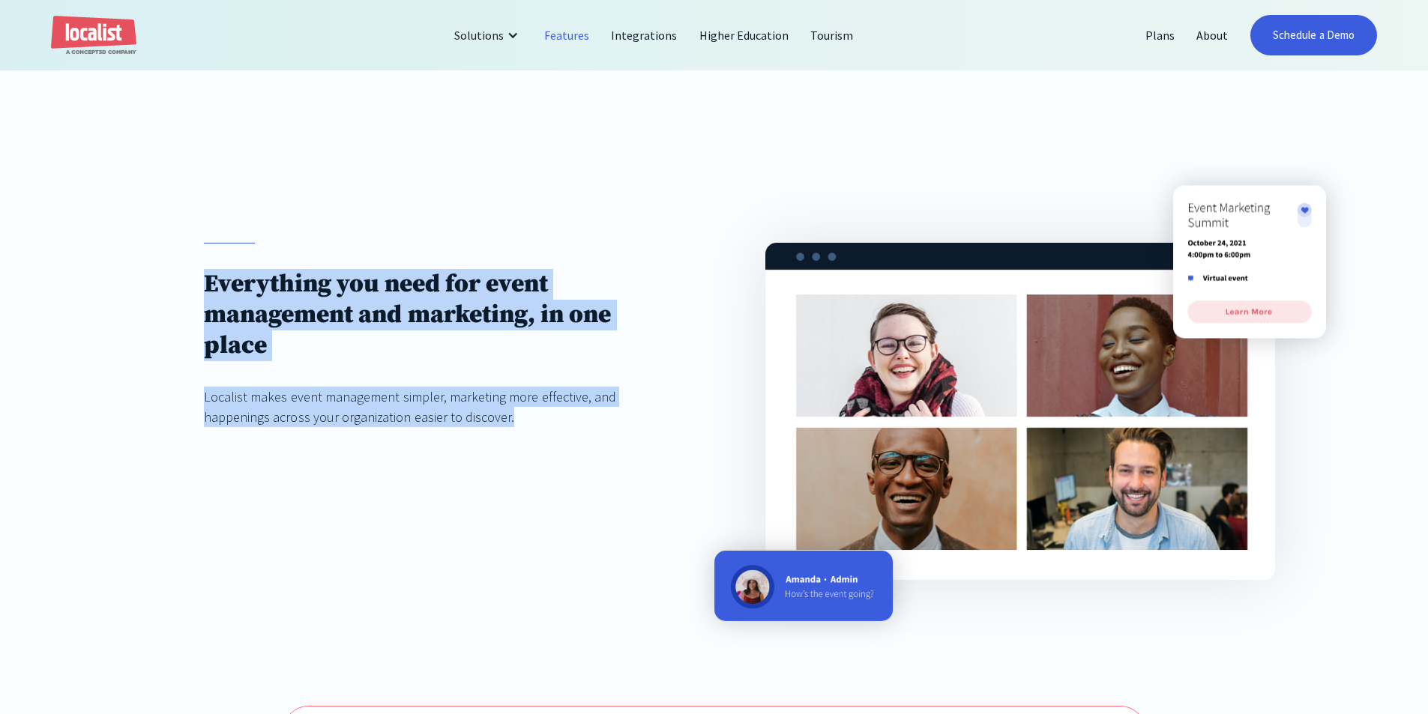
drag, startPoint x: 298, startPoint y: 289, endPoint x: 525, endPoint y: 436, distance: 269.9
click at [525, 436] on div "Everything you need for event management and marketing, in one place Localist m…" at bounding box center [714, 411] width 1428 height 541
click at [525, 436] on div "Everything you need for event management and marketing, in one place Localist m…" at bounding box center [433, 350] width 459 height 214
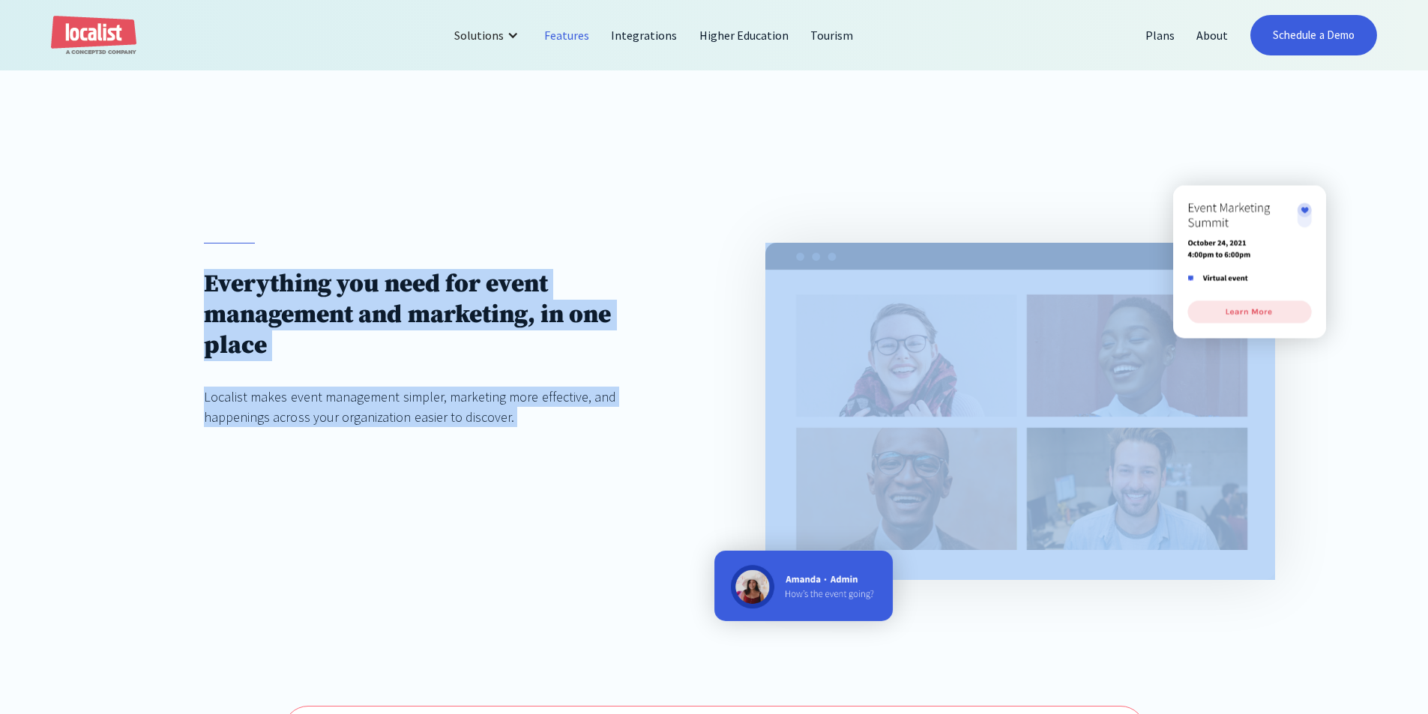
drag, startPoint x: 525, startPoint y: 436, endPoint x: 136, endPoint y: 283, distance: 417.3
click at [136, 284] on div "Everything you need for event management and marketing, in one place Localist m…" at bounding box center [714, 411] width 1428 height 541
click at [136, 283] on div "Everything you need for event management and marketing, in one place Localist m…" at bounding box center [714, 411] width 1428 height 541
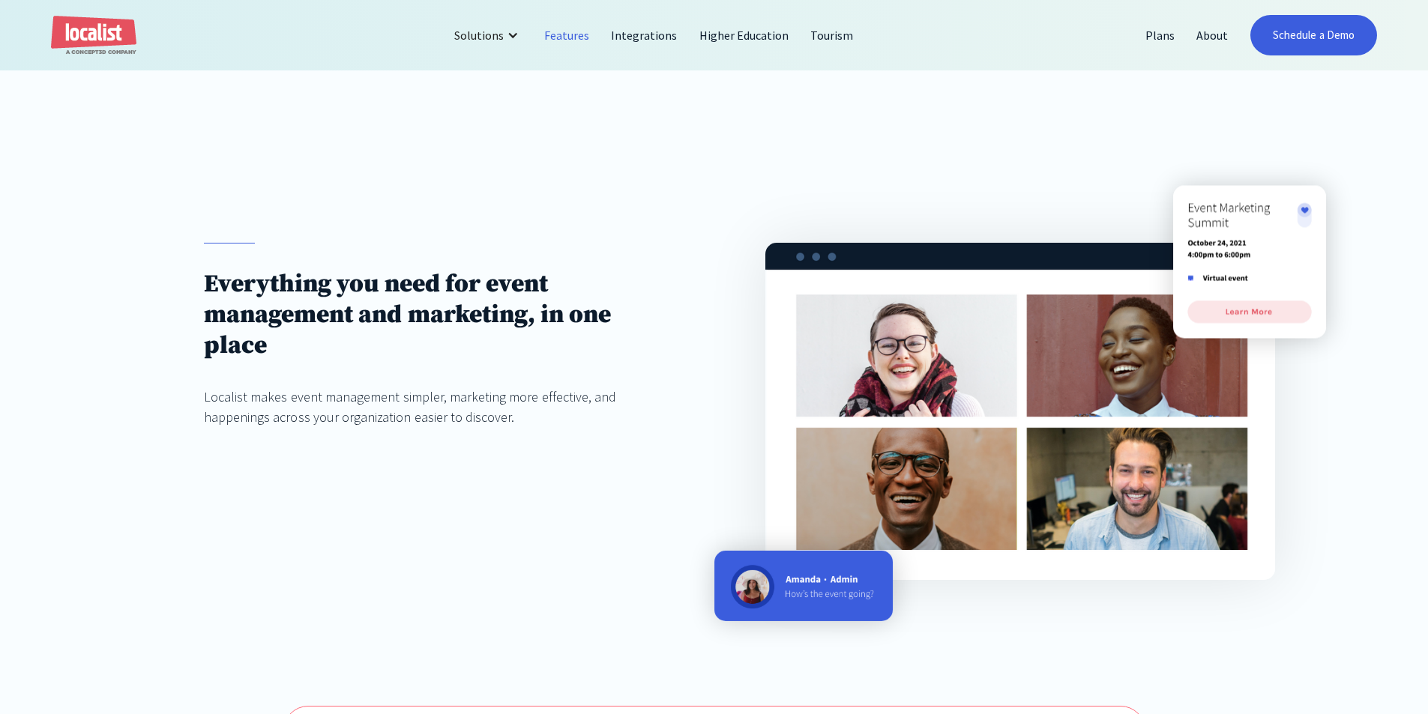
click at [384, 354] on h1 "Everything you need for event management and marketing, in one place" at bounding box center [433, 315] width 459 height 92
click at [397, 375] on div "Everything you need for event management and marketing, in one place Localist m…" at bounding box center [433, 335] width 459 height 184
click at [387, 354] on h1 "Everything you need for event management and marketing, in one place" at bounding box center [433, 315] width 459 height 92
click at [384, 312] on h1 "Everything you need for event management and marketing, in one place" at bounding box center [433, 315] width 459 height 92
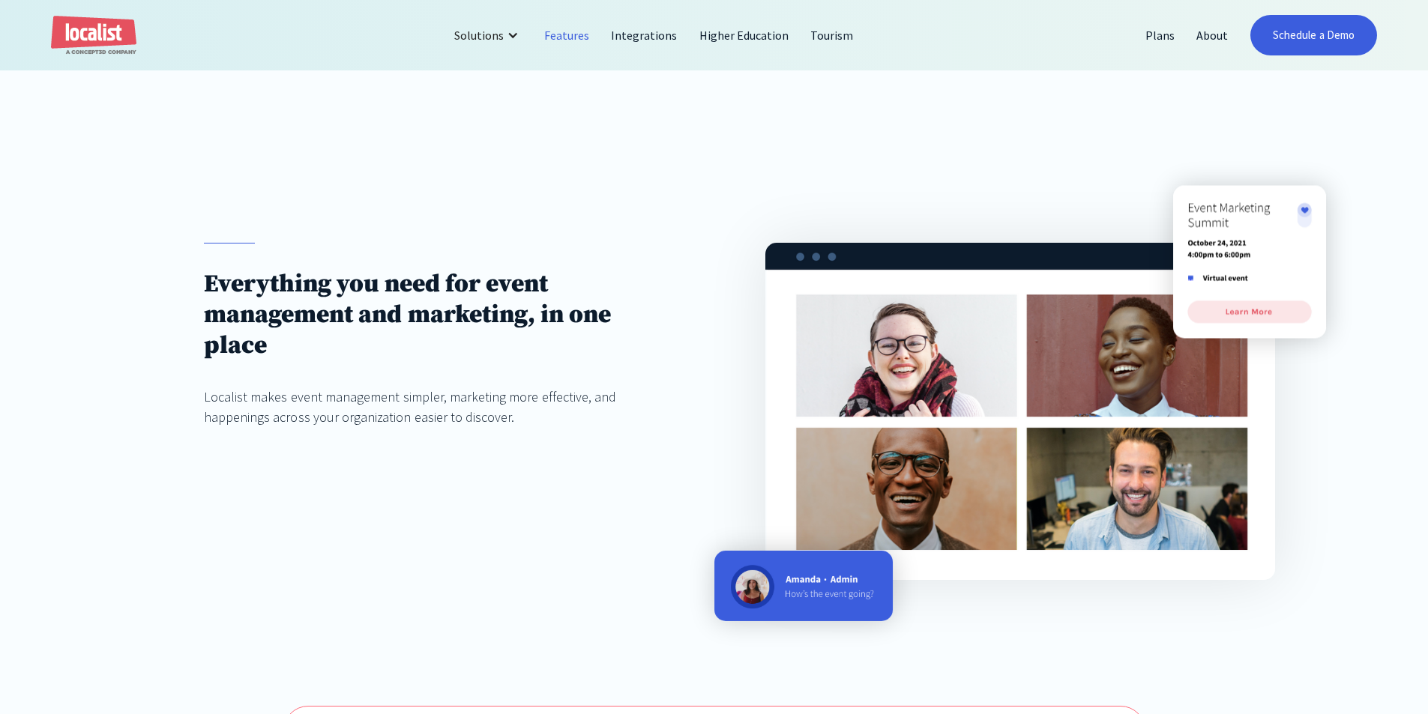
click at [374, 287] on h1 "Everything you need for event management and marketing, in one place" at bounding box center [433, 315] width 459 height 92
click at [445, 279] on h1 "Everything you need for event management and marketing, in one place" at bounding box center [433, 315] width 459 height 92
click at [148, 364] on div "Everything you need for event management and marketing, in one place Localist m…" at bounding box center [714, 411] width 1428 height 541
click at [371, 361] on h1 "Everything you need for event management and marketing, in one place" at bounding box center [433, 315] width 459 height 92
click at [376, 364] on div "Everything you need for event management and marketing, in one place Localist m…" at bounding box center [433, 335] width 459 height 184
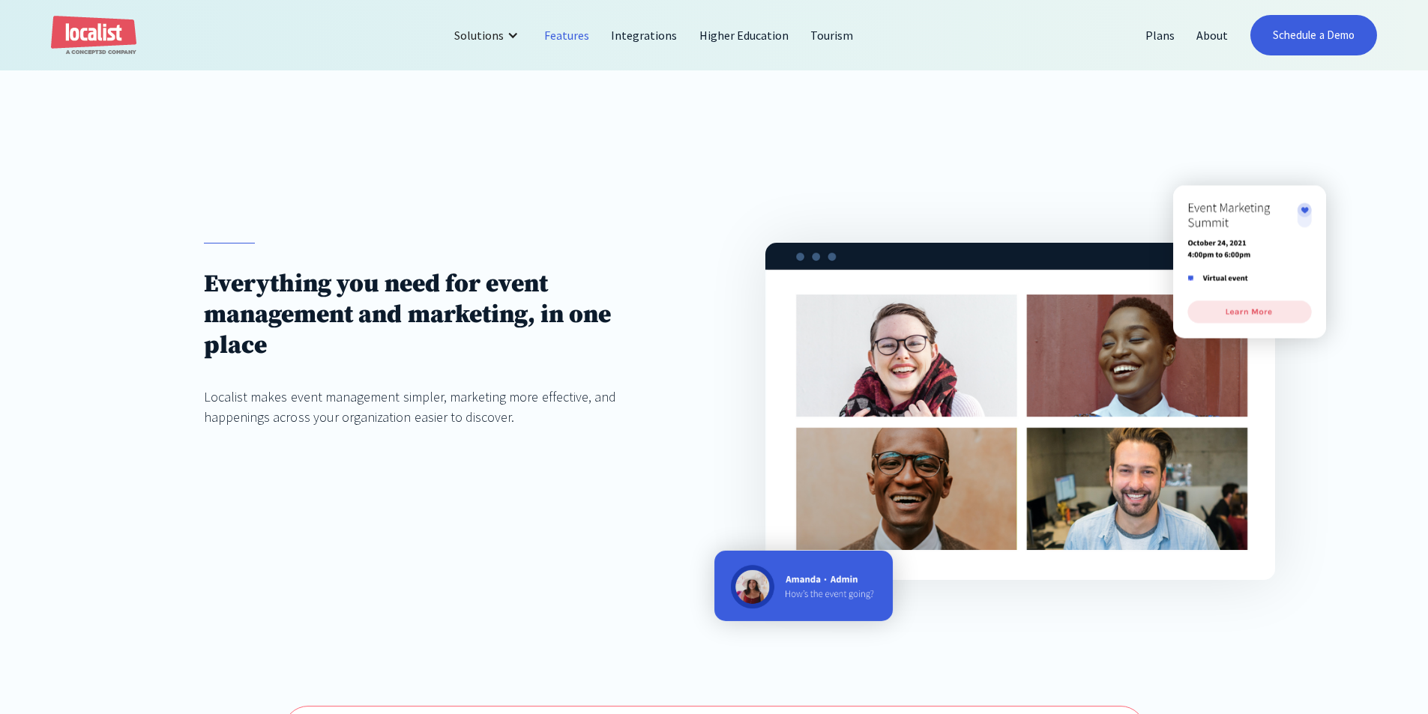
click at [124, 280] on div "Everything you need for event management and marketing, in one place Localist m…" at bounding box center [714, 411] width 1428 height 541
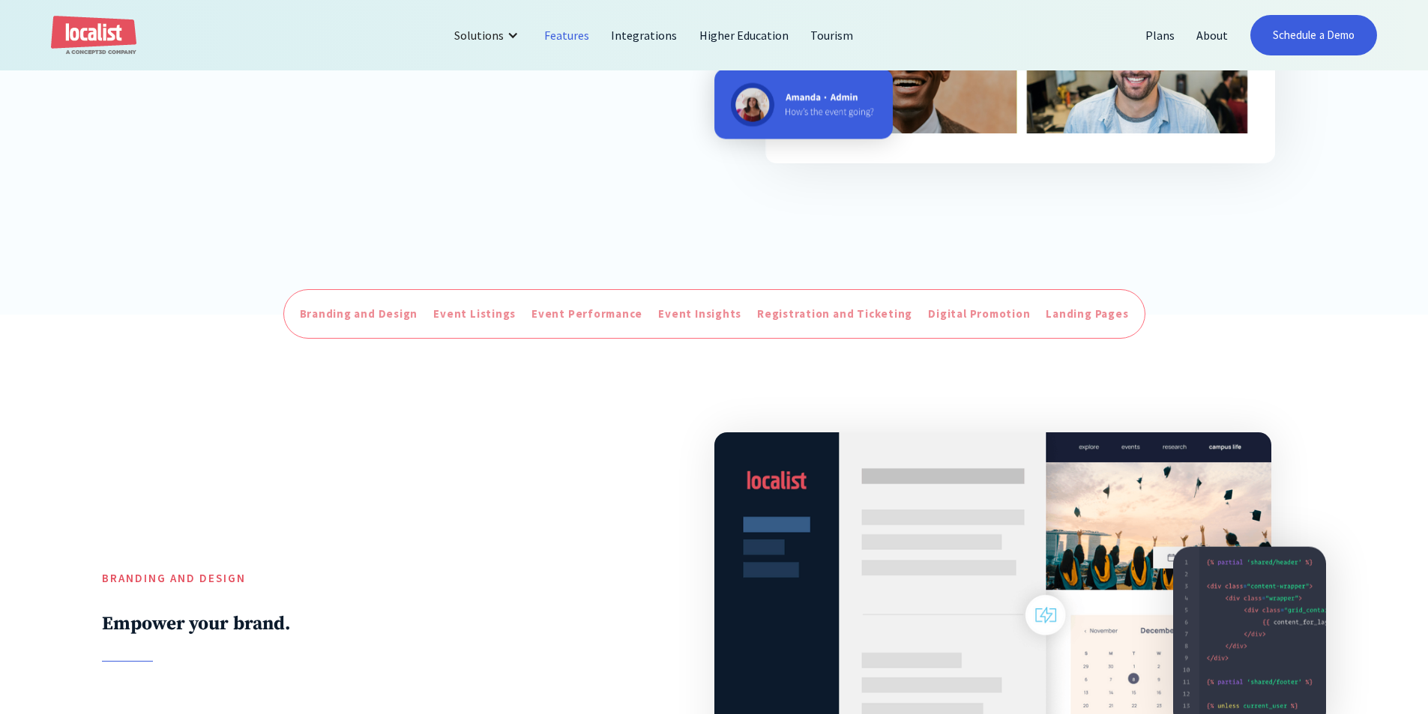
scroll to position [525, 0]
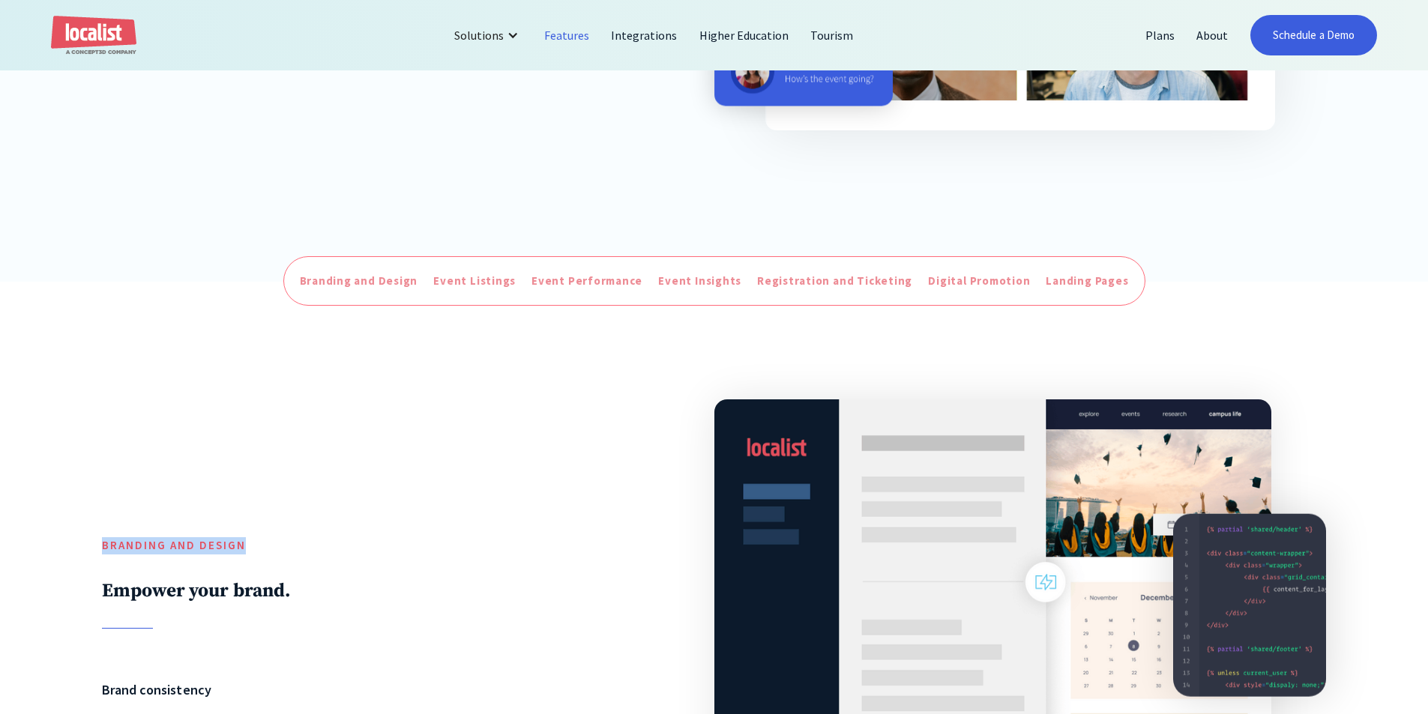
drag, startPoint x: 343, startPoint y: 567, endPoint x: 118, endPoint y: 518, distance: 230.3
click at [122, 520] on div "Branding and Design Empower your brand." at bounding box center [382, 506] width 561 height 245
click at [115, 516] on div at bounding box center [382, 460] width 561 height 153
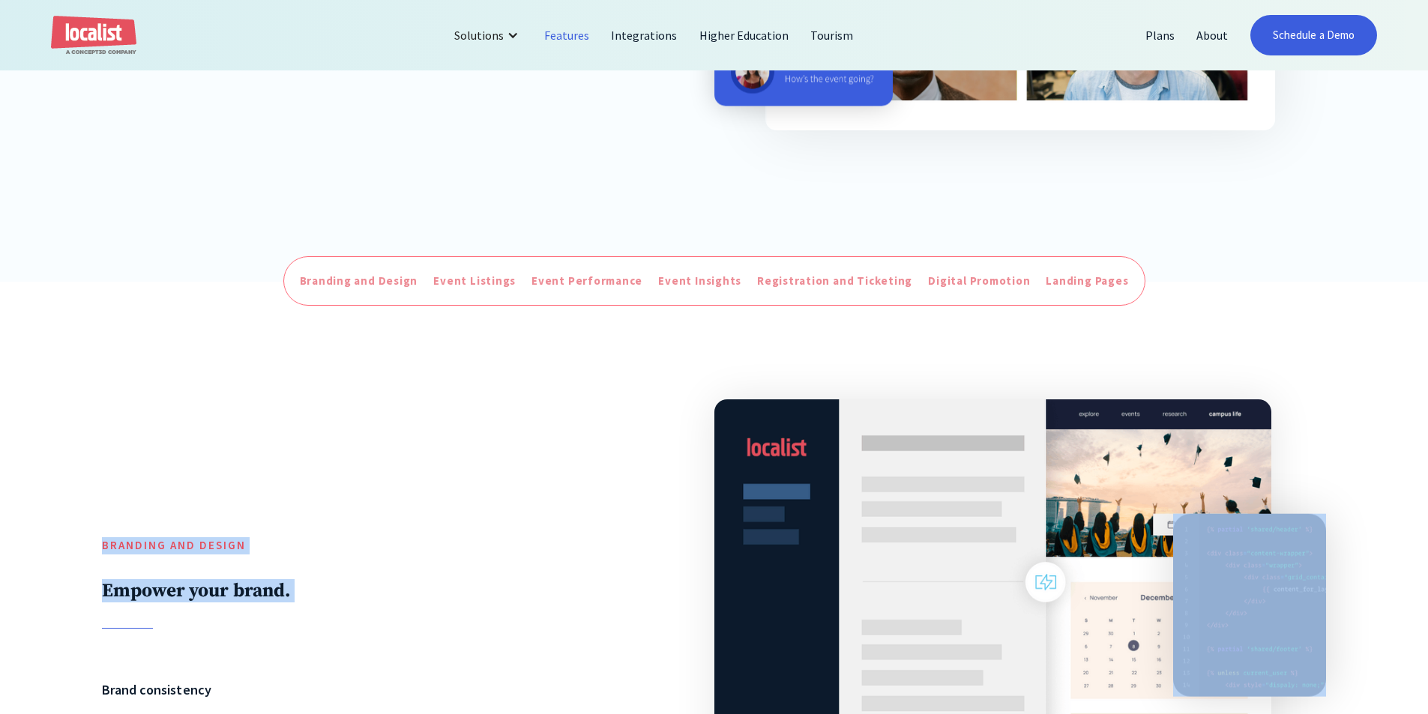
drag, startPoint x: 115, startPoint y: 515, endPoint x: 315, endPoint y: 613, distance: 222.9
click at [314, 612] on div "Branding and Design Empower your brand." at bounding box center [382, 506] width 561 height 245
click at [316, 615] on div "Branding and Design Empower your brand." at bounding box center [382, 506] width 561 height 245
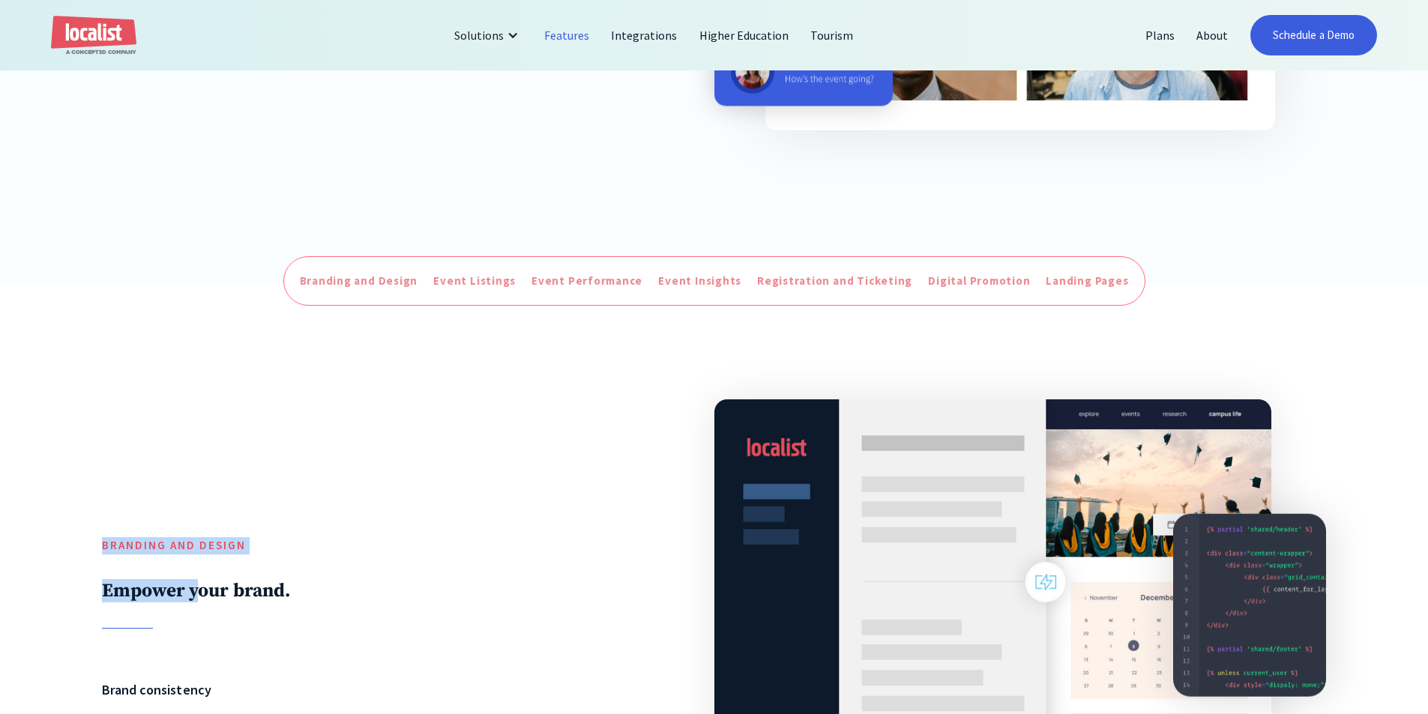
drag, startPoint x: 161, startPoint y: 595, endPoint x: 77, endPoint y: 491, distance: 133.8
click at [77, 493] on div "Branding and Design Empower your brand. Brand consistency As a white-label solu…" at bounding box center [714, 673] width 1428 height 783
click at [77, 491] on div "Branding and Design Empower your brand. Brand consistency As a white-label solu…" at bounding box center [714, 673] width 1428 height 783
drag, startPoint x: 208, startPoint y: 553, endPoint x: 252, endPoint y: 637, distance: 94.9
click at [252, 637] on div "Branding and Design Empower your brand. Brand consistency As a white-label solu…" at bounding box center [714, 673] width 1428 height 783
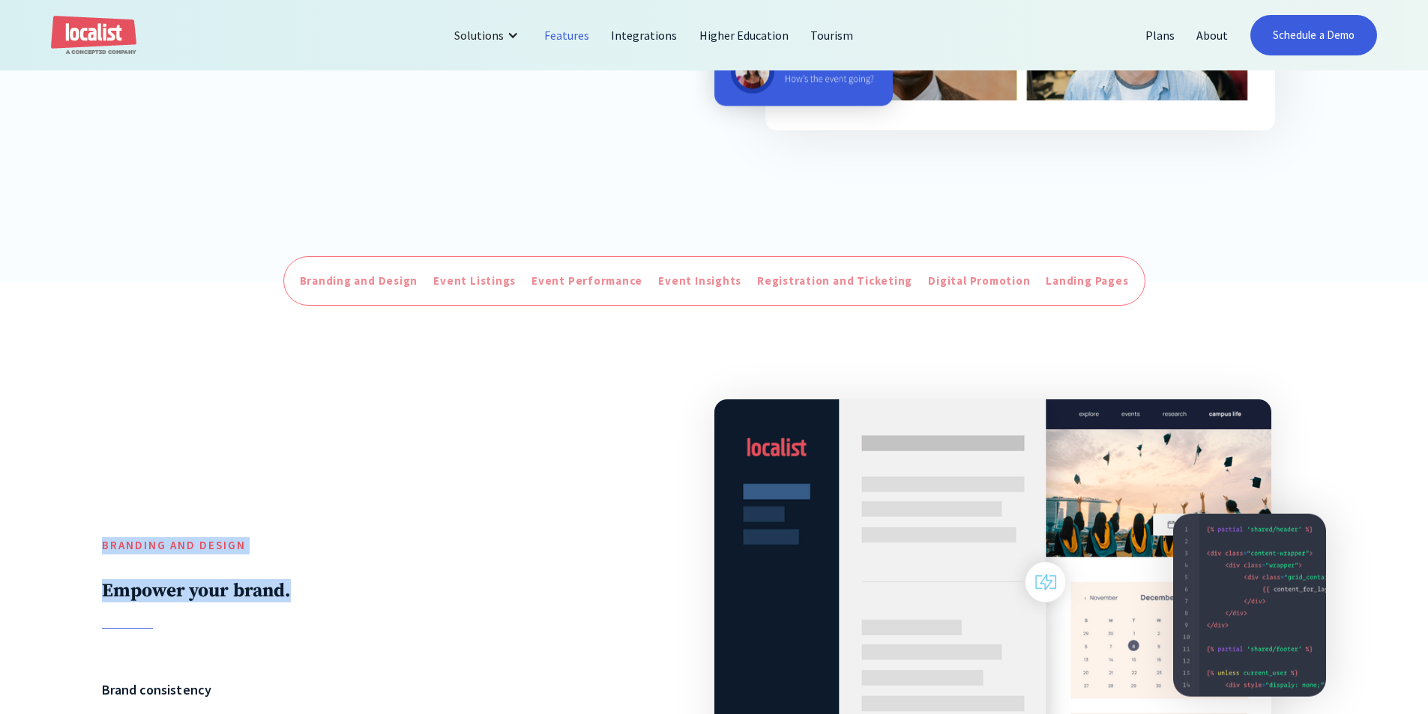
click at [252, 637] on div "Branding and Design Empower your brand. Brand consistency As a white-label solu…" at bounding box center [714, 673] width 1224 height 579
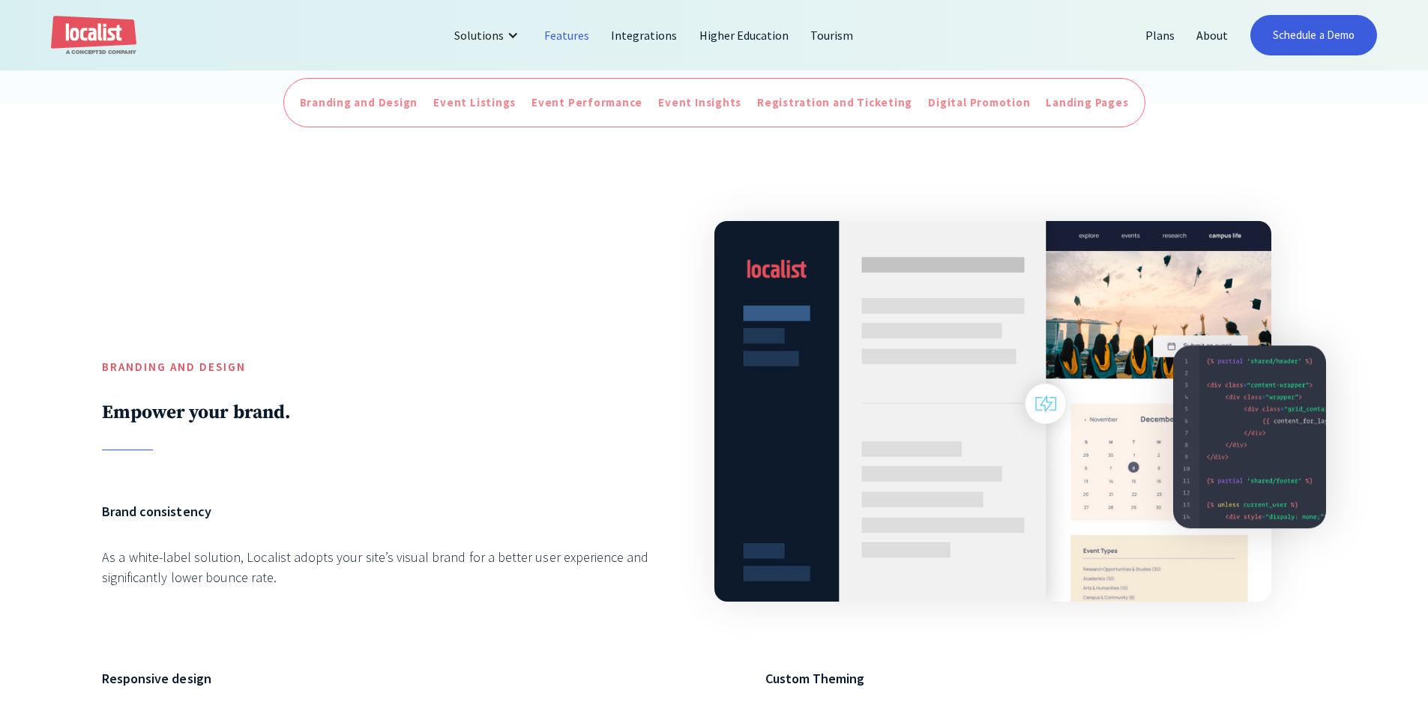
scroll to position [825, 0]
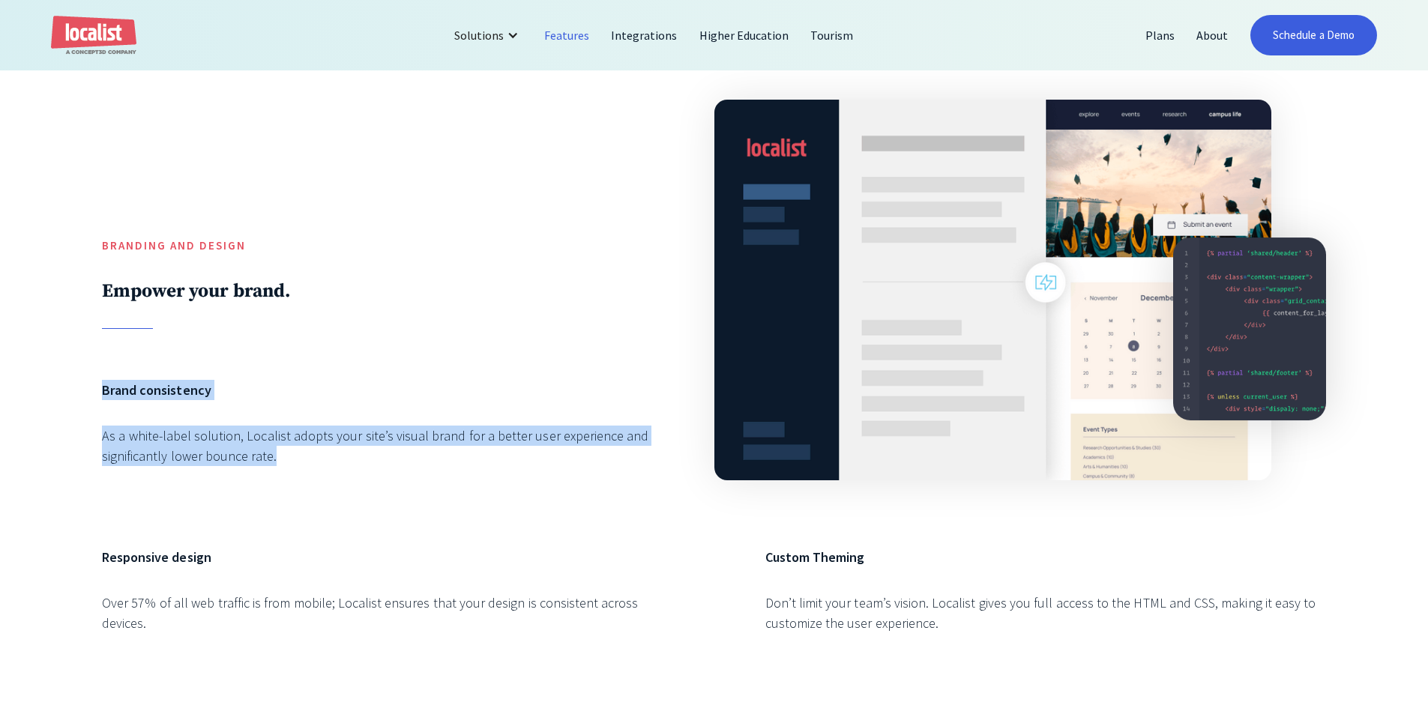
drag, startPoint x: 297, startPoint y: 502, endPoint x: 91, endPoint y: 365, distance: 247.0
click at [91, 365] on div "Branding and Design Empower your brand. Brand consistency As a white-label solu…" at bounding box center [714, 373] width 1428 height 783
drag, startPoint x: 91, startPoint y: 365, endPoint x: 301, endPoint y: 499, distance: 249.7
click at [301, 499] on div "Branding and Design Empower your brand. Brand consistency As a white-label solu…" at bounding box center [714, 373] width 1428 height 783
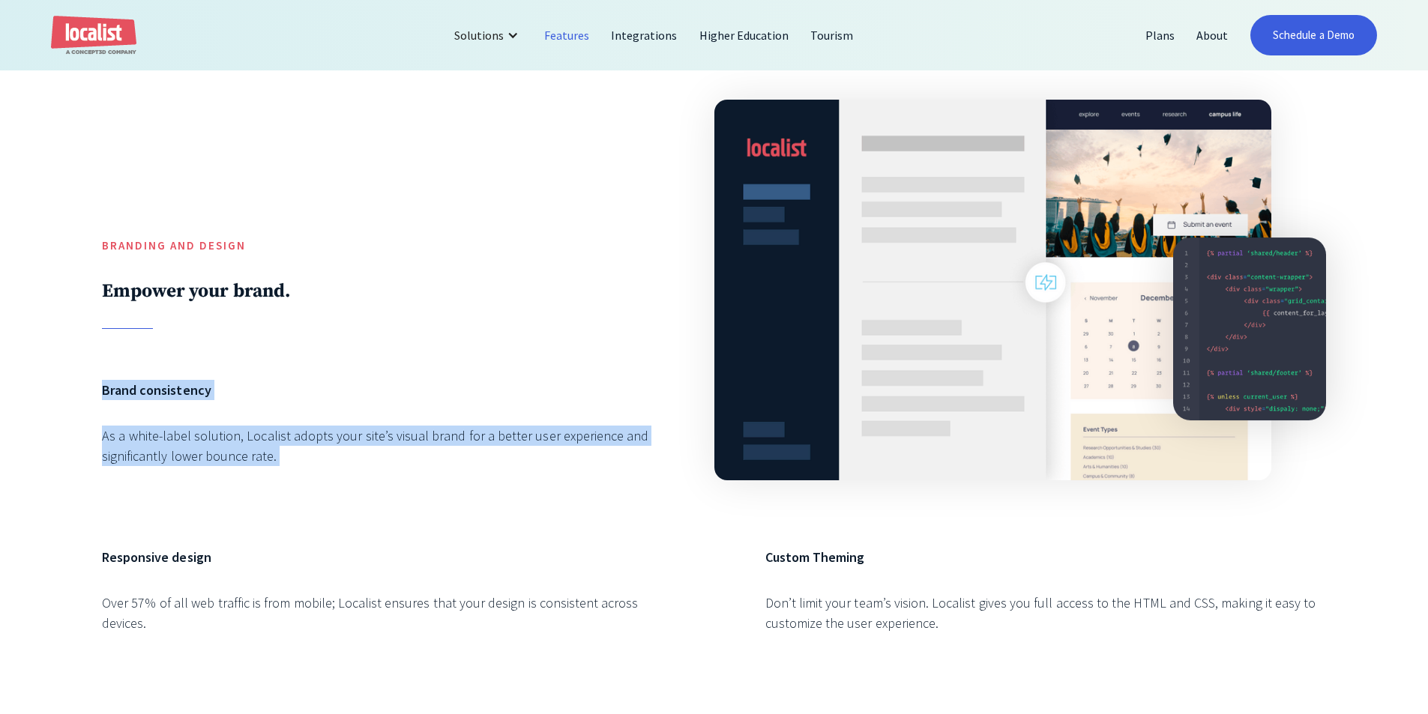
click at [301, 496] on div "Brand consistency As a white-label solution, Localist adopts your site’s visual…" at bounding box center [382, 438] width 561 height 116
drag, startPoint x: 301, startPoint y: 499, endPoint x: 85, endPoint y: 376, distance: 248.4
click at [85, 376] on div "Branding and Design Empower your brand. Brand consistency As a white-label solu…" at bounding box center [714, 373] width 1428 height 783
drag, startPoint x: 118, startPoint y: 377, endPoint x: 424, endPoint y: 482, distance: 322.6
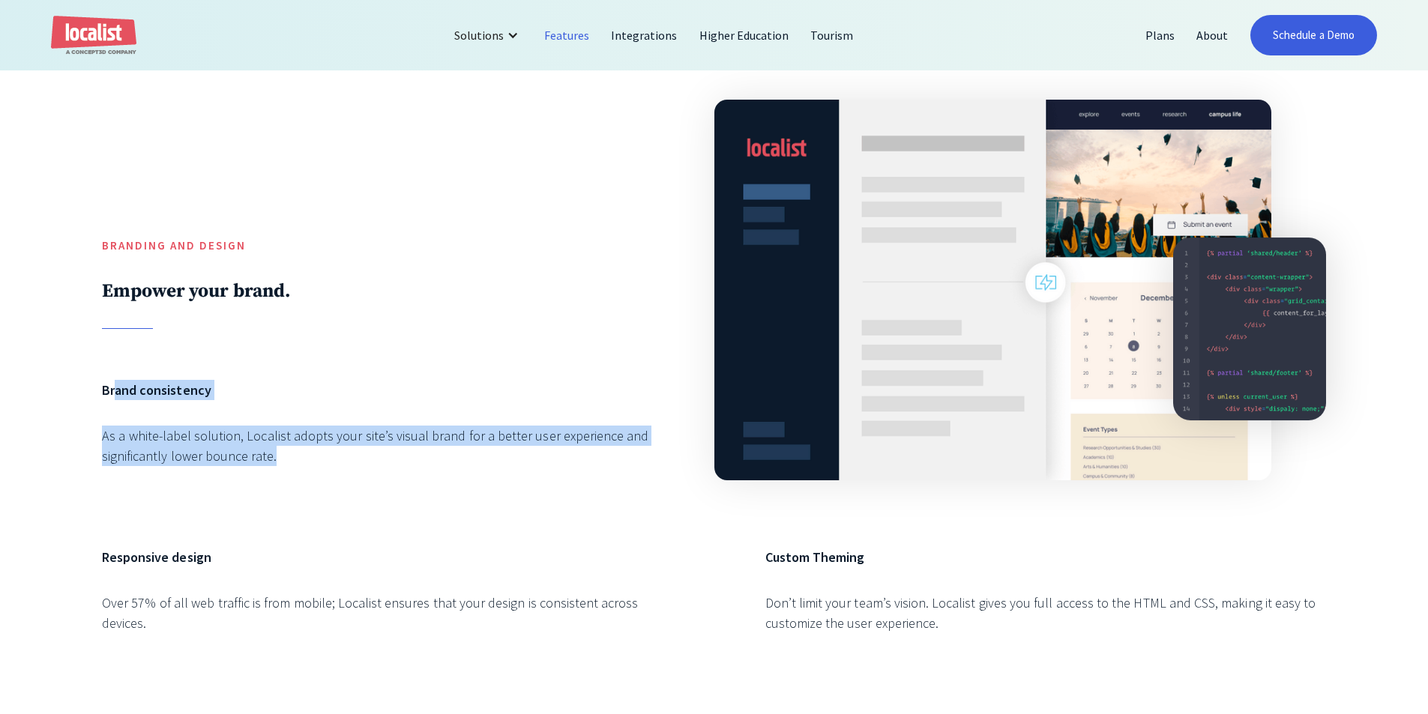
click at [423, 481] on div "Branding and Design Empower your brand. Brand consistency As a white-label solu…" at bounding box center [714, 373] width 1224 height 579
click at [424, 483] on div "Brand consistency As a white-label solution, Localist adopts your site’s visual…" at bounding box center [382, 438] width 561 height 116
drag, startPoint x: 97, startPoint y: 413, endPoint x: 252, endPoint y: 417, distance: 155.2
click at [97, 413] on div "Branding and Design Empower your brand. Brand consistency As a white-label solu…" at bounding box center [714, 373] width 1428 height 783
click at [427, 494] on div "Brand consistency As a white-label solution, Localist adopts your site’s visual…" at bounding box center [382, 438] width 561 height 116
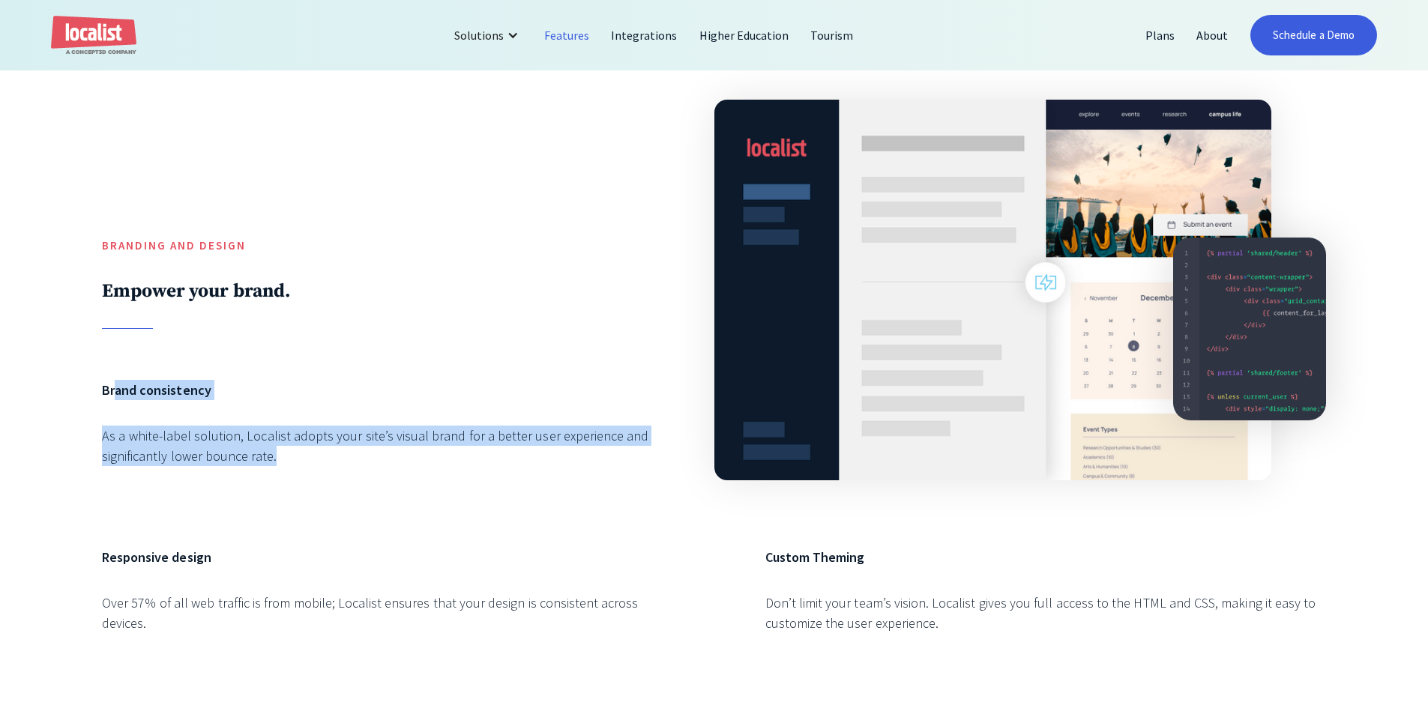
click at [355, 439] on div "As a white-label solution, Localist adopts your site’s visual brand for a bette…" at bounding box center [382, 446] width 561 height 40
drag, startPoint x: 172, startPoint y: 457, endPoint x: 89, endPoint y: 385, distance: 109.4
click at [89, 385] on div "Branding and Design Empower your brand. Brand consistency As a white-label solu…" at bounding box center [714, 373] width 1428 height 783
drag, startPoint x: 89, startPoint y: 385, endPoint x: 294, endPoint y: 485, distance: 228.0
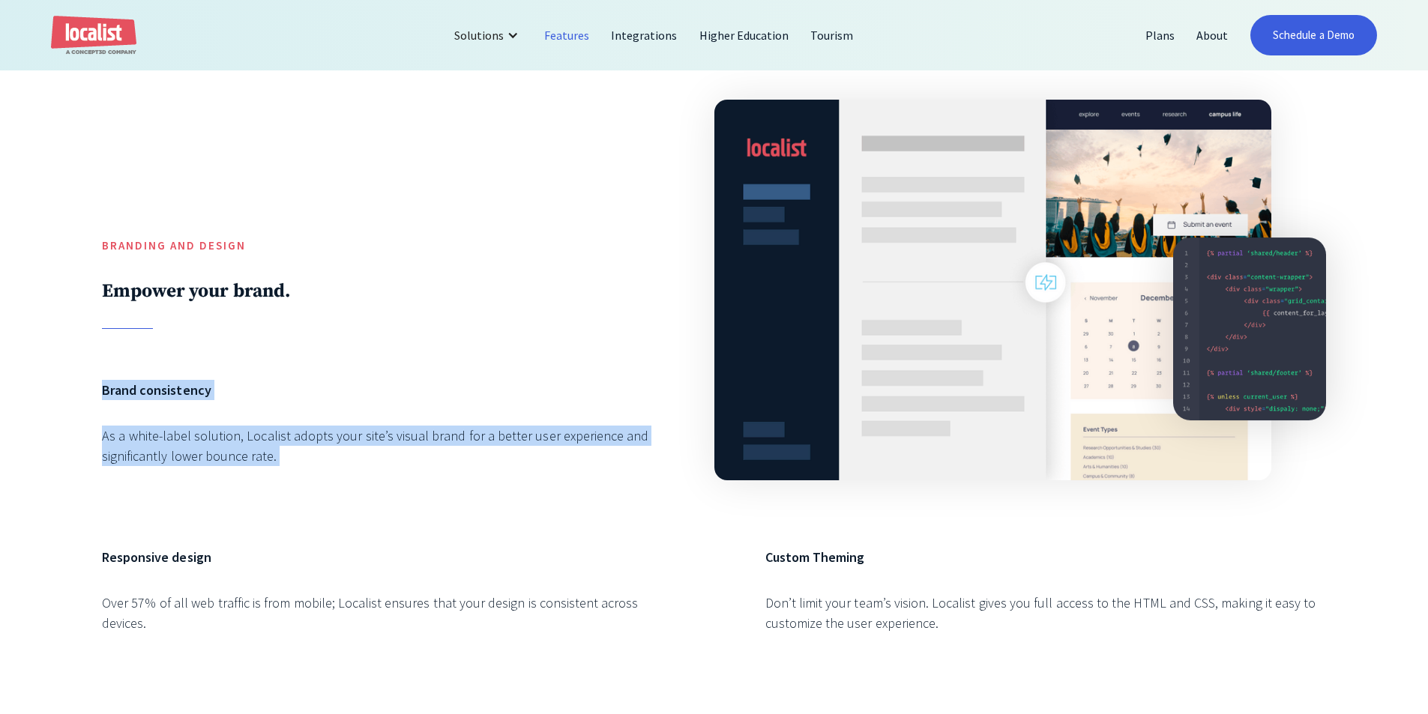
click at [294, 485] on div "Branding and Design Empower your brand. Brand consistency As a white-label solu…" at bounding box center [714, 373] width 1428 height 783
click at [294, 485] on div "Brand consistency As a white-label solution, Localist adopts your site’s visual…" at bounding box center [382, 438] width 561 height 116
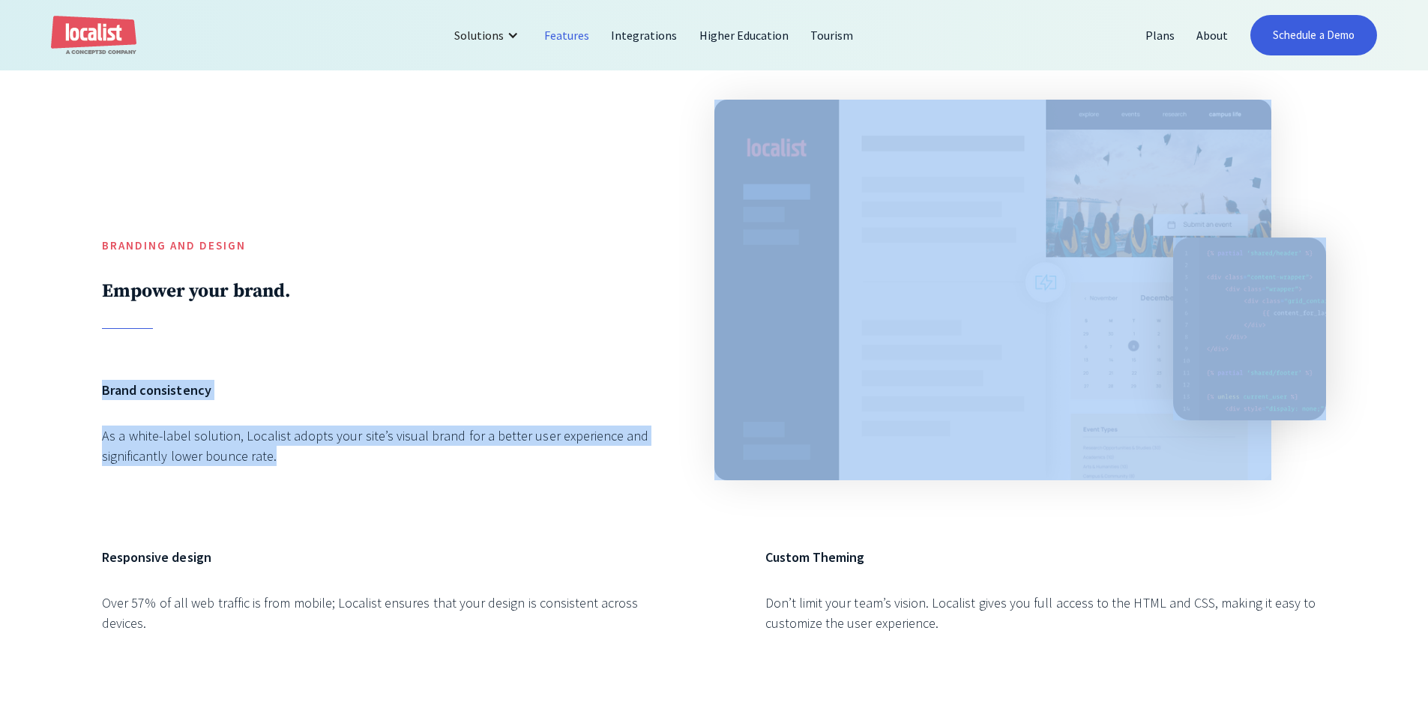
drag, startPoint x: 106, startPoint y: 348, endPoint x: 373, endPoint y: 495, distance: 304.3
click at [373, 495] on div "Branding and Design Empower your brand. Brand consistency As a white-label solu…" at bounding box center [714, 373] width 1224 height 579
click at [373, 495] on div "Brand consistency As a white-label solution, Localist adopts your site’s visual…" at bounding box center [382, 438] width 561 height 116
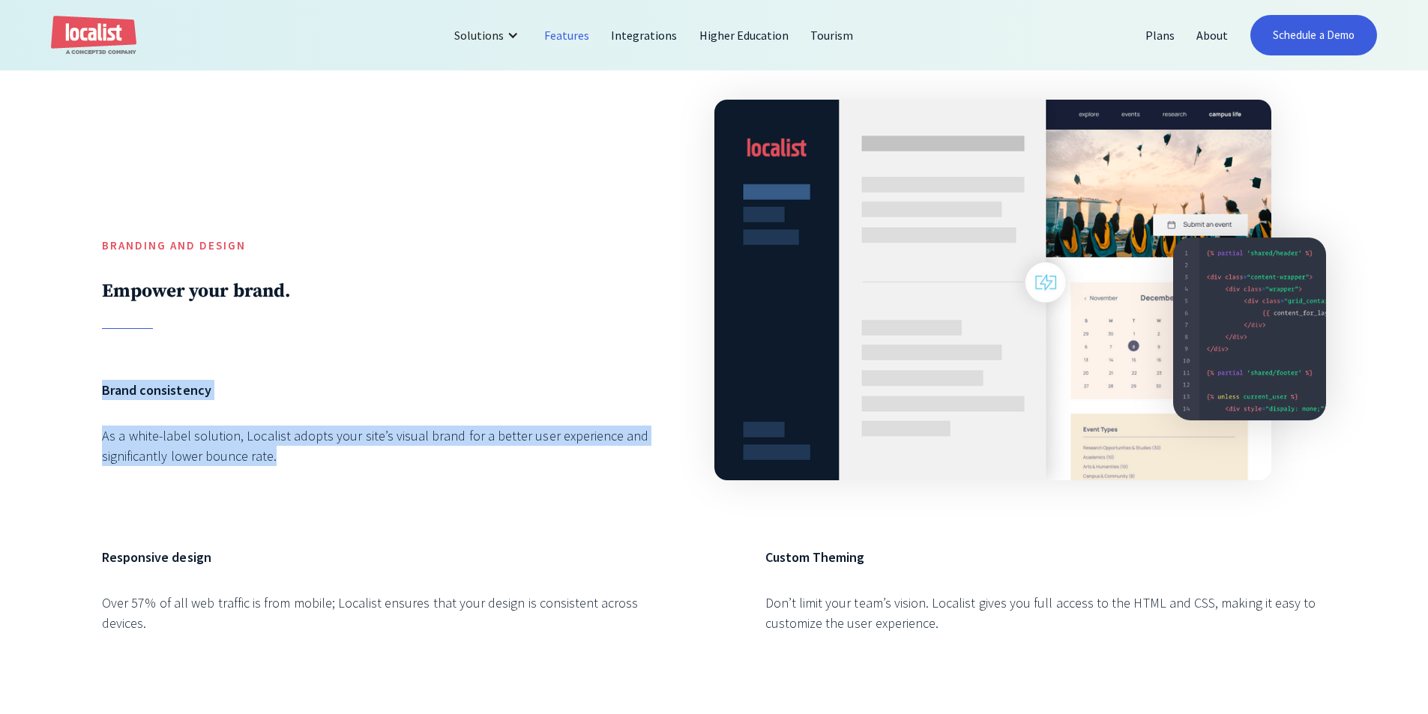
drag, startPoint x: 349, startPoint y: 489, endPoint x: 101, endPoint y: 385, distance: 268.4
click at [101, 385] on div "Branding and Design Empower your brand. Brand consistency As a white-label solu…" at bounding box center [714, 373] width 1428 height 783
click at [265, 430] on div "Brand consistency As a white-label solution, Localist adopts your site’s visual…" at bounding box center [382, 438] width 561 height 116
drag, startPoint x: 235, startPoint y: 407, endPoint x: 297, endPoint y: 466, distance: 85.4
click at [296, 466] on div "Branding and Design Empower your brand. Brand consistency As a white-label solu…" at bounding box center [714, 373] width 1428 height 783
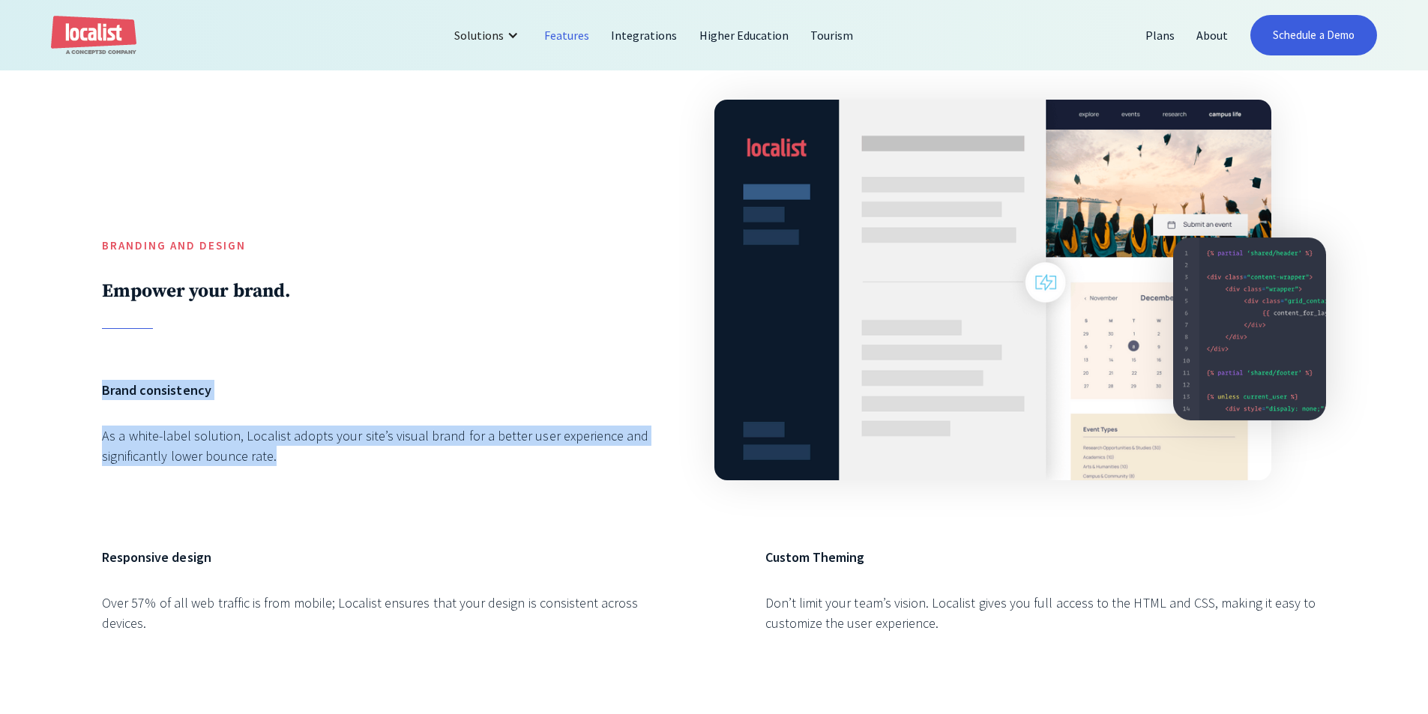
click at [297, 466] on div "As a white-label solution, Localist adopts your site’s visual brand for a bette…" at bounding box center [382, 446] width 561 height 40
drag, startPoint x: 297, startPoint y: 466, endPoint x: 101, endPoint y: 391, distance: 209.5
click at [101, 391] on div "Branding and Design Empower your brand. Brand consistency As a white-label solu…" at bounding box center [714, 373] width 1428 height 783
click at [95, 382] on div "Branding and Design Empower your brand. Brand consistency As a white-label solu…" at bounding box center [714, 373] width 1428 height 783
drag, startPoint x: 95, startPoint y: 382, endPoint x: 299, endPoint y: 477, distance: 224.7
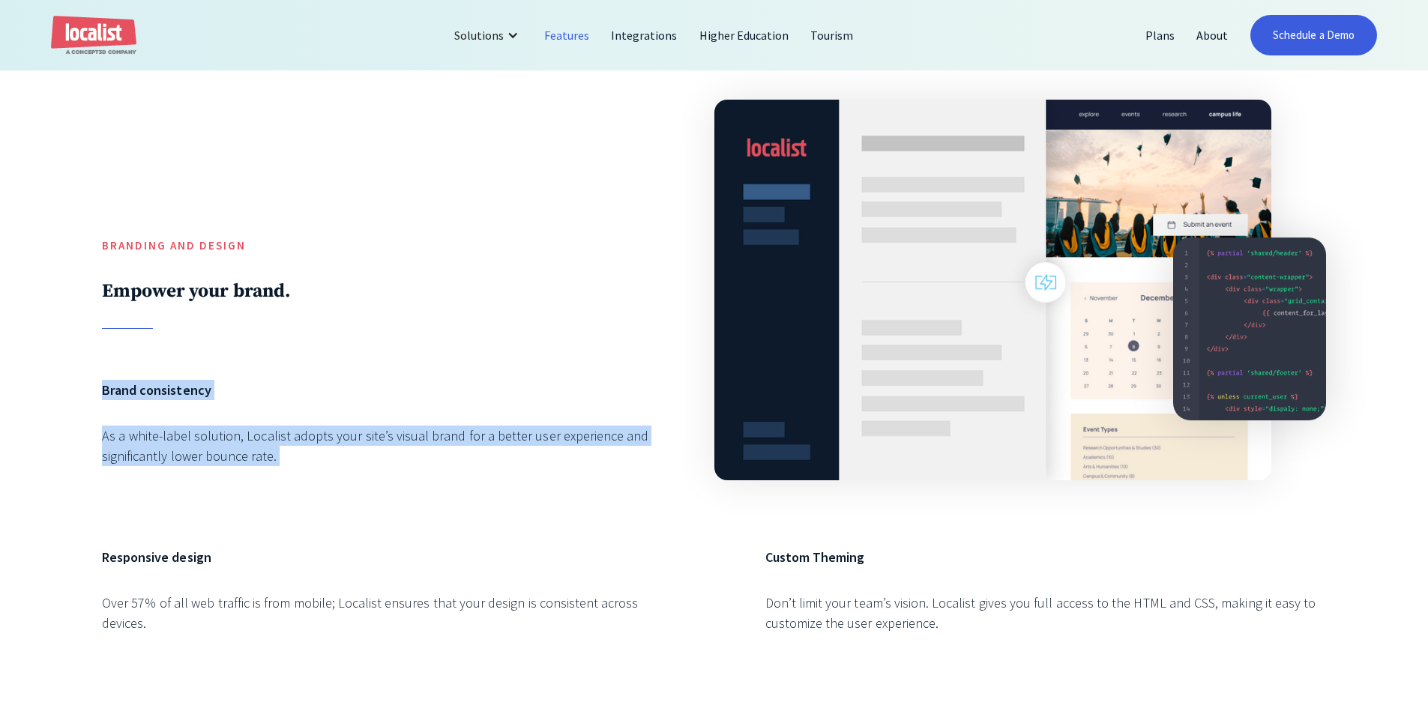
click at [299, 477] on div "Branding and Design Empower your brand. Brand consistency As a white-label solu…" at bounding box center [714, 373] width 1428 height 783
click at [299, 477] on div "Brand consistency As a white-label solution, Localist adopts your site’s visual…" at bounding box center [382, 438] width 561 height 116
drag, startPoint x: 299, startPoint y: 477, endPoint x: 86, endPoint y: 380, distance: 233.8
click at [86, 380] on div "Branding and Design Empower your brand. Brand consistency As a white-label solu…" at bounding box center [714, 373] width 1428 height 783
click at [115, 376] on div "Branding and Design Empower your brand. Brand consistency As a white-label solu…" at bounding box center [714, 373] width 1224 height 579
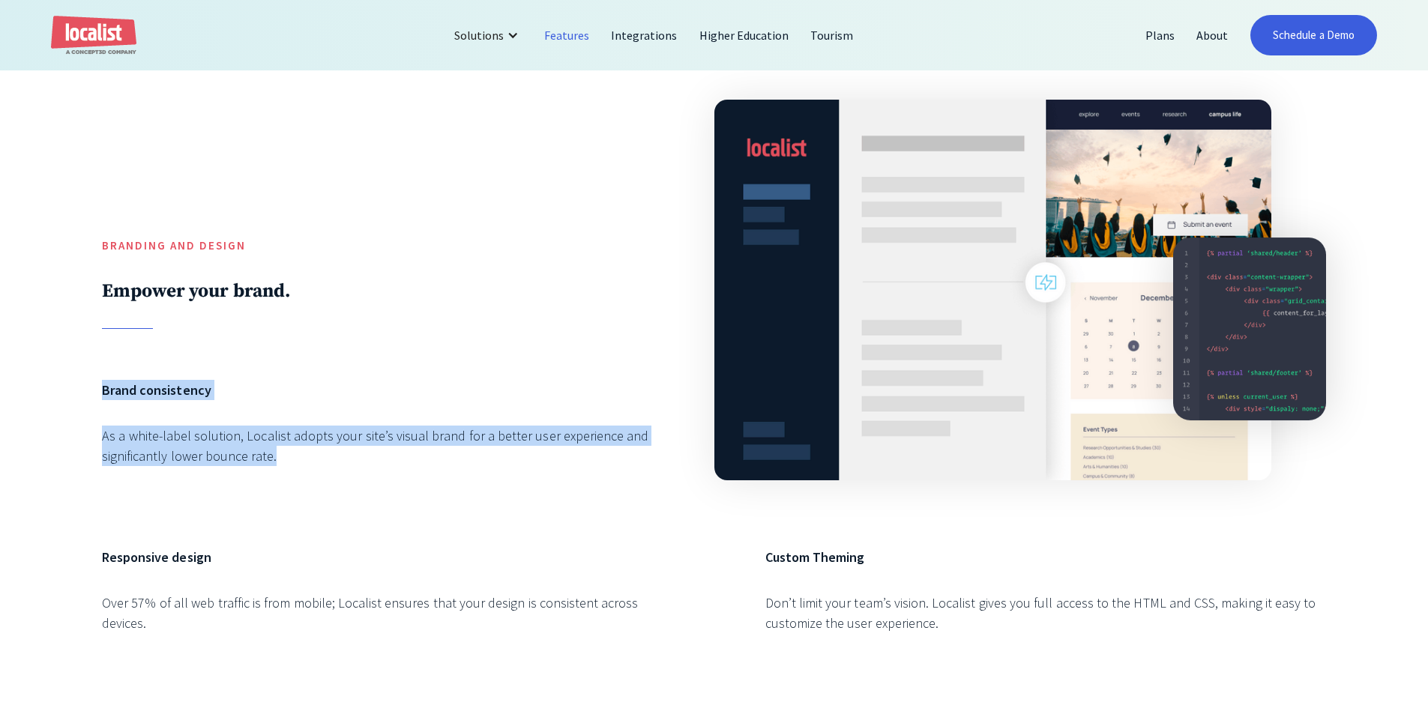
drag, startPoint x: 79, startPoint y: 379, endPoint x: 319, endPoint y: 483, distance: 262.5
click at [319, 483] on div "Branding and Design Empower your brand. Brand consistency As a white-label solu…" at bounding box center [714, 373] width 1428 height 783
click at [319, 483] on div "Brand consistency As a white-label solution, Localist adopts your site’s visual…" at bounding box center [382, 438] width 561 height 116
drag, startPoint x: 319, startPoint y: 483, endPoint x: 79, endPoint y: 376, distance: 262.7
click at [71, 380] on div "Branding and Design Empower your brand. Brand consistency As a white-label solu…" at bounding box center [714, 373] width 1428 height 783
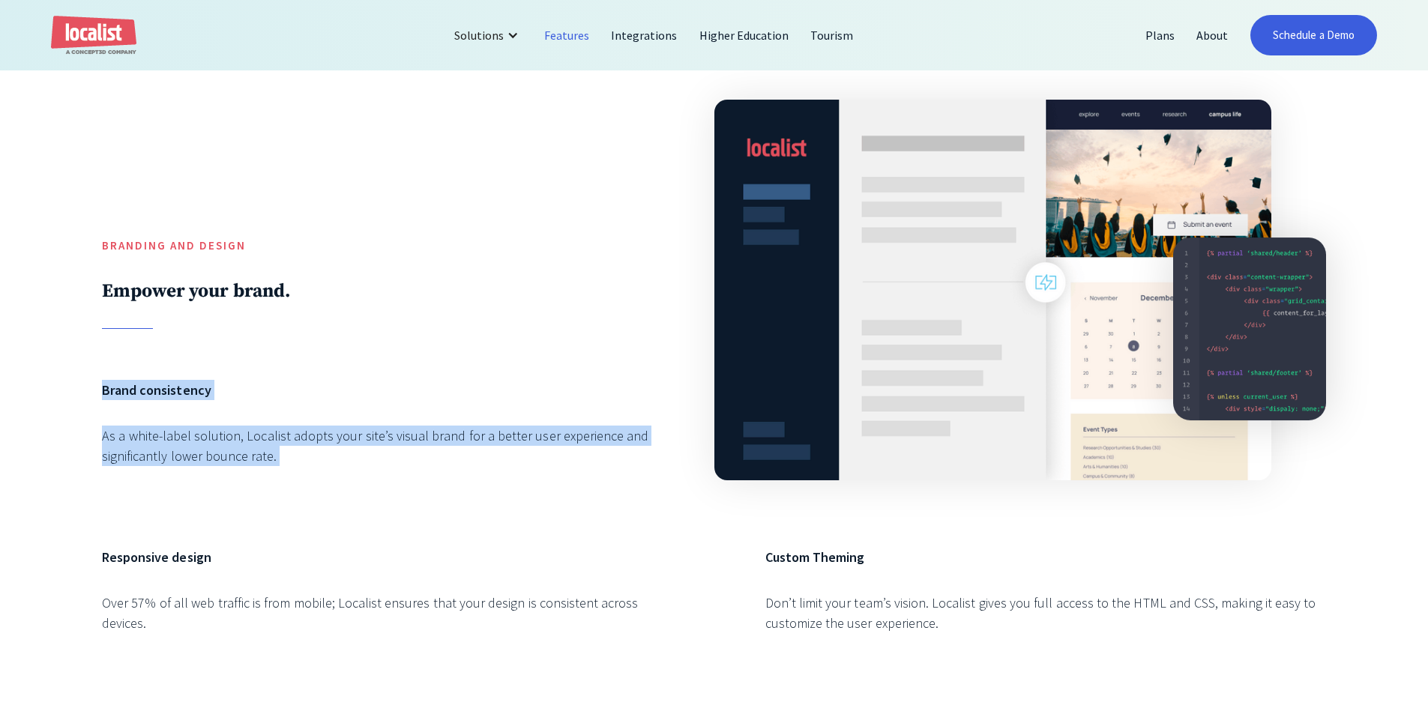
click at [88, 372] on div "Branding and Design Empower your brand. Brand consistency As a white-label solu…" at bounding box center [714, 373] width 1428 height 783
drag, startPoint x: 88, startPoint y: 372, endPoint x: 330, endPoint y: 490, distance: 268.9
click at [330, 490] on div "Branding and Design Empower your brand. Brand consistency As a white-label solu…" at bounding box center [714, 373] width 1428 height 783
click at [332, 487] on div "Brand consistency As a white-label solution, Localist adopts your site’s visual…" at bounding box center [382, 438] width 561 height 116
drag, startPoint x: 323, startPoint y: 487, endPoint x: 90, endPoint y: 376, distance: 258.5
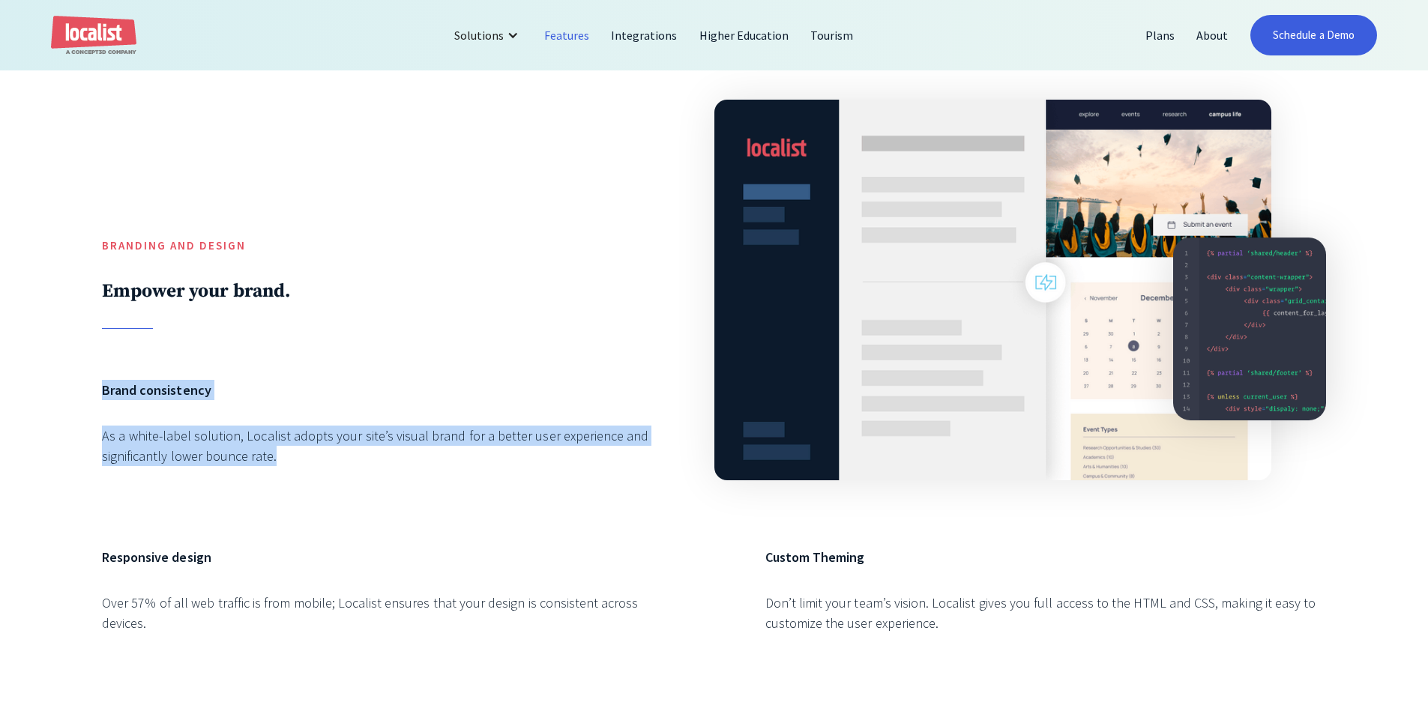
click at [80, 379] on div "Branding and Design Empower your brand. Brand consistency As a white-label solu…" at bounding box center [714, 373] width 1428 height 783
click at [94, 373] on div "Branding and Design Empower your brand. Brand consistency As a white-label solu…" at bounding box center [714, 373] width 1428 height 783
drag, startPoint x: 159, startPoint y: 388, endPoint x: 302, endPoint y: 492, distance: 177.1
click at [302, 492] on div "Branding and Design Empower your brand. Brand consistency As a white-label solu…" at bounding box center [714, 373] width 1428 height 783
click at [316, 480] on div "Brand consistency As a white-label solution, Localist adopts your site’s visual…" at bounding box center [382, 438] width 561 height 116
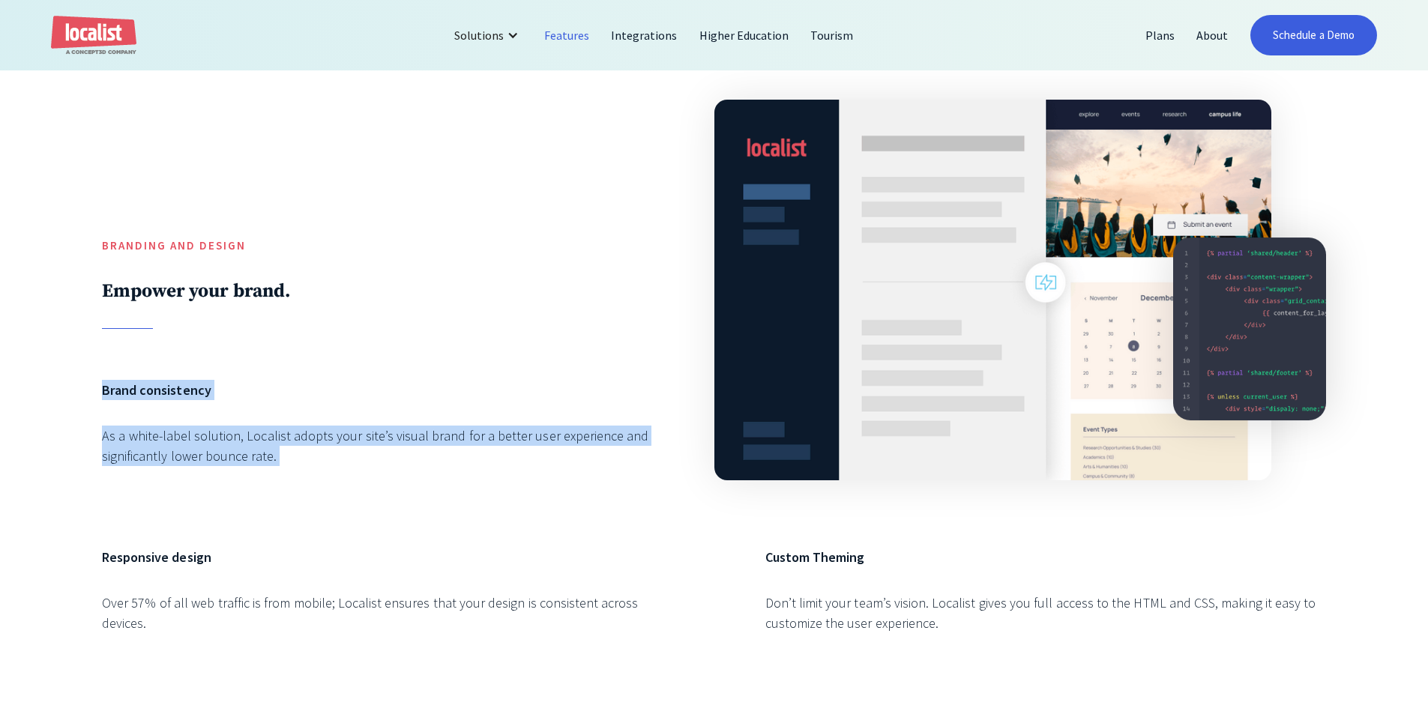
drag, startPoint x: 316, startPoint y: 480, endPoint x: 87, endPoint y: 377, distance: 250.6
click at [87, 377] on div "Branding and Design Empower your brand. Brand consistency As a white-label solu…" at bounding box center [714, 373] width 1428 height 783
click at [97, 367] on div "Branding and Design Empower your brand. Brand consistency As a white-label solu…" at bounding box center [714, 373] width 1428 height 783
drag, startPoint x: 97, startPoint y: 367, endPoint x: 321, endPoint y: 476, distance: 249.1
click at [321, 475] on div "Branding and Design Empower your brand. Brand consistency As a white-label solu…" at bounding box center [714, 373] width 1428 height 783
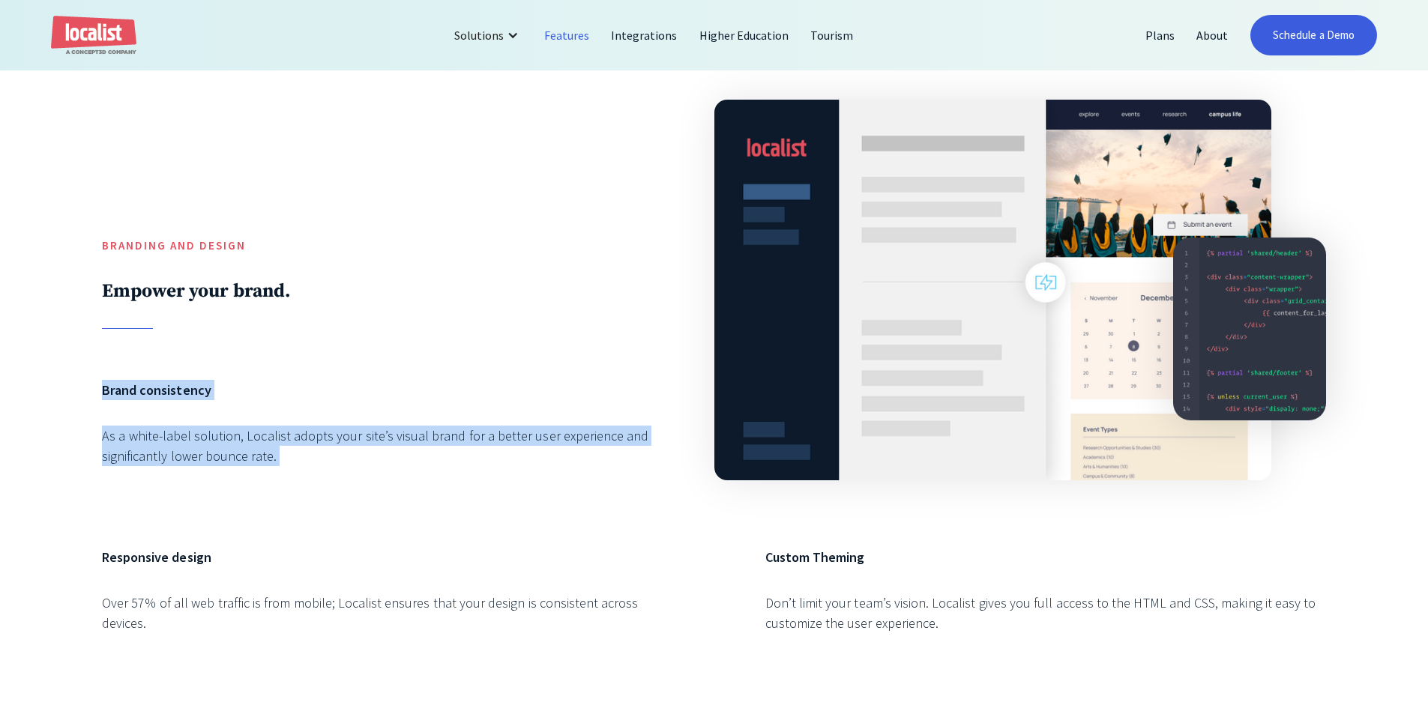
click at [307, 481] on div "Brand consistency As a white-label solution, Localist adopts your site’s visual…" at bounding box center [382, 438] width 561 height 116
drag, startPoint x: 307, startPoint y: 481, endPoint x: 91, endPoint y: 373, distance: 241.7
click at [91, 373] on div "Branding and Design Empower your brand. Brand consistency As a white-label solu…" at bounding box center [714, 373] width 1428 height 783
click at [98, 373] on div "Branding and Design Empower your brand. Brand consistency As a white-label solu…" at bounding box center [714, 373] width 1428 height 783
drag, startPoint x: 97, startPoint y: 373, endPoint x: 315, endPoint y: 493, distance: 249.3
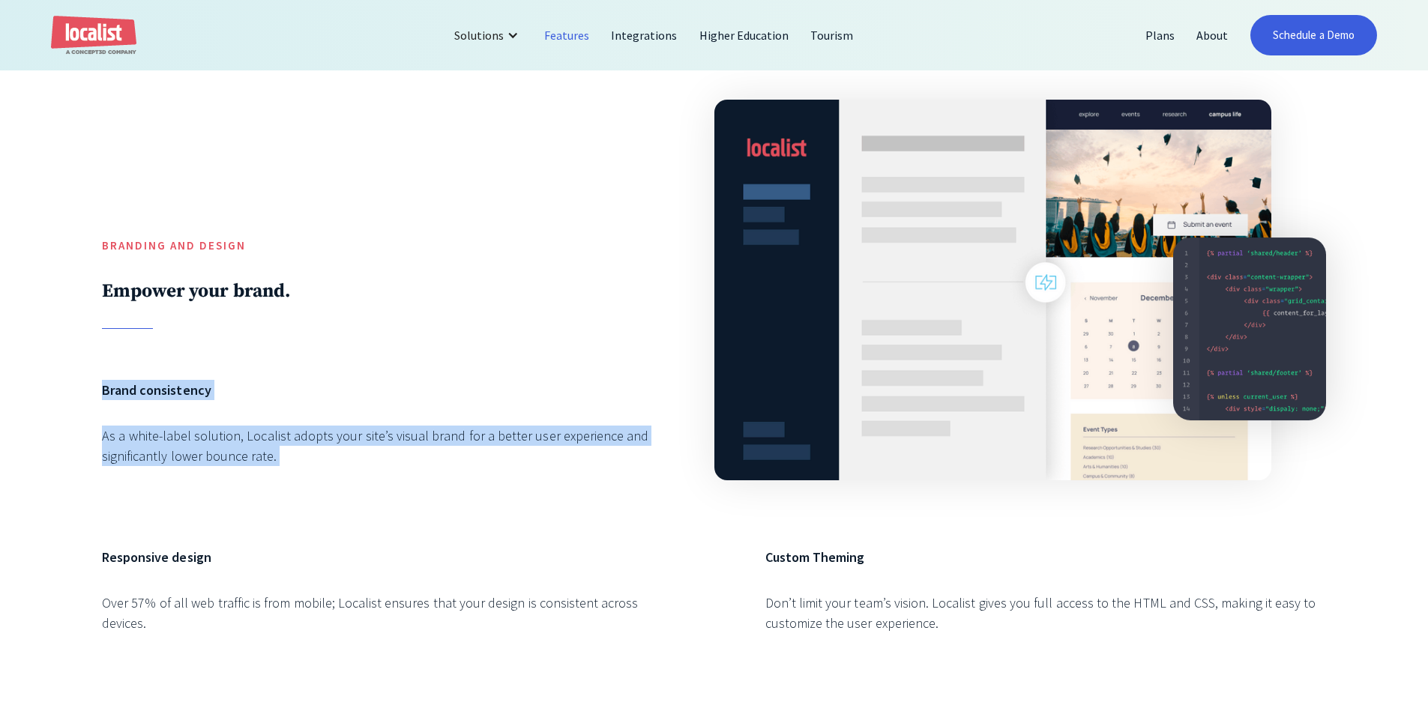
click at [315, 493] on div "Branding and Design Empower your brand. Brand consistency As a white-label solu…" at bounding box center [714, 373] width 1428 height 783
click at [315, 492] on div "Brand consistency As a white-label solution, Localist adopts your site’s visual…" at bounding box center [382, 438] width 561 height 116
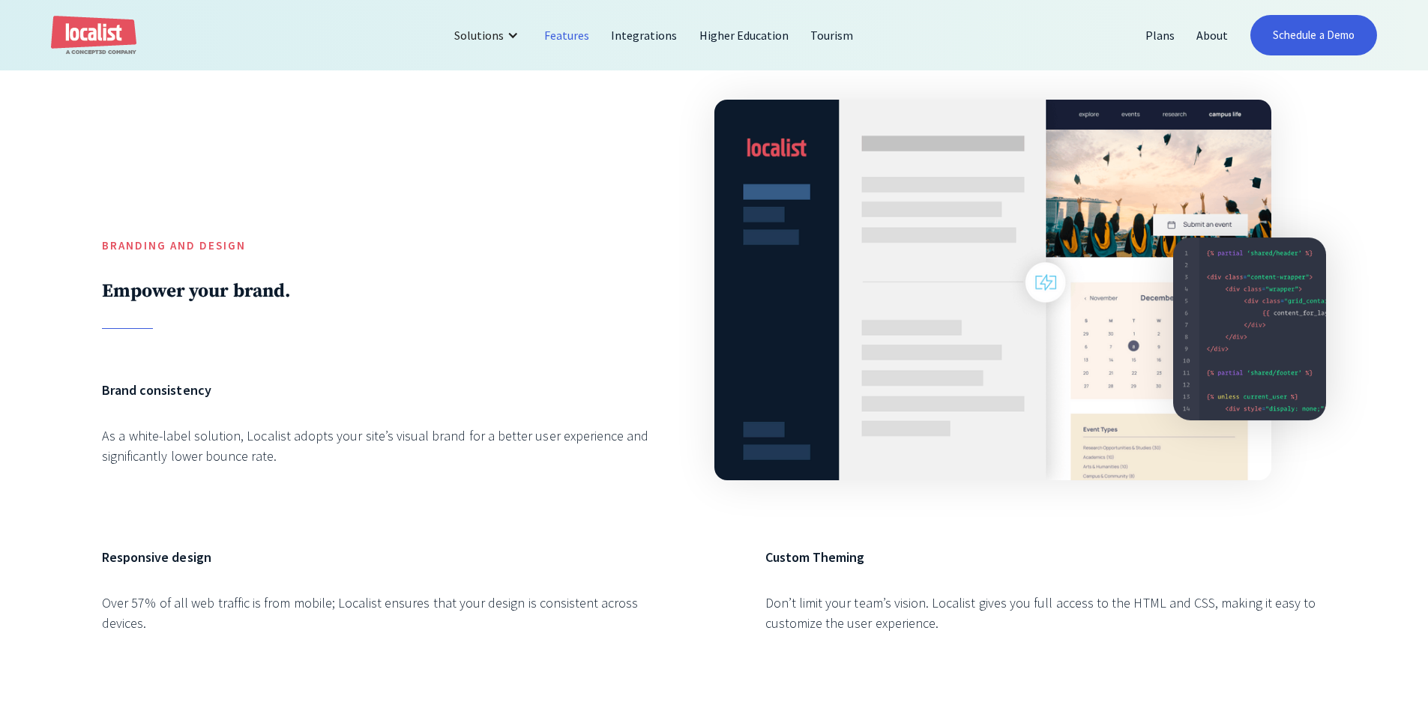
click at [253, 419] on div "Brand consistency As a white-label solution, Localist adopts your site’s visual…" at bounding box center [382, 438] width 561 height 116
drag, startPoint x: 220, startPoint y: 343, endPoint x: 82, endPoint y: 234, distance: 176.2
click at [82, 234] on div "Branding and Design Empower your brand. Brand consistency As a white-label solu…" at bounding box center [714, 373] width 1428 height 783
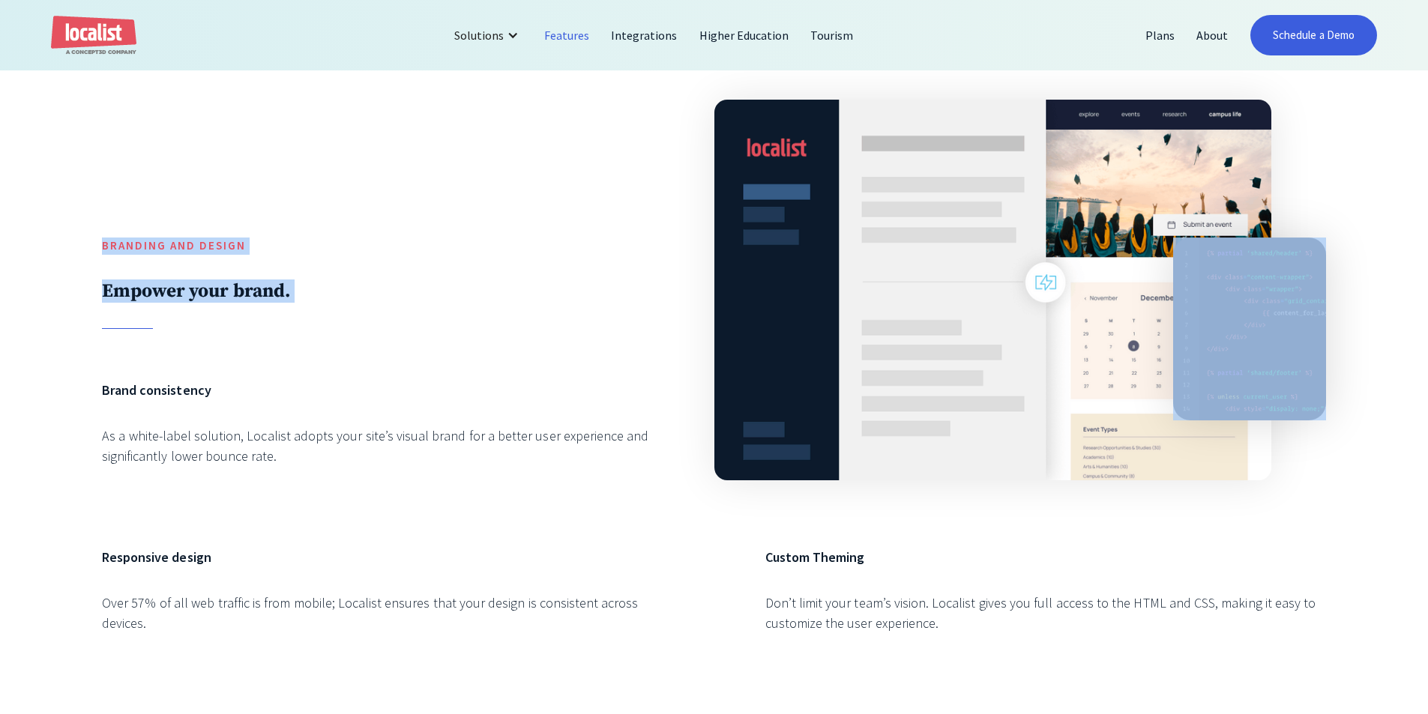
drag, startPoint x: 82, startPoint y: 234, endPoint x: 202, endPoint y: 328, distance: 152.2
click at [202, 328] on div "Branding and Design Empower your brand. Brand consistency As a white-label solu…" at bounding box center [714, 373] width 1428 height 783
click at [202, 328] on div "Branding and Design Empower your brand." at bounding box center [382, 206] width 561 height 245
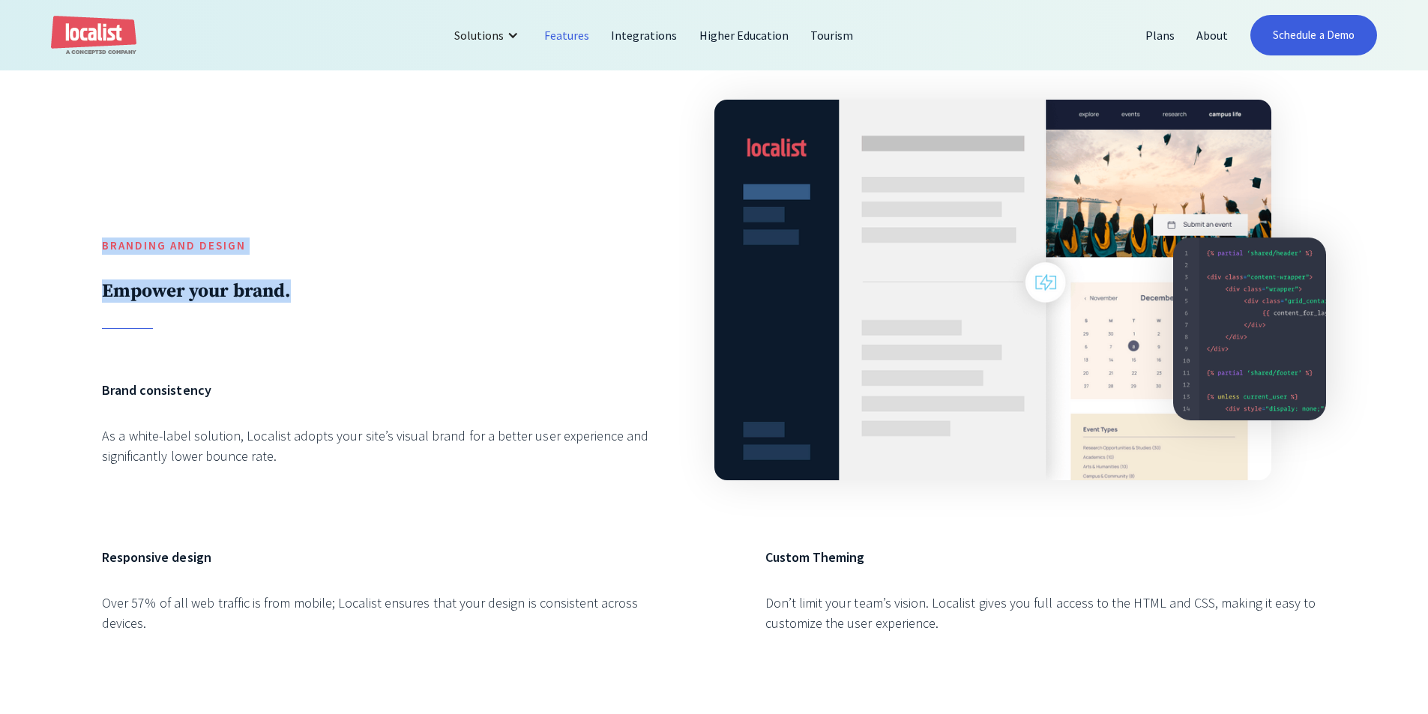
drag, startPoint x: 99, startPoint y: 232, endPoint x: 230, endPoint y: 323, distance: 159.5
click at [230, 323] on div "Branding and Design Empower your brand. Brand consistency As a white-label solu…" at bounding box center [714, 373] width 1428 height 783
click at [230, 323] on div "Branding and Design Empower your brand." at bounding box center [382, 206] width 561 height 245
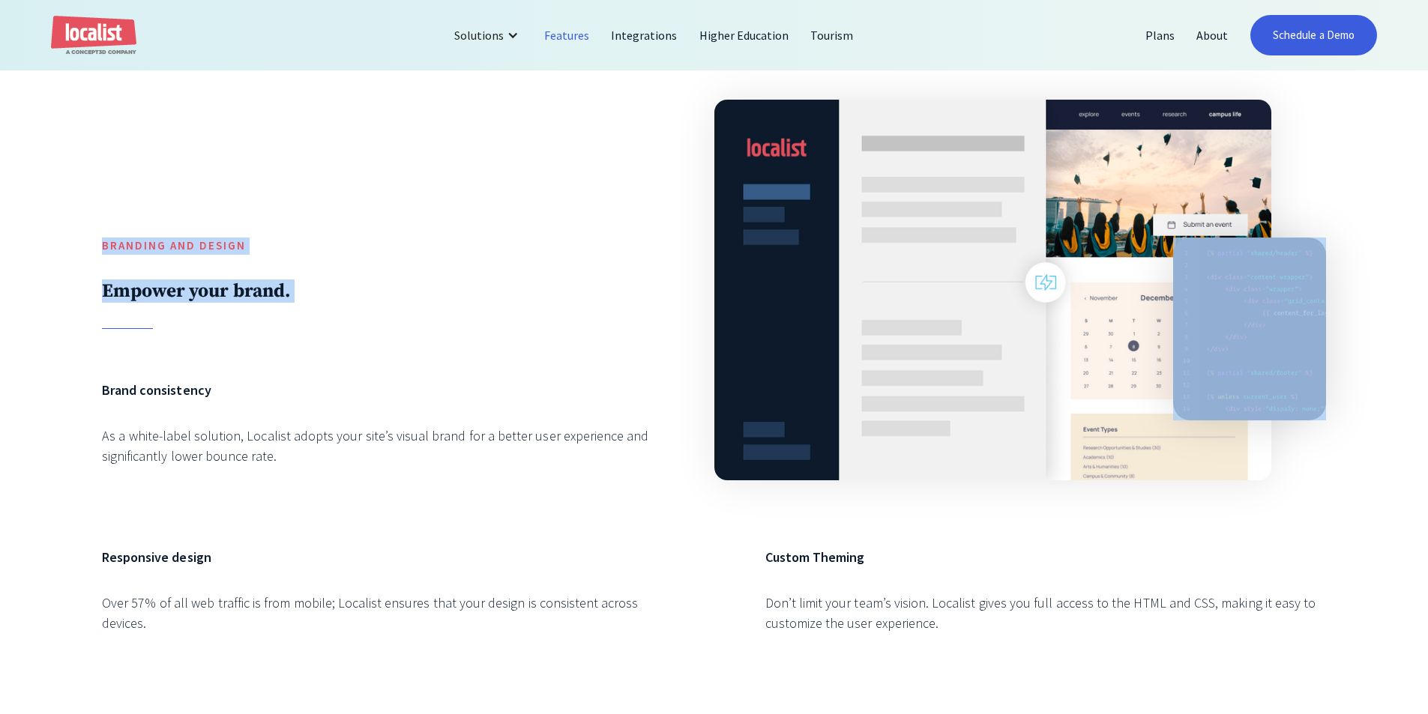
drag, startPoint x: 230, startPoint y: 323, endPoint x: 80, endPoint y: 243, distance: 170.0
click at [80, 243] on div "Branding and Design Empower your brand. Brand consistency As a white-label solu…" at bounding box center [714, 373] width 1428 height 783
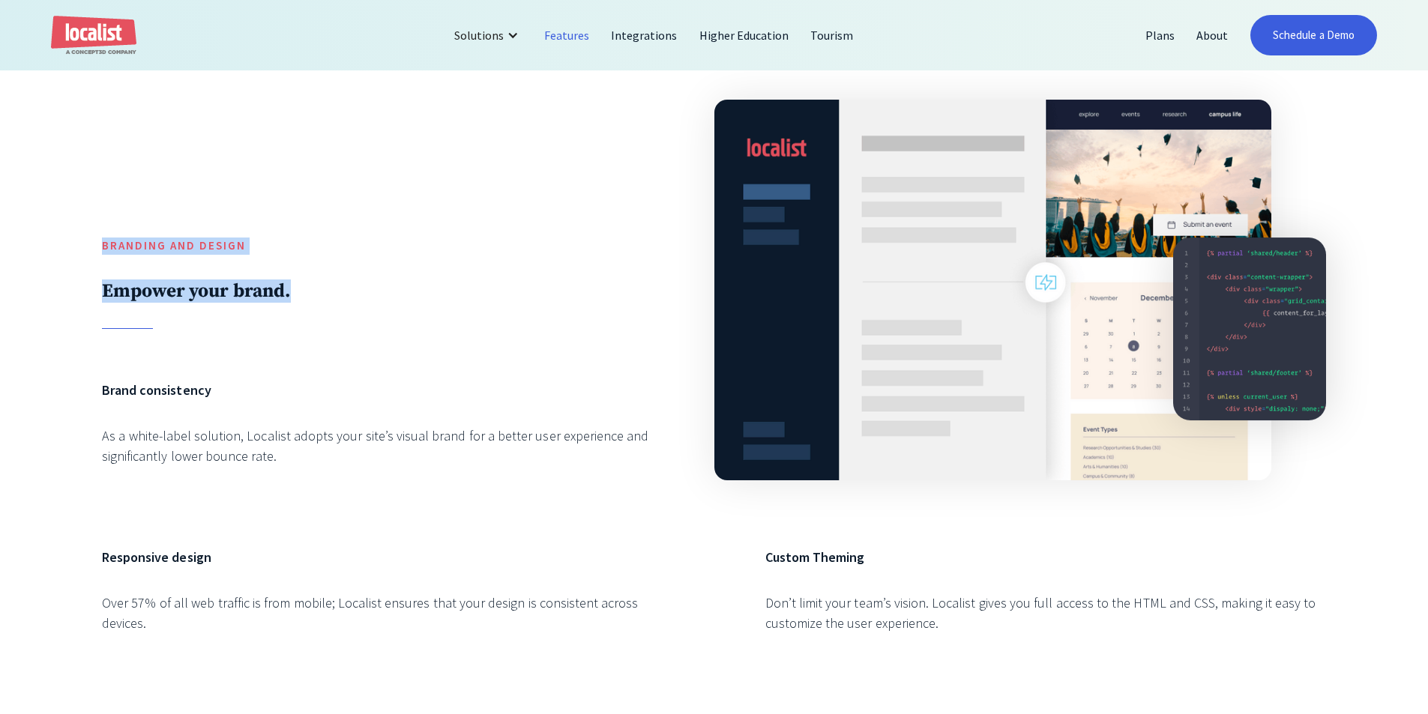
drag, startPoint x: 189, startPoint y: 320, endPoint x: 92, endPoint y: 250, distance: 119.6
click at [92, 250] on div "Branding and Design Empower your brand. Brand consistency As a white-label solu…" at bounding box center [714, 373] width 1428 height 783
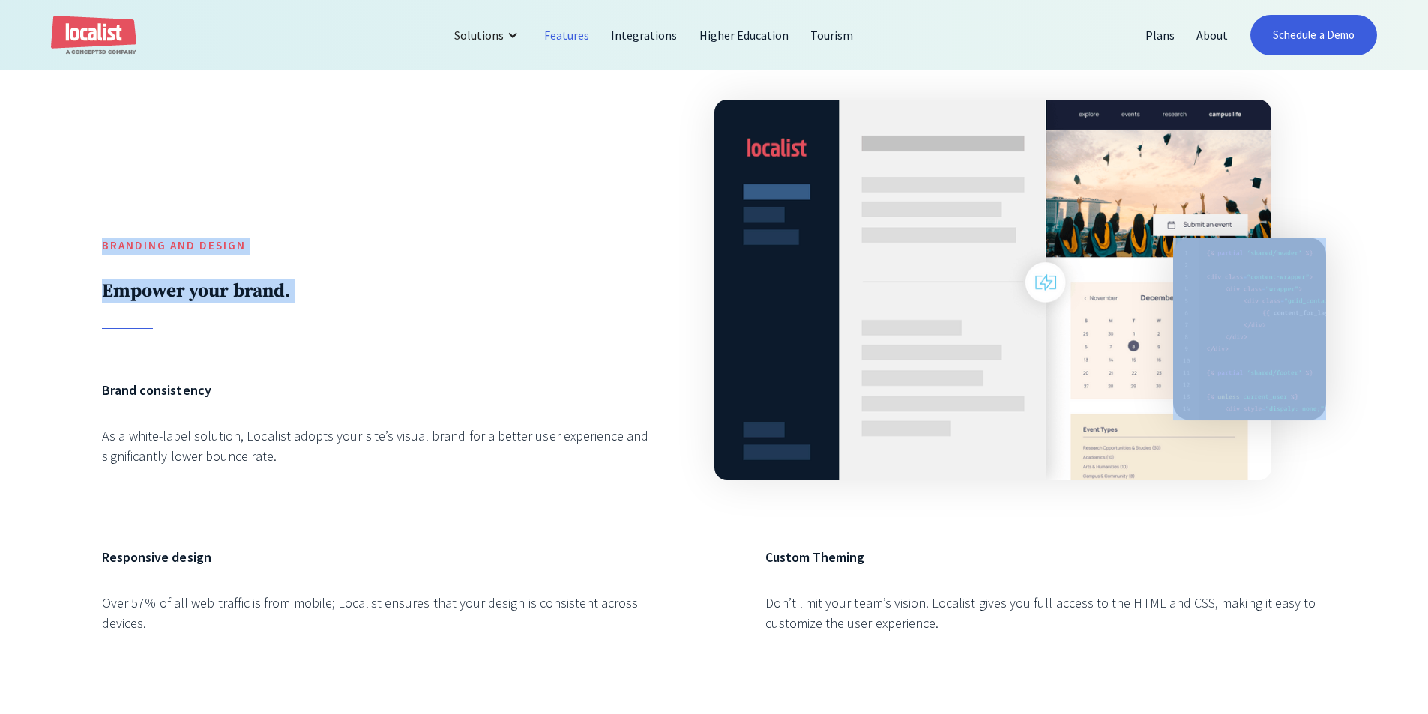
drag, startPoint x: 91, startPoint y: 248, endPoint x: 172, endPoint y: 318, distance: 106.3
click at [172, 318] on div "Branding and Design Empower your brand. Brand consistency As a white-label solu…" at bounding box center [714, 373] width 1428 height 783
click at [179, 315] on div "Branding and Design Empower your brand." at bounding box center [382, 206] width 561 height 245
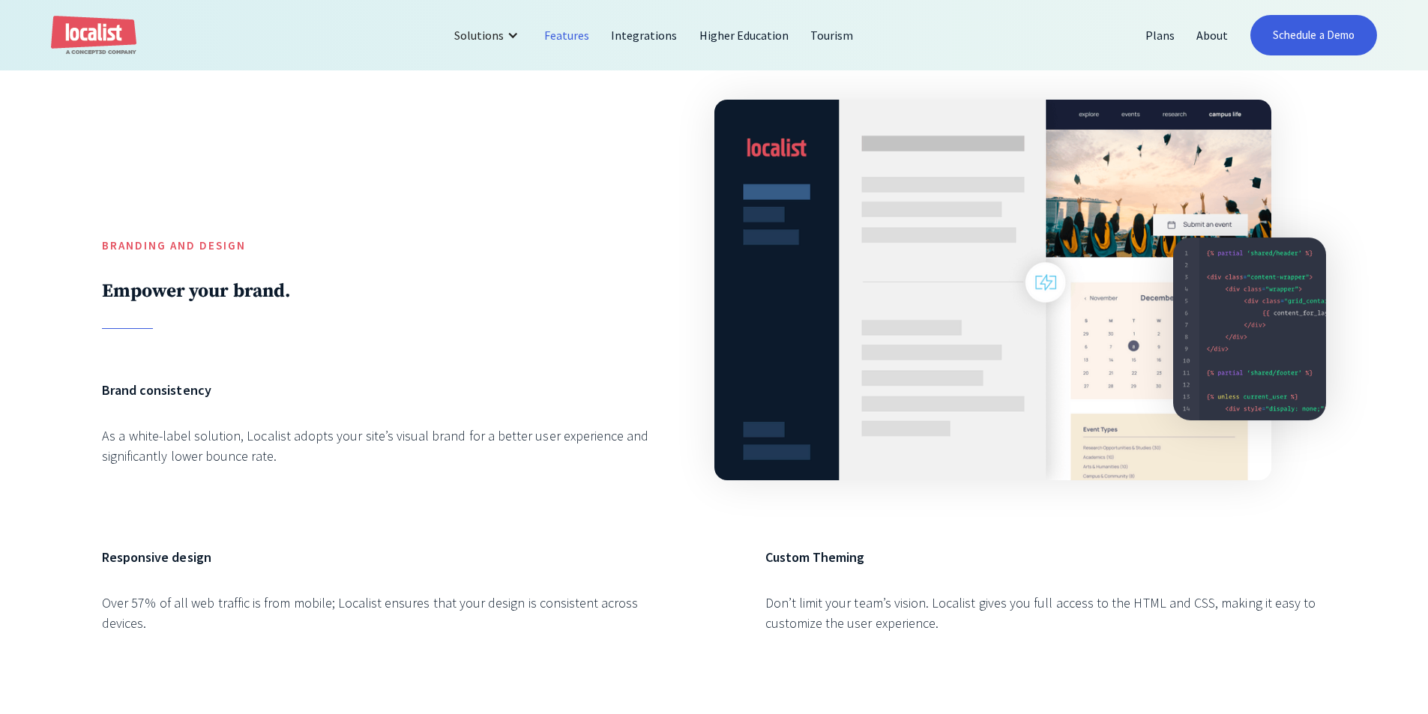
click at [526, 400] on h6 "Brand consistency" at bounding box center [382, 390] width 561 height 20
click at [84, 355] on div "Branding and Design Empower your brand. Brand consistency As a white-label solu…" at bounding box center [714, 373] width 1428 height 783
drag, startPoint x: 169, startPoint y: 331, endPoint x: 91, endPoint y: 235, distance: 124.1
click at [91, 235] on div "Branding and Design Empower your brand. Brand consistency As a white-label solu…" at bounding box center [714, 373] width 1428 height 783
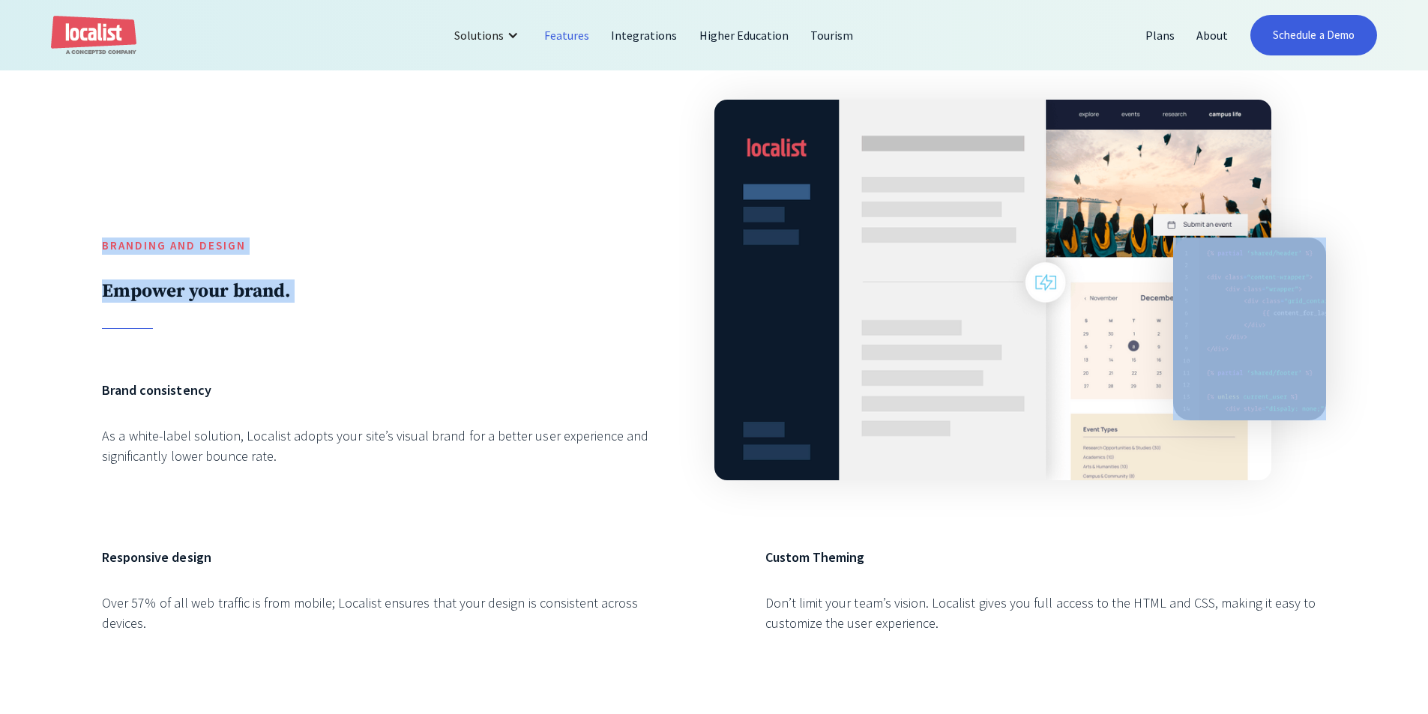
drag, startPoint x: 91, startPoint y: 235, endPoint x: 197, endPoint y: 349, distance: 155.4
click at [198, 350] on div "Branding and Design Empower your brand. Brand consistency As a white-label solu…" at bounding box center [714, 373] width 1428 height 783
click at [197, 349] on div "Branding and Design Empower your brand. Brand consistency As a white-label solu…" at bounding box center [714, 373] width 1224 height 579
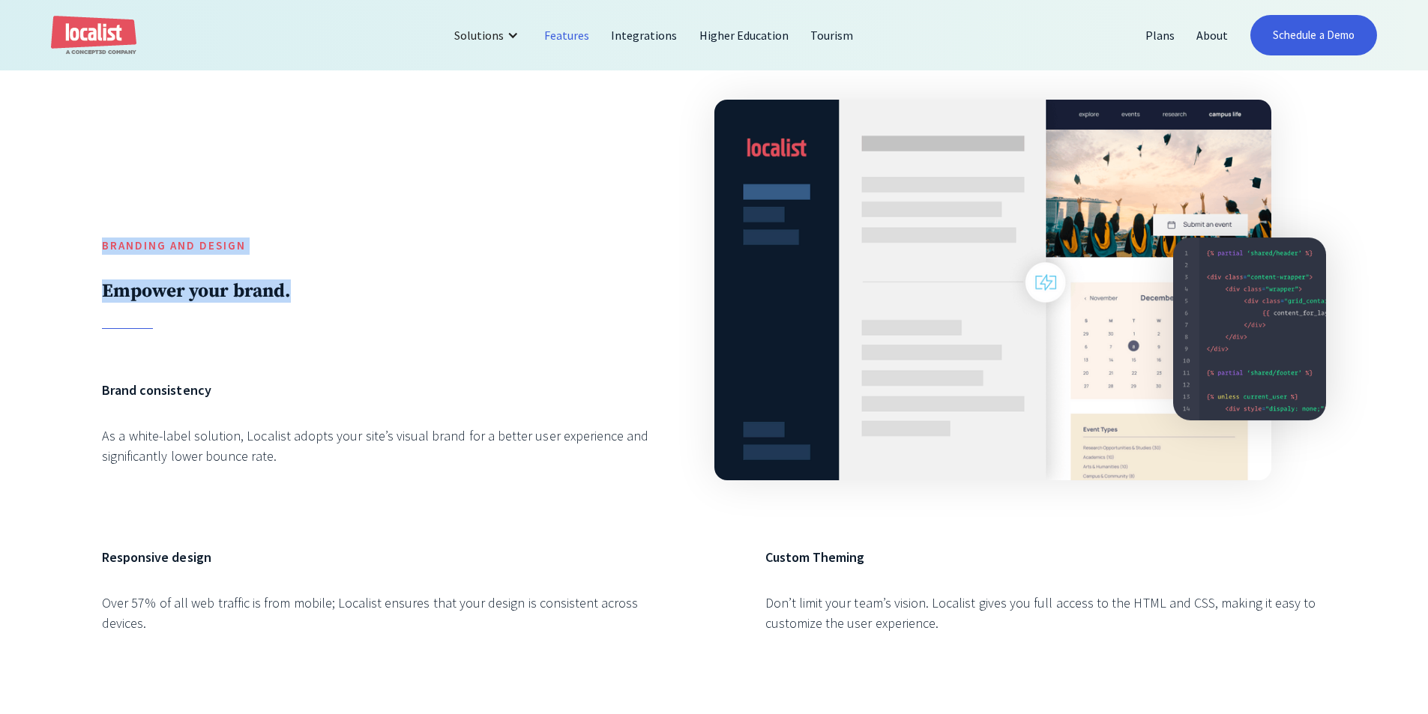
drag, startPoint x: 163, startPoint y: 331, endPoint x: 93, endPoint y: 229, distance: 123.9
click at [91, 231] on div "Branding and Design Empower your brand. Brand consistency As a white-label solu…" at bounding box center [714, 373] width 1428 height 783
click at [142, 214] on div at bounding box center [382, 160] width 561 height 153
click at [469, 391] on h6 "Brand consistency" at bounding box center [382, 390] width 561 height 20
click at [370, 444] on div "As a white-label solution, Localist adopts your site’s visual brand for a bette…" at bounding box center [382, 446] width 561 height 40
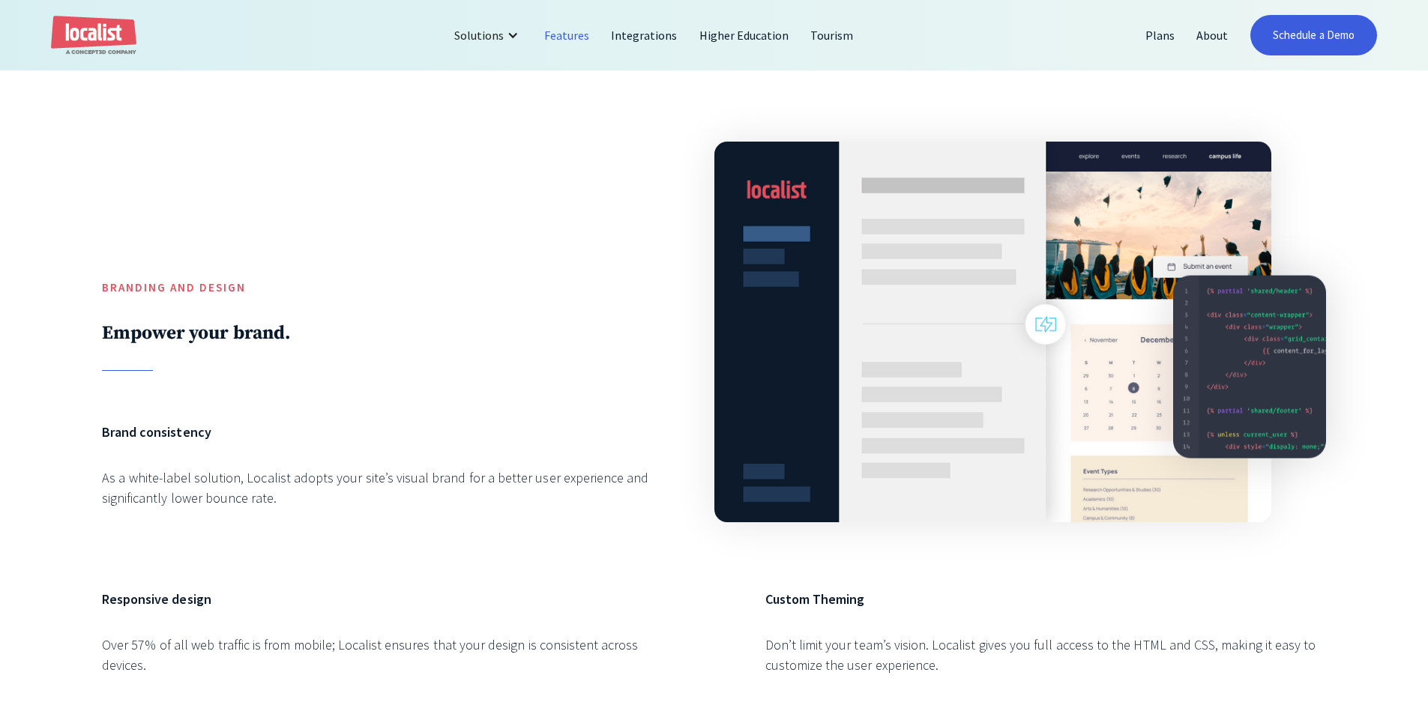
scroll to position [750, 0]
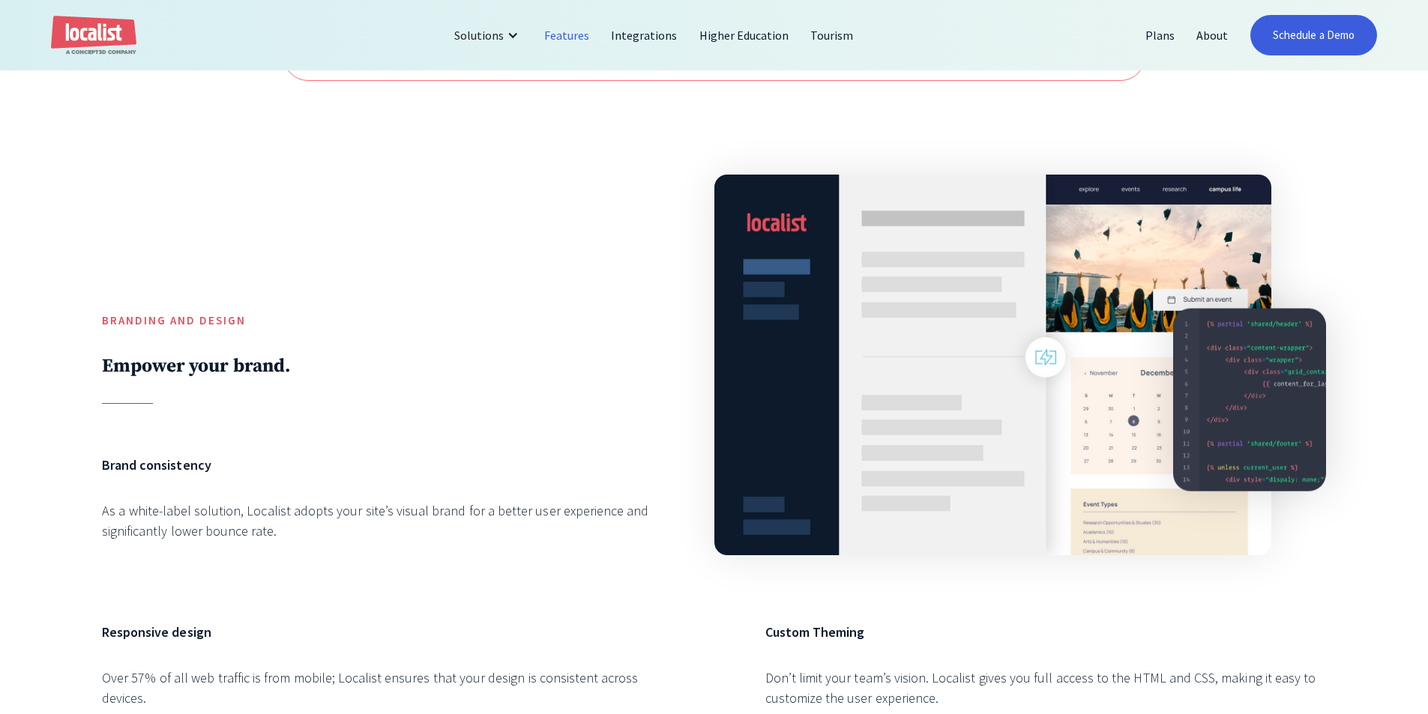
click at [370, 443] on div "Branding and Design Empower your brand. Brand consistency As a white-label solu…" at bounding box center [714, 448] width 1224 height 579
drag, startPoint x: 253, startPoint y: 388, endPoint x: 84, endPoint y: 293, distance: 193.7
click at [84, 293] on div "Branding and Design Empower your brand. Brand consistency As a white-label solu…" at bounding box center [714, 448] width 1428 height 783
drag, startPoint x: 361, startPoint y: 404, endPoint x: 460, endPoint y: 403, distance: 99.7
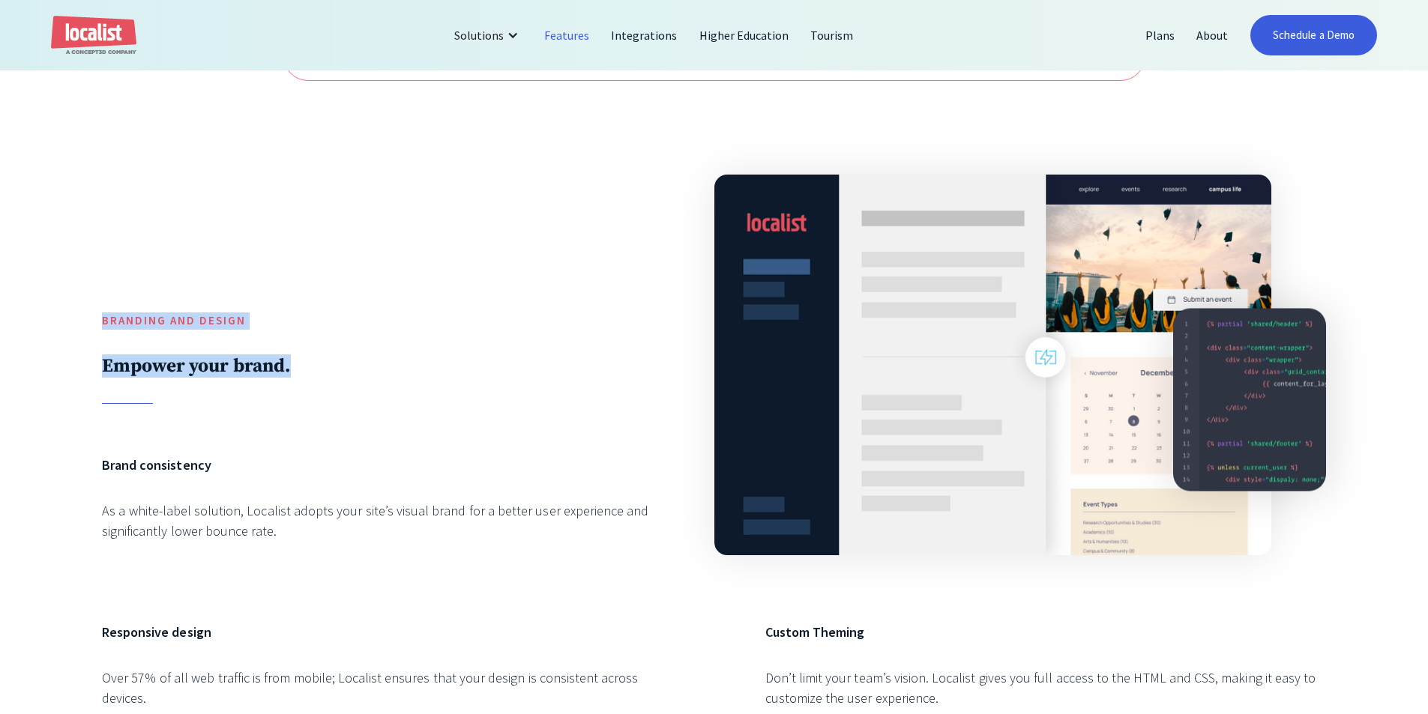
click at [449, 413] on div "Branding and Design Empower your brand. Brand consistency As a white-label solu…" at bounding box center [714, 448] width 1428 height 783
click at [343, 394] on div "Branding and Design Empower your brand." at bounding box center [382, 281] width 561 height 245
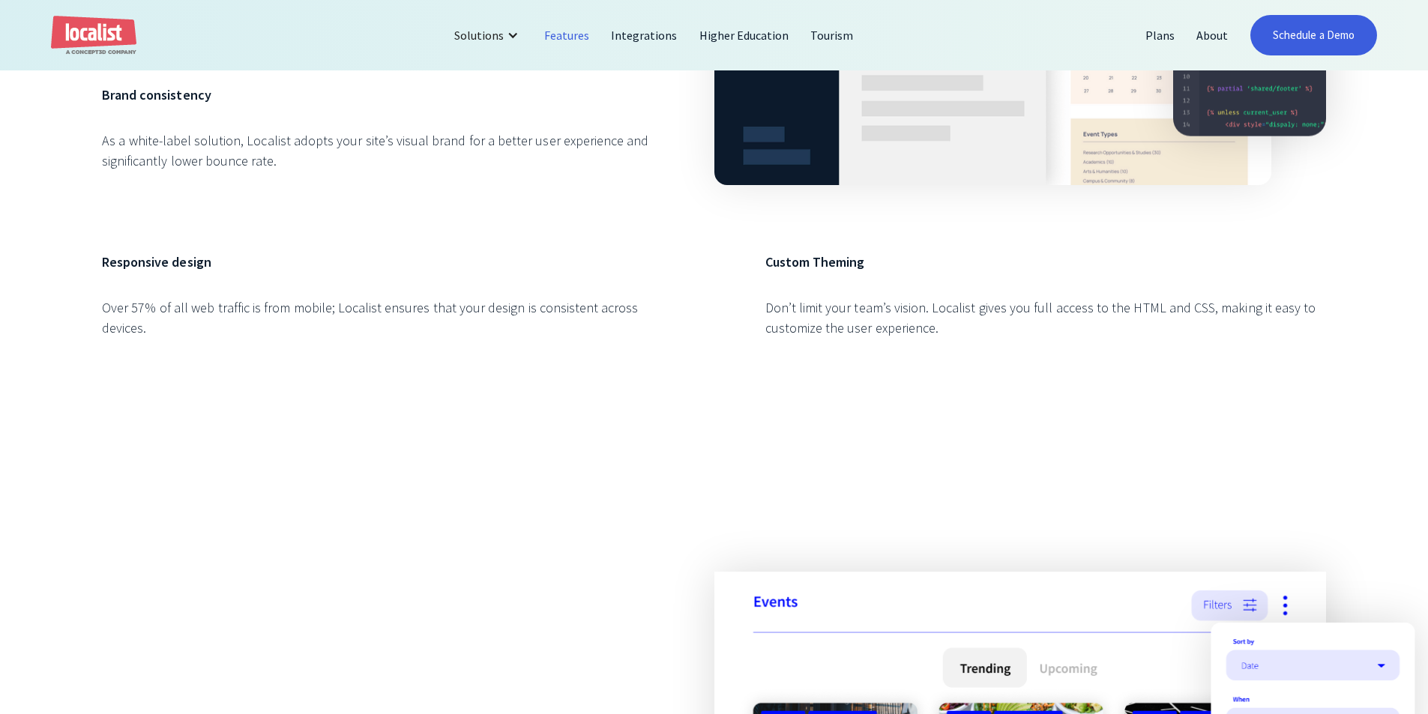
scroll to position [1049, 0]
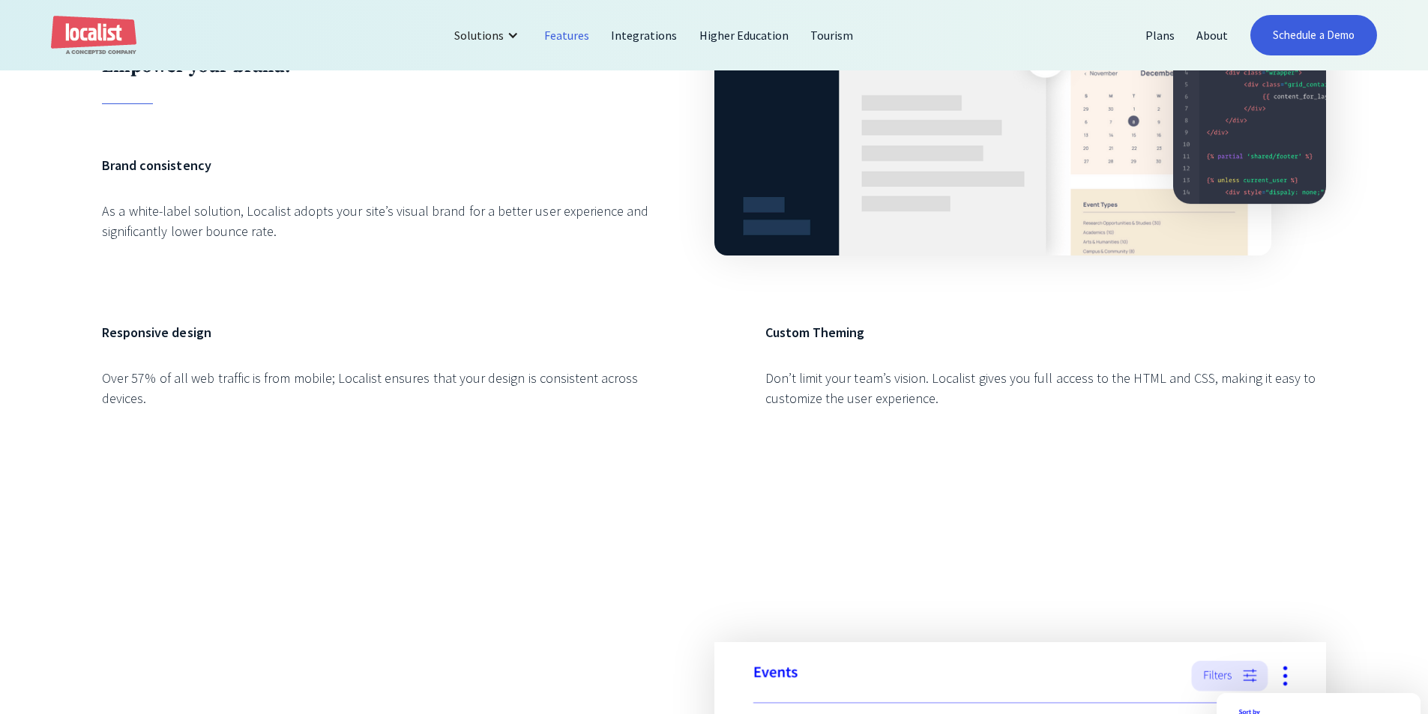
click at [913, 449] on div "Branding and Design Empower your brand. Brand consistency As a white-label solu…" at bounding box center [714, 148] width 1428 height 783
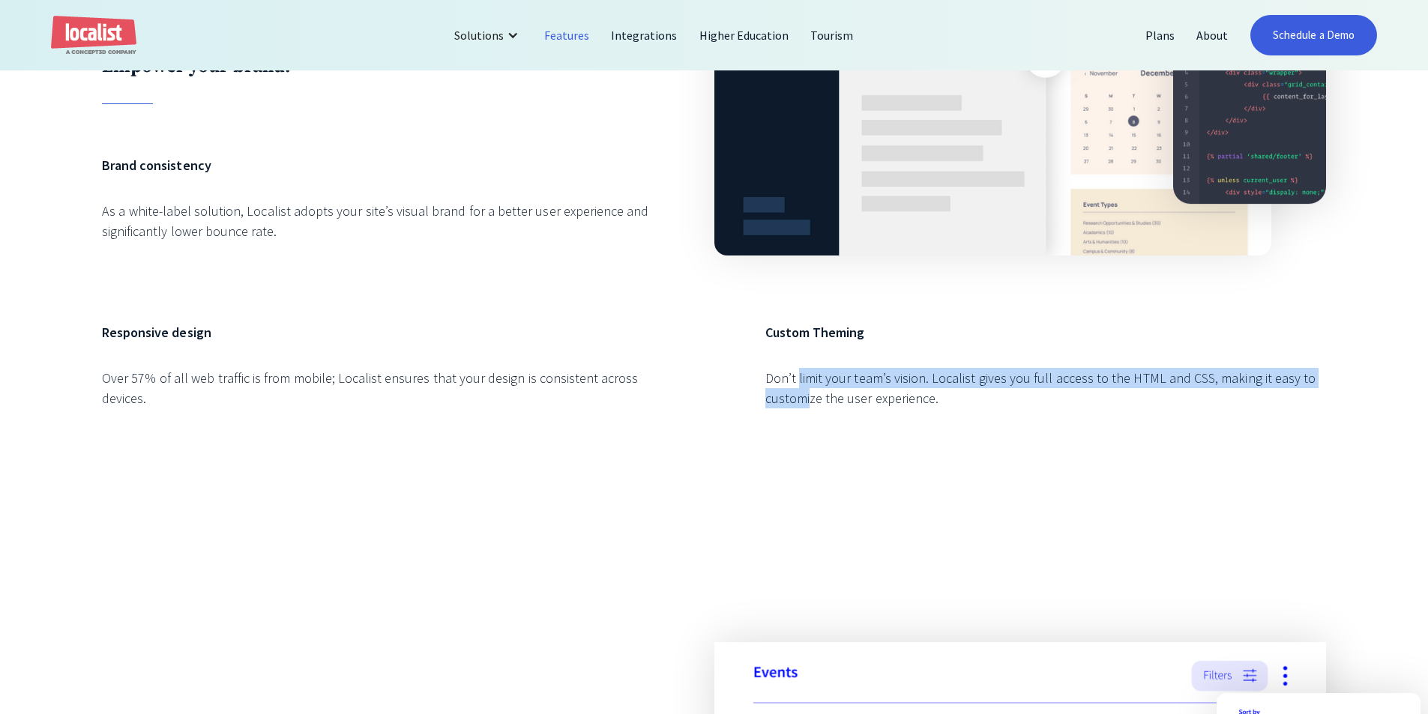
drag, startPoint x: 812, startPoint y: 442, endPoint x: 796, endPoint y: 384, distance: 59.8
click at [798, 388] on div "Custom Theming Don’t limit your team’s vision. Localist gives you full access t…" at bounding box center [1045, 380] width 561 height 116
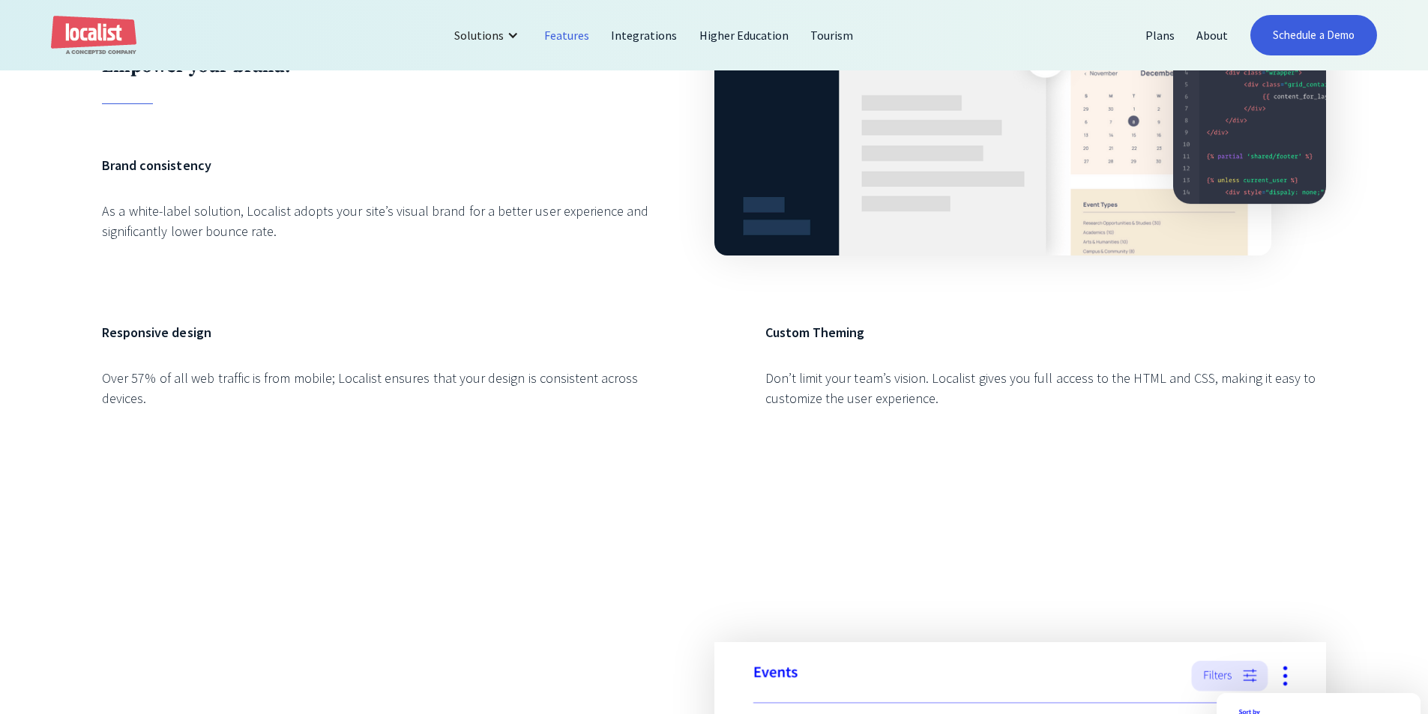
click at [755, 343] on div "Branding and Design Empower your brand. Brand consistency As a white-label solu…" at bounding box center [714, 148] width 1224 height 579
drag, startPoint x: 771, startPoint y: 334, endPoint x: 938, endPoint y: 388, distance: 174.7
click at [938, 388] on div "Custom Theming Don’t limit your team’s vision. Localist gives you full access t…" at bounding box center [1045, 380] width 561 height 116
click at [952, 398] on div "Don’t limit your team’s vision. Localist gives you full access to the HTML and …" at bounding box center [1045, 388] width 561 height 40
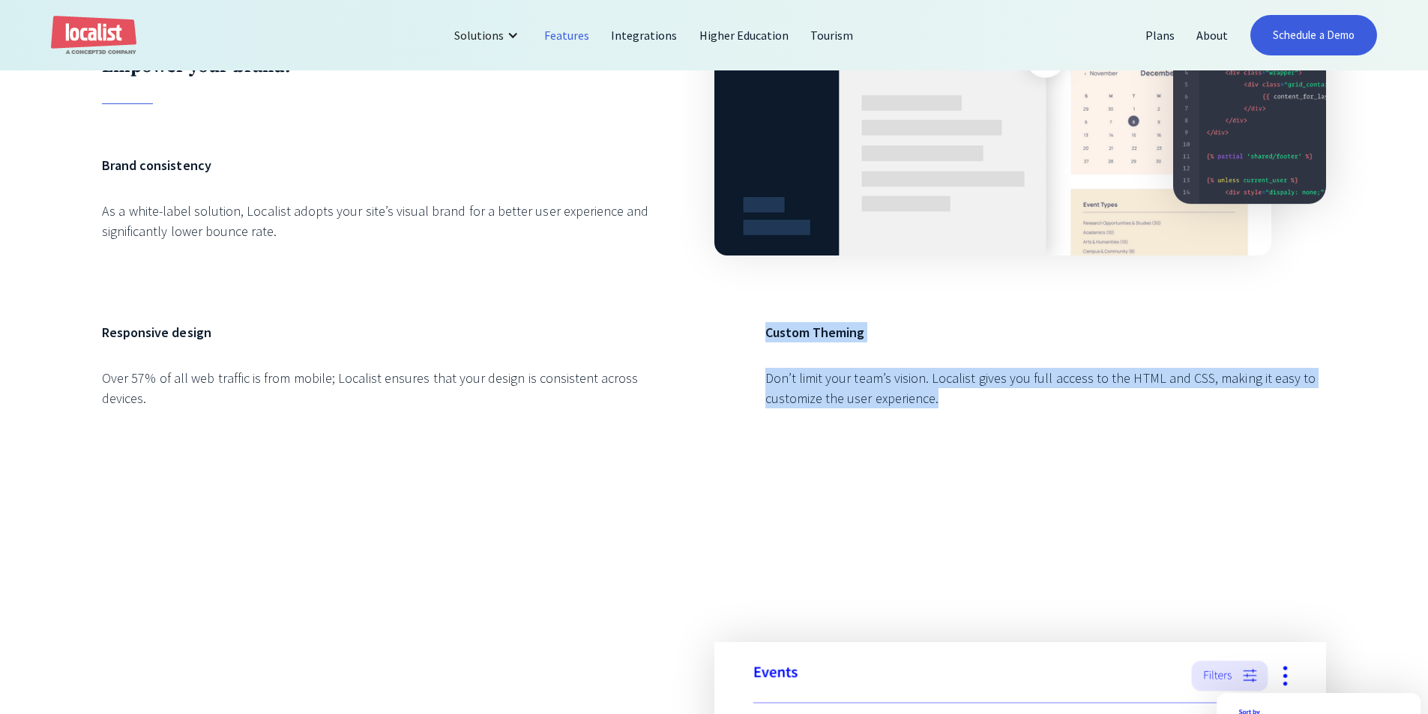
drag, startPoint x: 952, startPoint y: 398, endPoint x: 740, endPoint y: 341, distance: 219.7
click at [740, 341] on div "Branding and Design Empower your brand. Brand consistency As a white-label solu…" at bounding box center [714, 148] width 1224 height 579
drag, startPoint x: 740, startPoint y: 341, endPoint x: 997, endPoint y: 415, distance: 267.4
click at [997, 415] on div "Branding and Design Empower your brand. Brand consistency As a white-label solu…" at bounding box center [714, 148] width 1224 height 579
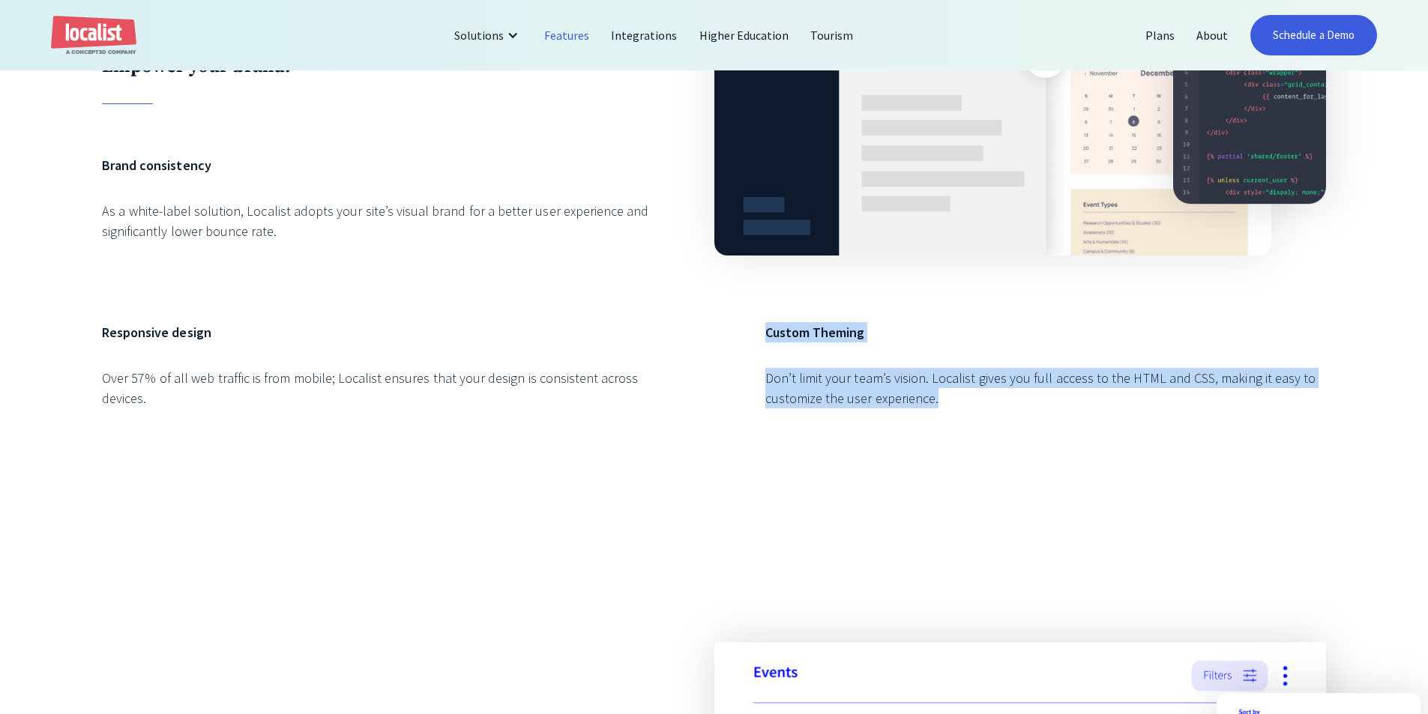
click at [997, 409] on div "Don’t limit your team’s vision. Localist gives you full access to the HTML and …" at bounding box center [1045, 388] width 561 height 40
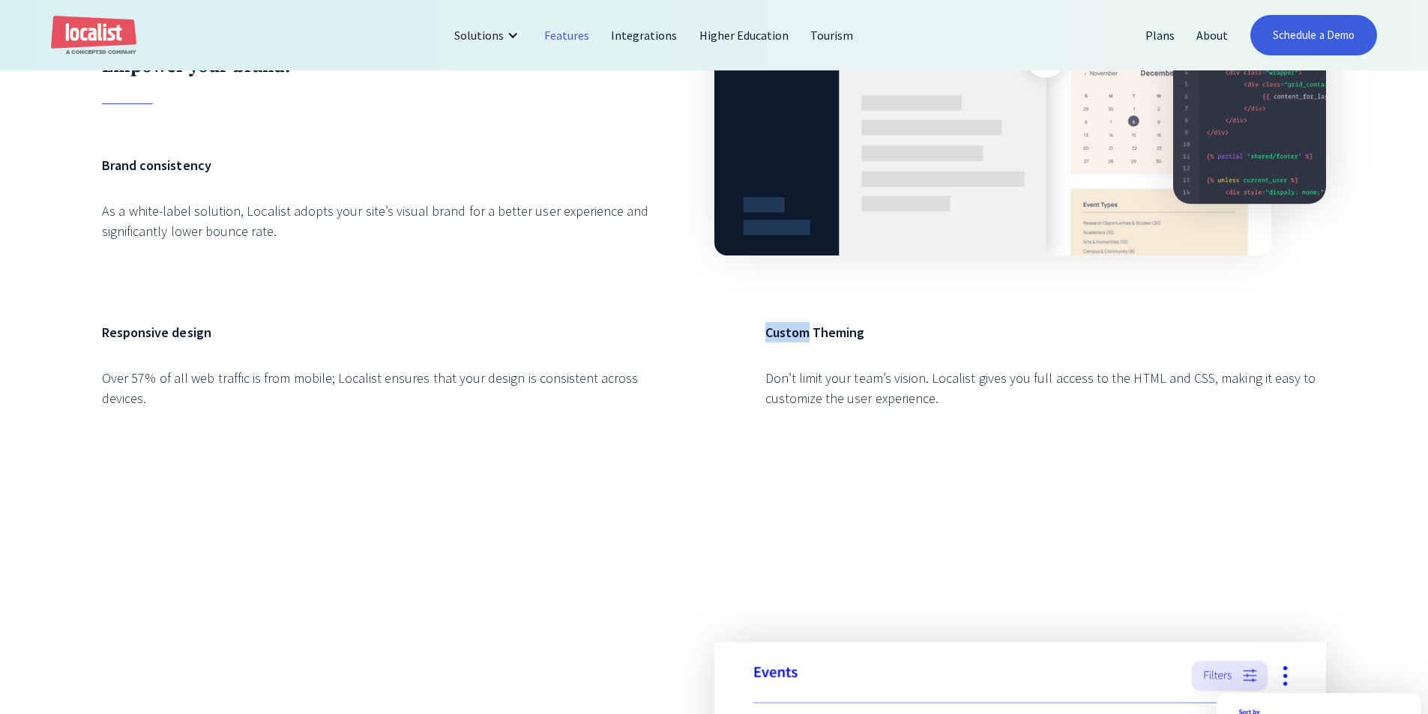
drag, startPoint x: 807, startPoint y: 339, endPoint x: 737, endPoint y: 337, distance: 70.5
click at [737, 337] on div "Branding and Design Empower your brand. Brand consistency As a white-label solu…" at bounding box center [714, 148] width 1224 height 579
drag, startPoint x: 810, startPoint y: 350, endPoint x: 850, endPoint y: 376, distance: 47.8
click at [836, 365] on div "Branding and Design Empower your brand. Brand consistency As a white-label solu…" at bounding box center [714, 148] width 1224 height 579
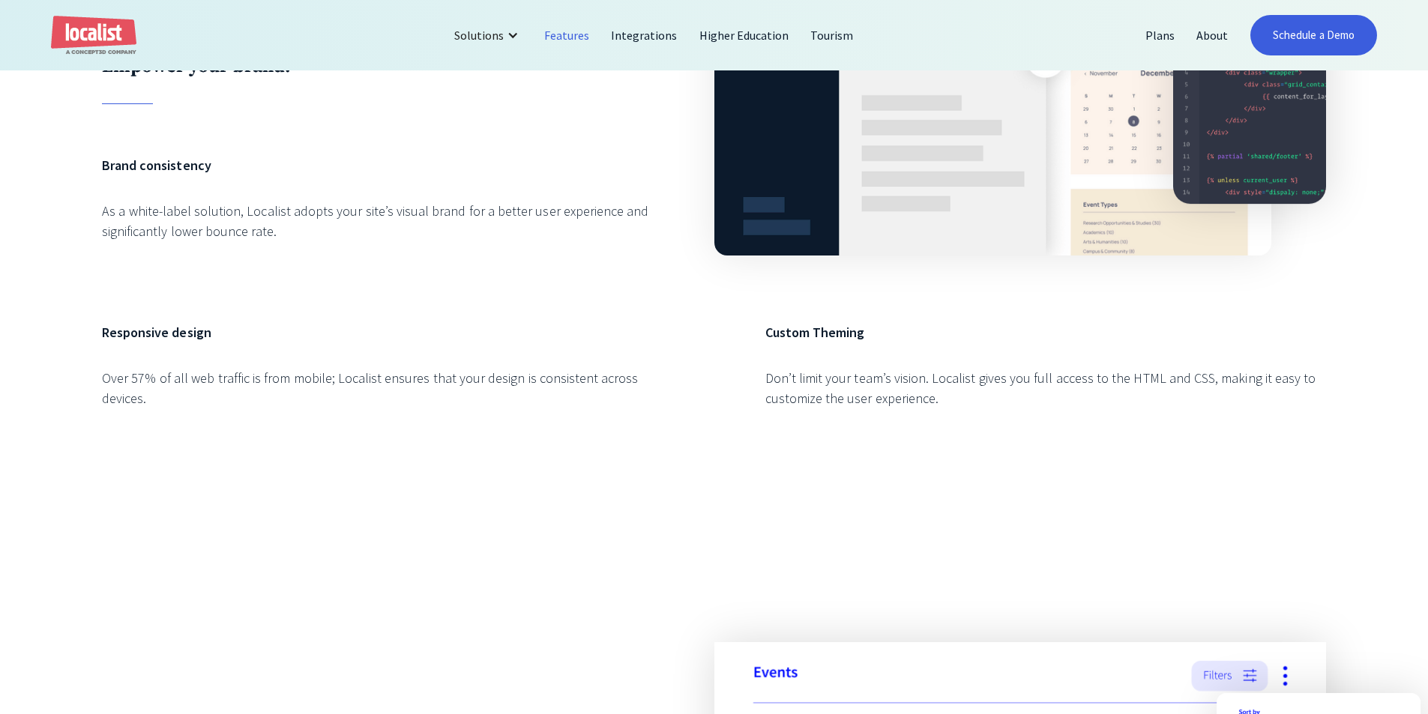
click at [855, 382] on div "Don’t limit your team’s vision. Localist gives you full access to the HTML and …" at bounding box center [1045, 388] width 561 height 40
drag, startPoint x: 765, startPoint y: 343, endPoint x: 726, endPoint y: 341, distance: 38.3
click at [726, 341] on div "Branding and Design Empower your brand. Brand consistency As a white-label solu…" at bounding box center [714, 148] width 1224 height 579
click at [73, 298] on div "Branding and Design Empower your brand. Brand consistency As a white-label solu…" at bounding box center [714, 148] width 1428 height 783
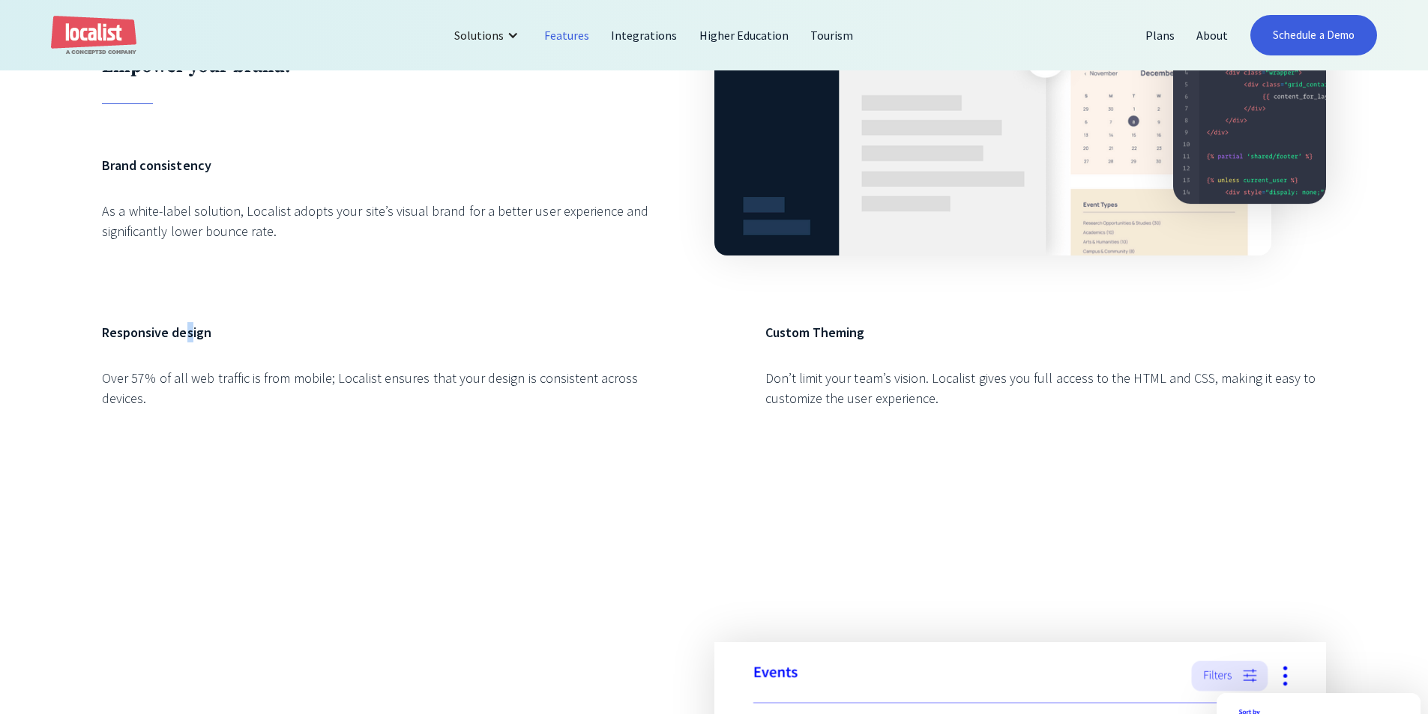
click at [198, 335] on div "Branding and Design Empower your brand. Brand consistency As a white-label solu…" at bounding box center [714, 148] width 1224 height 579
click at [538, 436] on div "Responsive design Over 57% of all web traffic is from mobile; Localist ensures …" at bounding box center [382, 380] width 561 height 116
